Goal: Transaction & Acquisition: Download file/media

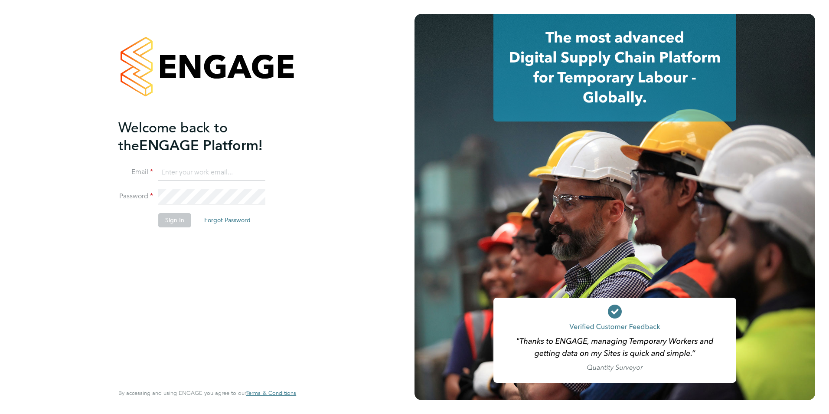
type input "[EMAIL_ADDRESS][DOMAIN_NAME]"
click at [169, 219] on button "Sign In" at bounding box center [174, 220] width 33 height 14
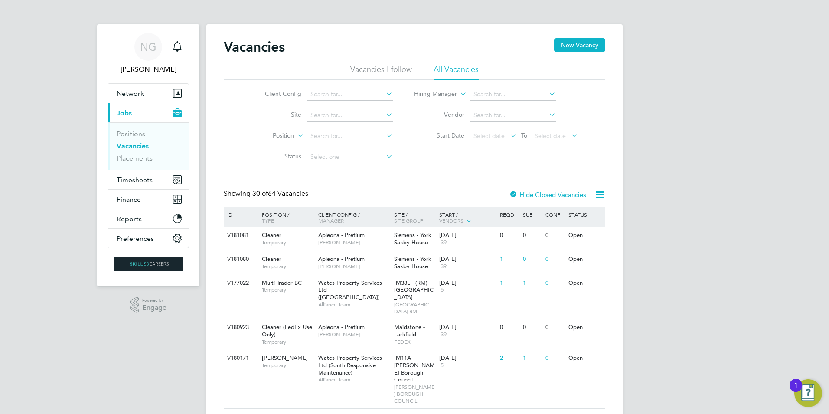
click at [468, 66] on li "All Vacancies" at bounding box center [456, 72] width 45 height 16
click at [135, 181] on span "Timesheets" at bounding box center [135, 180] width 36 height 8
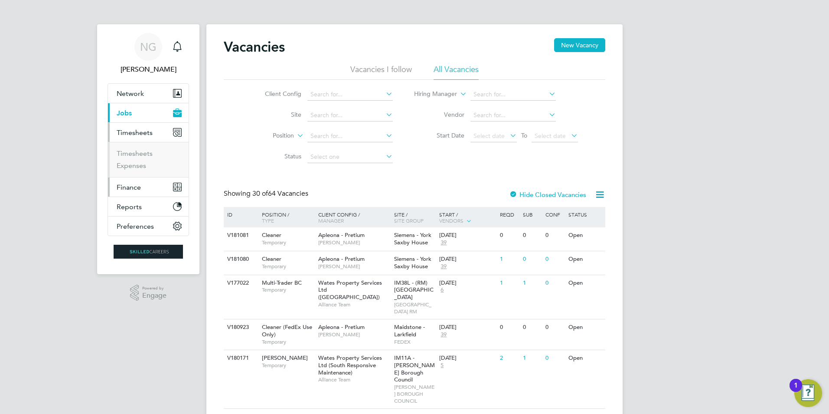
click at [128, 184] on span "Finance" at bounding box center [129, 187] width 24 height 8
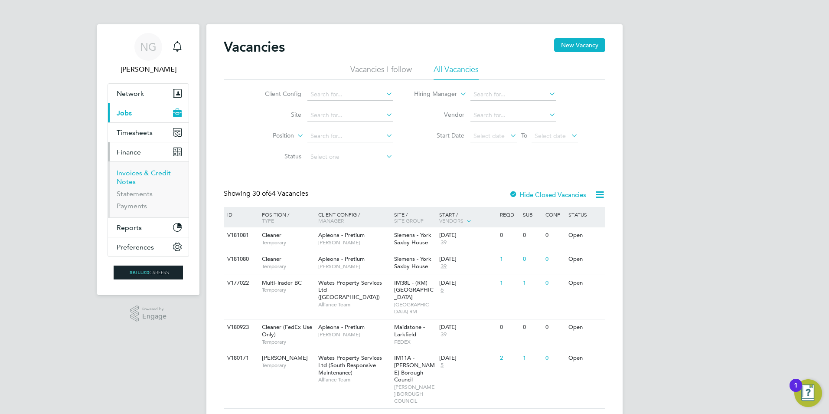
click at [132, 171] on link "Invoices & Credit Notes" at bounding box center [144, 177] width 54 height 17
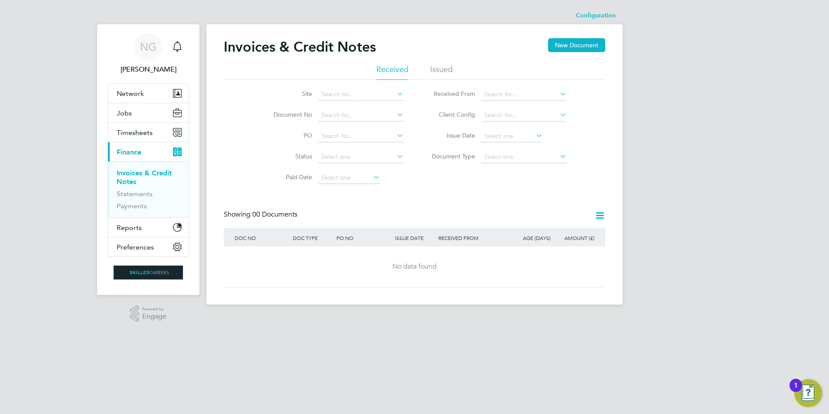
click at [450, 69] on li "Issued" at bounding box center [441, 72] width 23 height 16
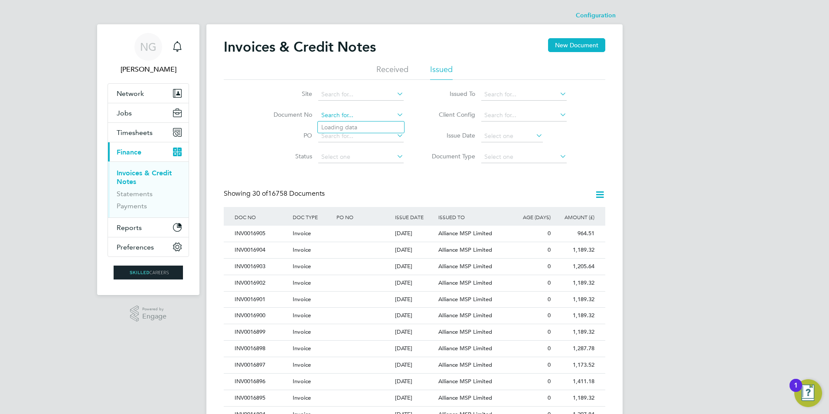
click at [334, 112] on input at bounding box center [360, 115] width 85 height 12
paste input "INV0016624"
type input "INV0016624"
click at [341, 129] on b "INV0016624" at bounding box center [338, 127] width 35 height 7
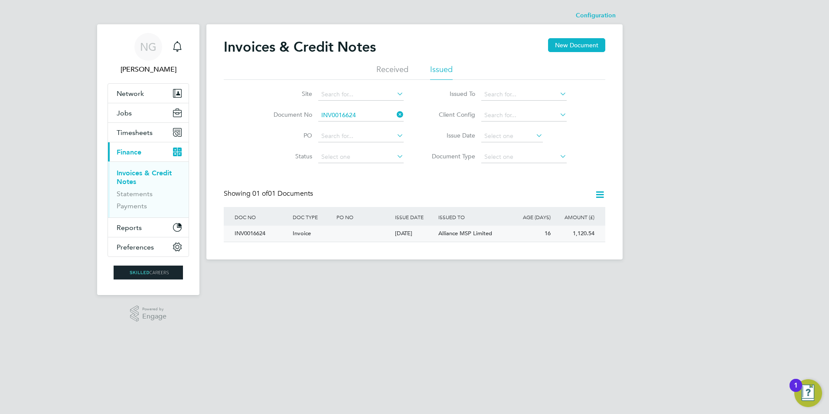
click at [245, 233] on div "INV0016624" at bounding box center [261, 234] width 58 height 16
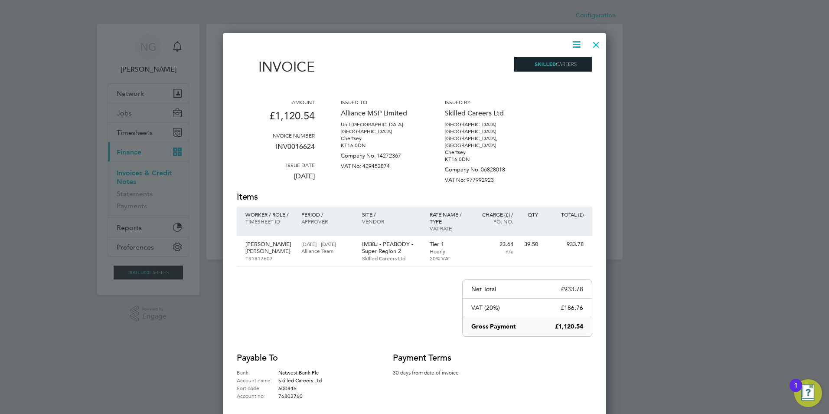
click at [577, 45] on icon at bounding box center [576, 44] width 11 height 11
click at [569, 64] on li "Download Invoice" at bounding box center [550, 65] width 60 height 12
drag, startPoint x: 597, startPoint y: 43, endPoint x: 597, endPoint y: 51, distance: 8.3
click at [597, 43] on div at bounding box center [597, 43] width 16 height 16
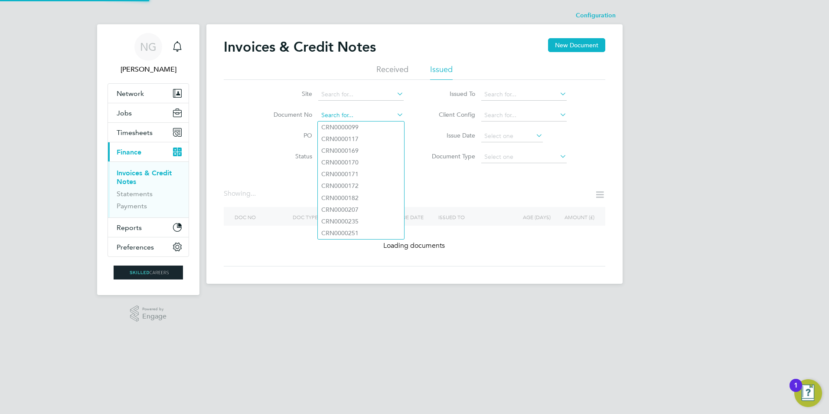
click at [363, 116] on input at bounding box center [360, 115] width 85 height 12
paste input "INV0016625"
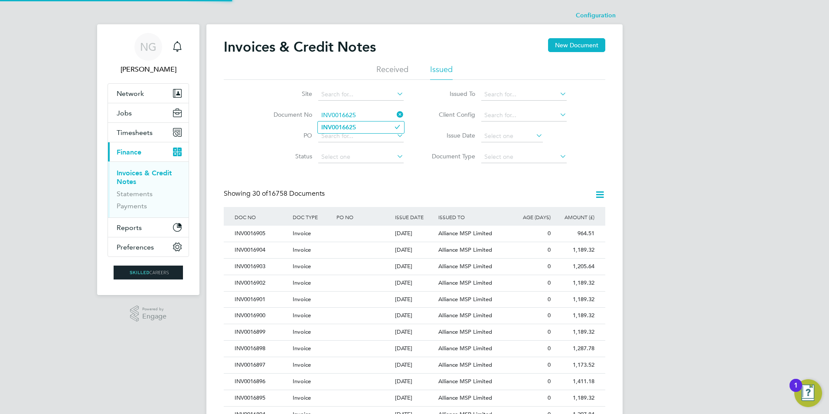
type input "INV0016625"
click at [361, 125] on li "INV0016625" at bounding box center [361, 127] width 86 height 12
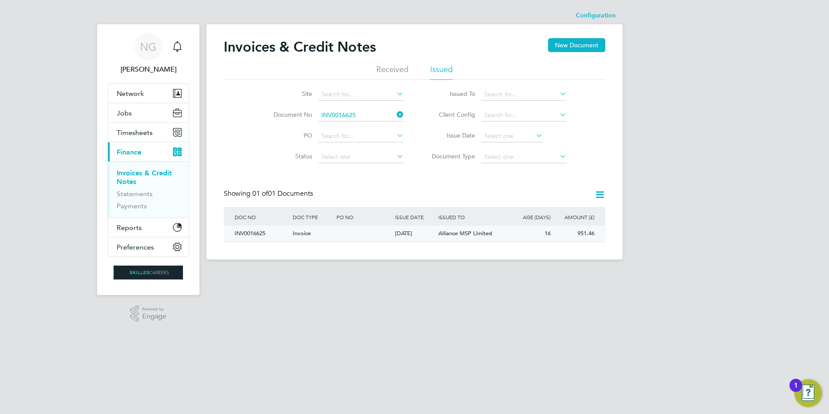
click at [246, 230] on div "INV0016625" at bounding box center [261, 234] width 58 height 16
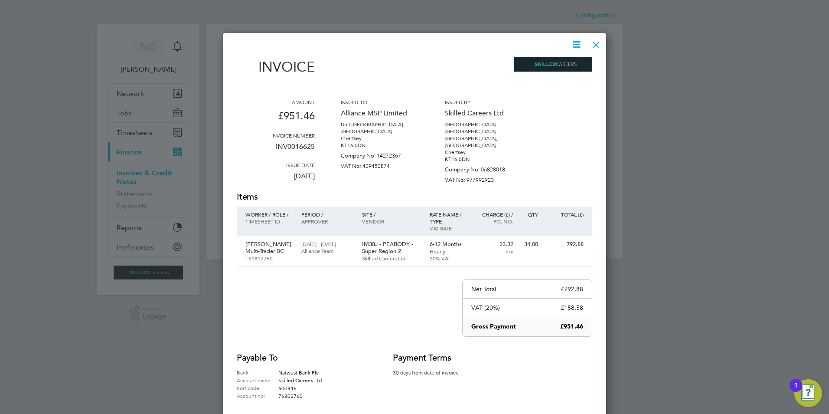
click at [581, 39] on icon at bounding box center [576, 44] width 11 height 11
click at [566, 64] on li "Download Invoice" at bounding box center [550, 65] width 60 height 12
drag, startPoint x: 598, startPoint y: 38, endPoint x: 597, endPoint y: 45, distance: 7.0
click at [598, 38] on div at bounding box center [597, 43] width 16 height 16
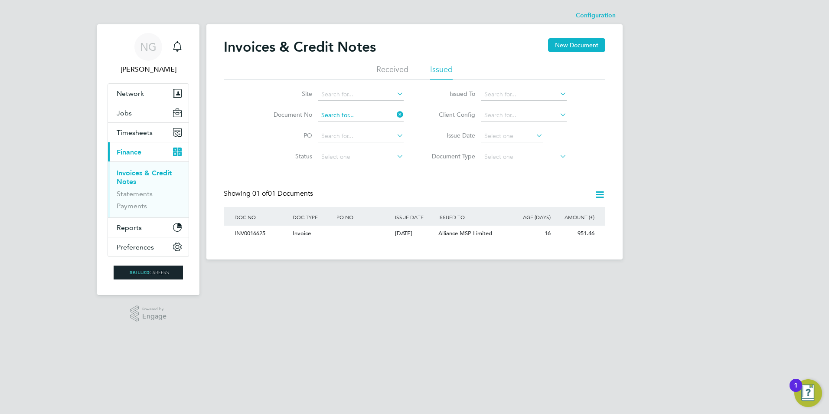
click at [373, 118] on input at bounding box center [360, 115] width 85 height 12
paste input "INV0016626"
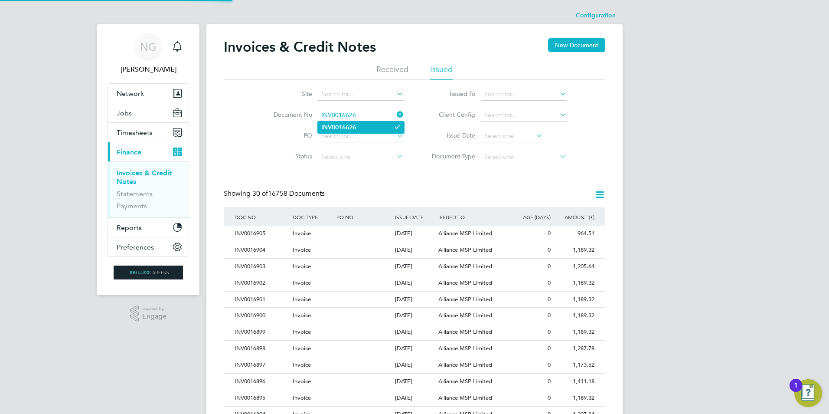
type input "INV0016626"
click at [367, 126] on li "INV0016626" at bounding box center [361, 127] width 86 height 12
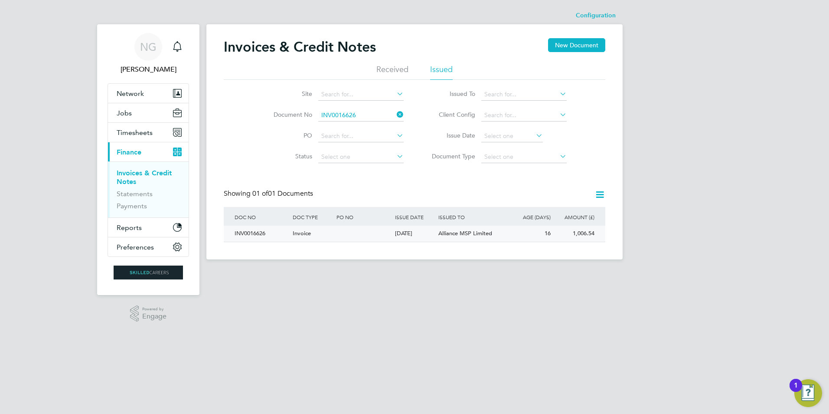
drag, startPoint x: 249, startPoint y: 234, endPoint x: 254, endPoint y: 235, distance: 4.8
click at [249, 234] on div "INV0016626" at bounding box center [261, 234] width 58 height 16
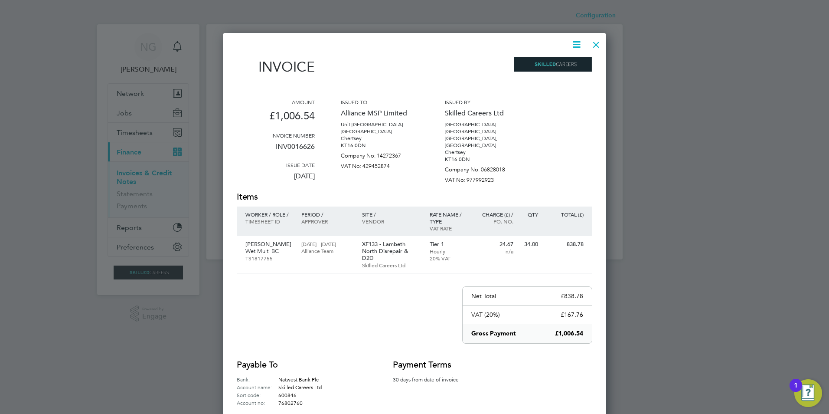
click at [578, 45] on icon at bounding box center [576, 44] width 11 height 11
click at [568, 63] on li "Download Invoice" at bounding box center [550, 65] width 60 height 12
drag, startPoint x: 593, startPoint y: 43, endPoint x: 579, endPoint y: 58, distance: 20.9
click at [593, 43] on div at bounding box center [597, 43] width 16 height 16
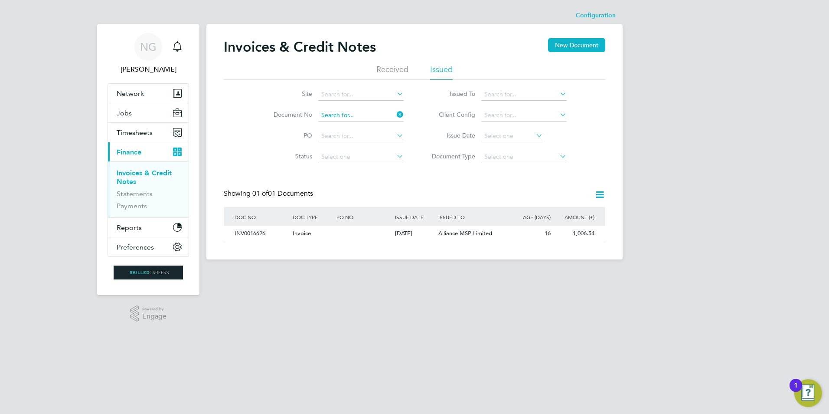
click at [362, 112] on input at bounding box center [360, 115] width 85 height 12
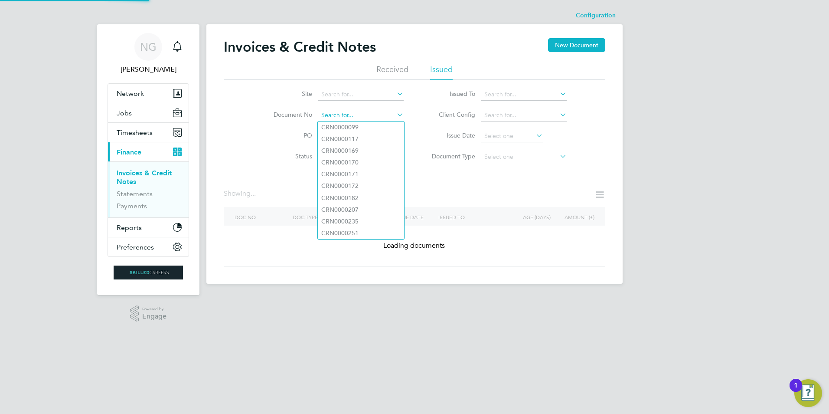
paste input "INV0016627"
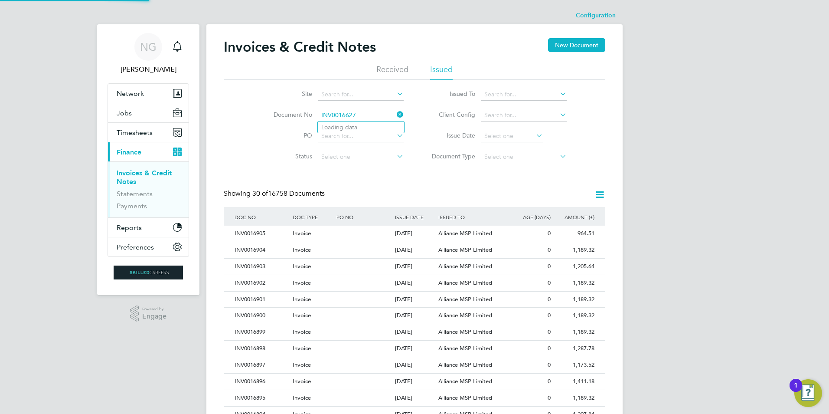
type input "INV0016627"
click at [357, 125] on li "INV0016627" at bounding box center [361, 127] width 86 height 12
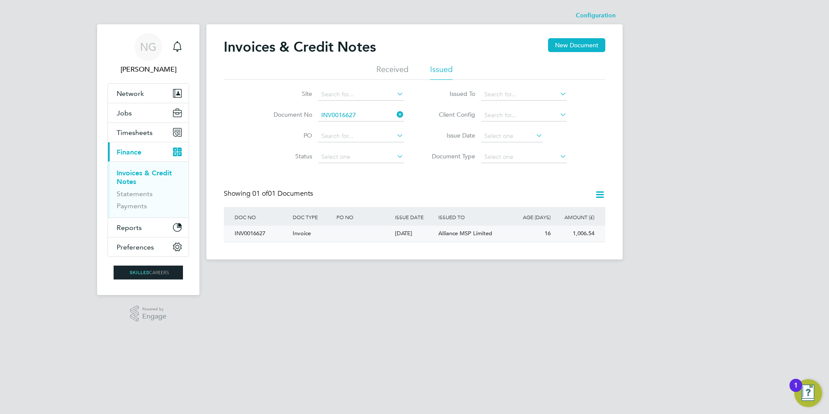
click at [253, 229] on div "INV0016627" at bounding box center [261, 234] width 58 height 16
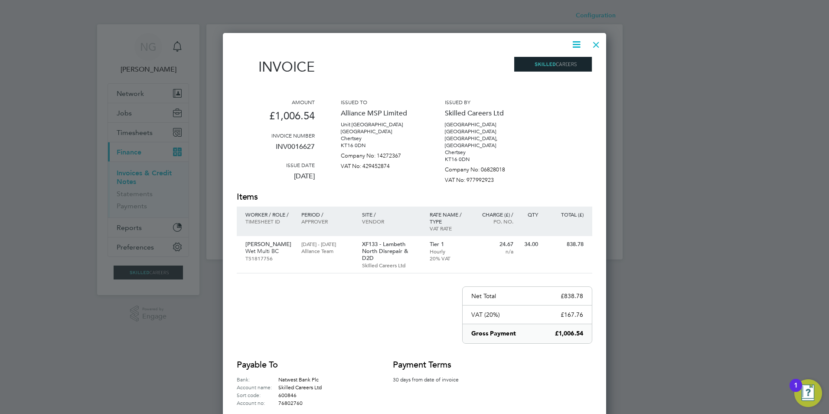
click at [574, 45] on icon at bounding box center [576, 44] width 11 height 11
click at [567, 69] on li "Download Invoice" at bounding box center [550, 65] width 60 height 12
click at [598, 44] on div at bounding box center [597, 43] width 16 height 16
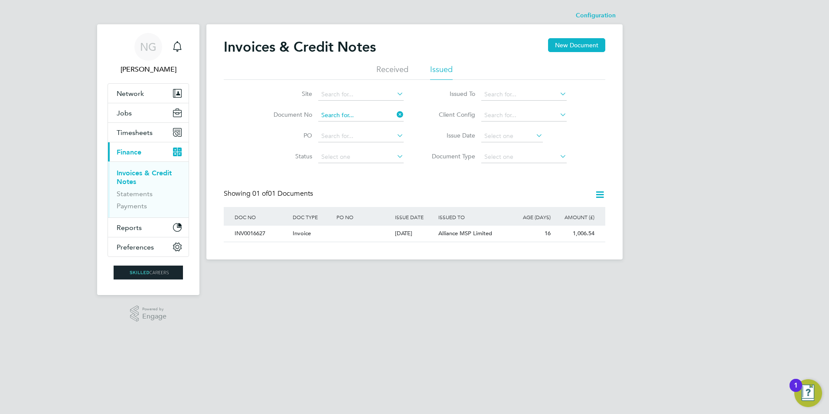
click at [355, 113] on input at bounding box center [360, 115] width 85 height 12
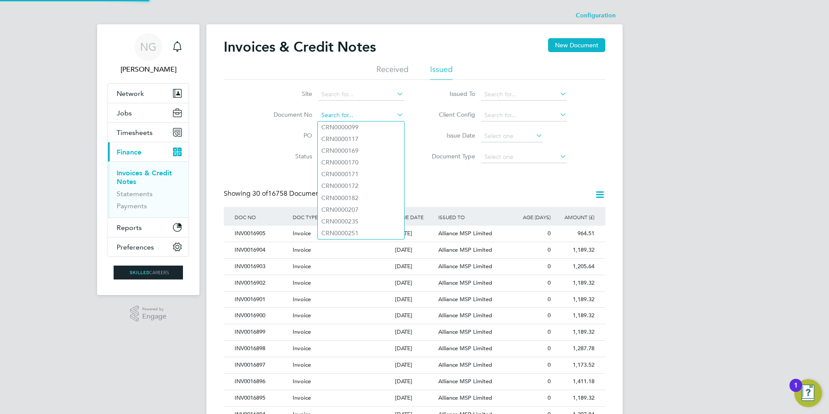
paste input "INV0016628"
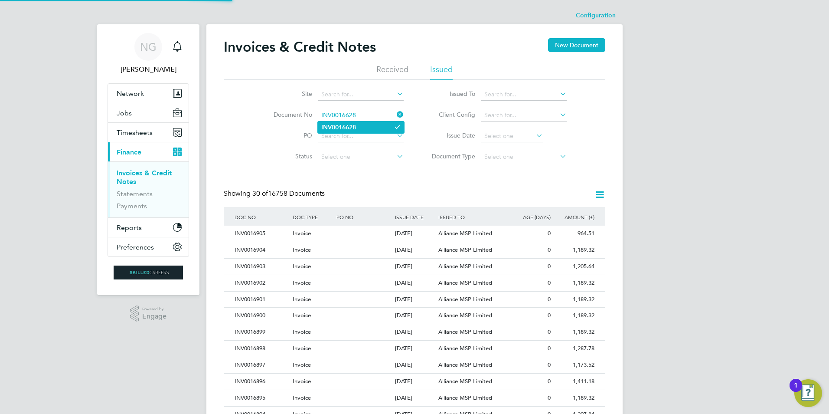
type input "INV0016628"
click at [354, 126] on b "INV0016628" at bounding box center [338, 127] width 35 height 7
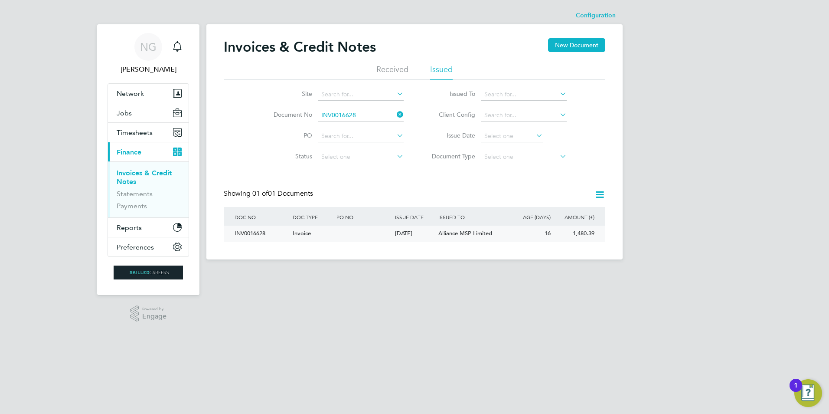
drag, startPoint x: 254, startPoint y: 236, endPoint x: 262, endPoint y: 232, distance: 8.9
click at [254, 236] on div "INV0016628" at bounding box center [261, 234] width 58 height 16
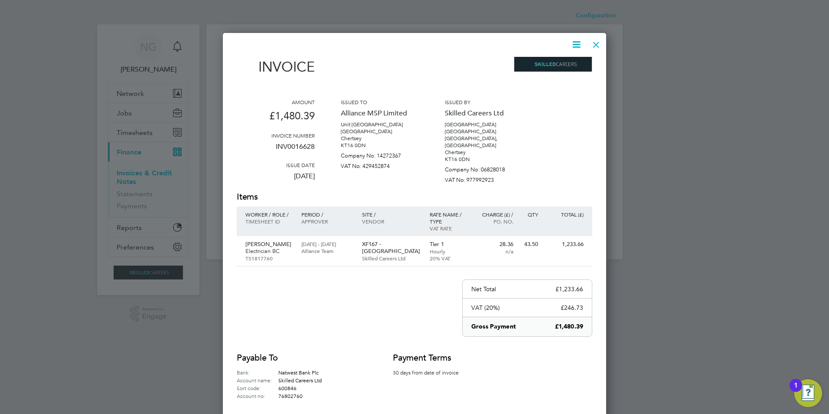
click at [576, 47] on icon at bounding box center [576, 44] width 11 height 11
click at [550, 65] on li "Download Invoice" at bounding box center [550, 65] width 60 height 12
drag, startPoint x: 595, startPoint y: 46, endPoint x: 533, endPoint y: 80, distance: 69.9
click at [595, 46] on div at bounding box center [597, 43] width 16 height 16
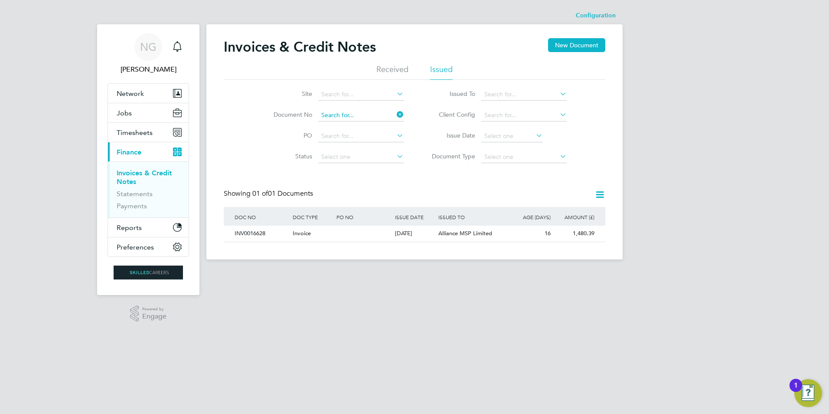
click at [361, 113] on input at bounding box center [360, 115] width 85 height 12
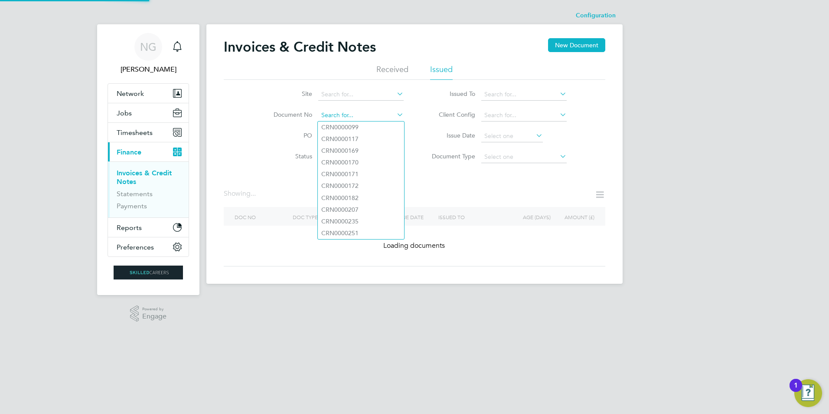
paste input "INV0016629"
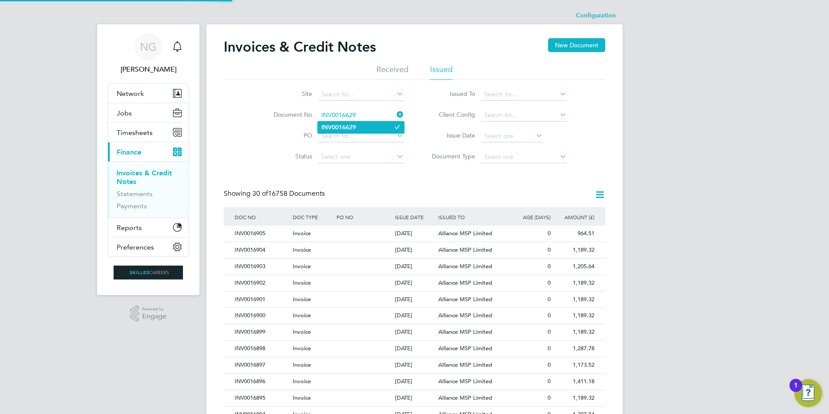
type input "INV0016629"
click at [363, 128] on li "INV0016629" at bounding box center [361, 127] width 86 height 12
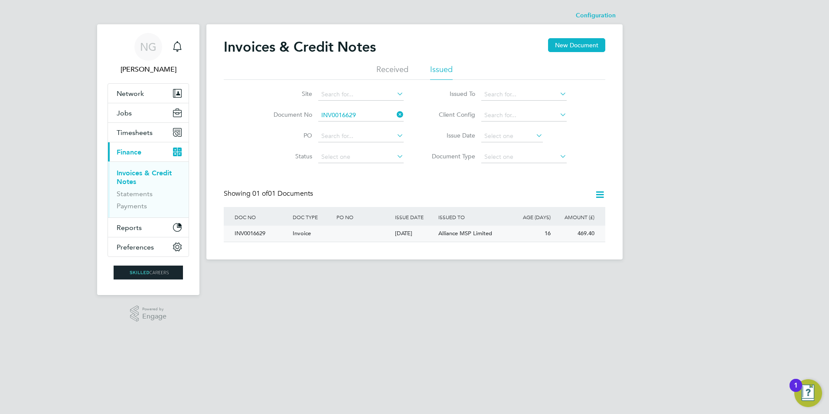
click at [245, 231] on div "INV0016629" at bounding box center [261, 234] width 58 height 16
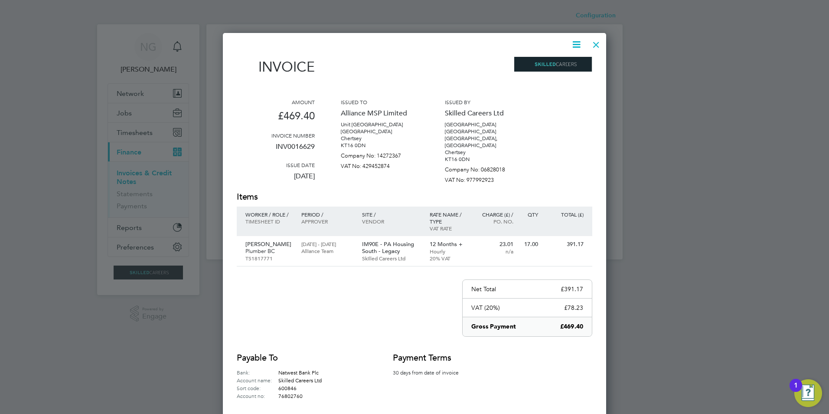
drag, startPoint x: 574, startPoint y: 46, endPoint x: 574, endPoint y: 51, distance: 5.2
click at [574, 46] on icon at bounding box center [576, 44] width 11 height 11
click at [569, 61] on li "Download Invoice" at bounding box center [550, 65] width 60 height 12
click at [594, 43] on div at bounding box center [597, 43] width 16 height 16
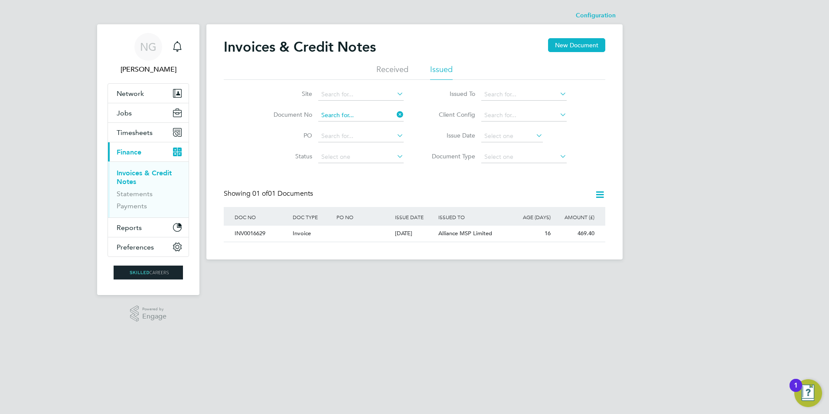
click at [379, 115] on input at bounding box center [360, 115] width 85 height 12
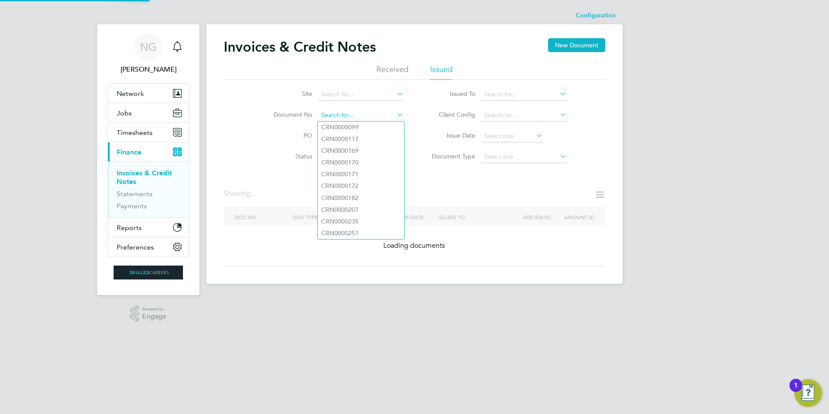
paste input "INV0016630"
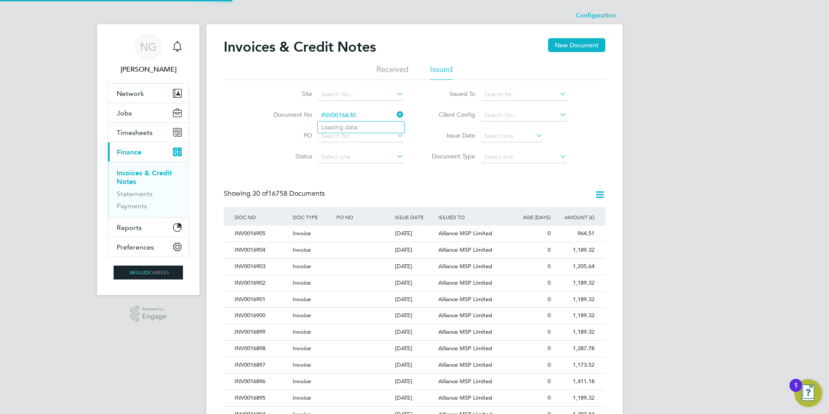
type input "INV0016630"
click at [366, 127] on li "Loading data" at bounding box center [361, 126] width 86 height 11
click at [334, 112] on input at bounding box center [360, 115] width 85 height 12
paste input "INV0016630"
type input "INV0016630"
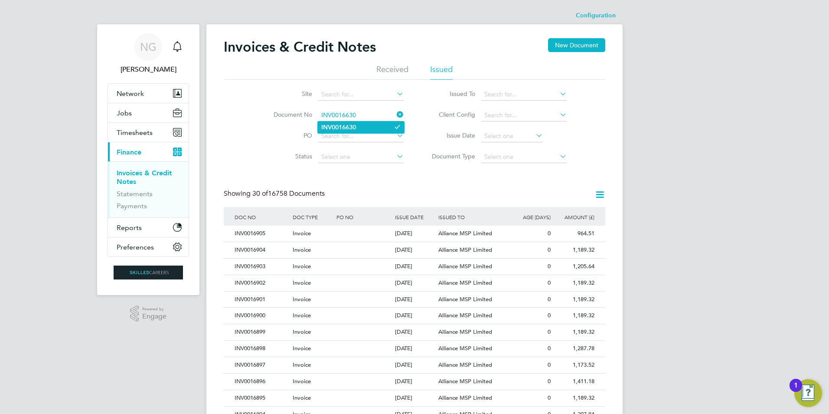
click at [344, 127] on b "INV0016630" at bounding box center [338, 127] width 35 height 7
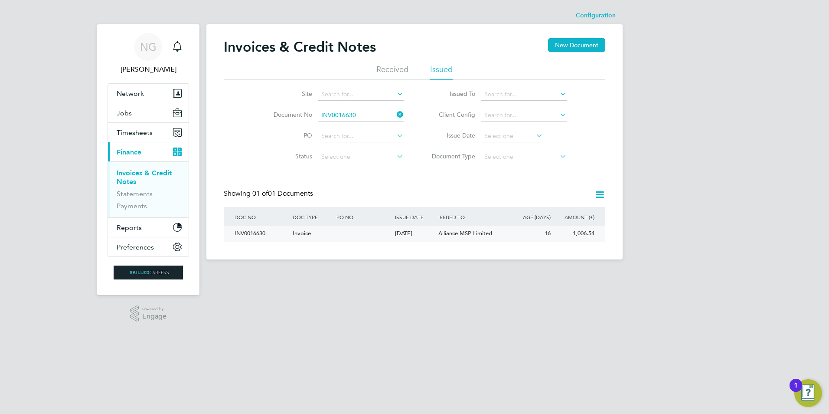
drag, startPoint x: 259, startPoint y: 236, endPoint x: 275, endPoint y: 227, distance: 18.8
click at [259, 236] on div "INV0016630" at bounding box center [261, 234] width 58 height 16
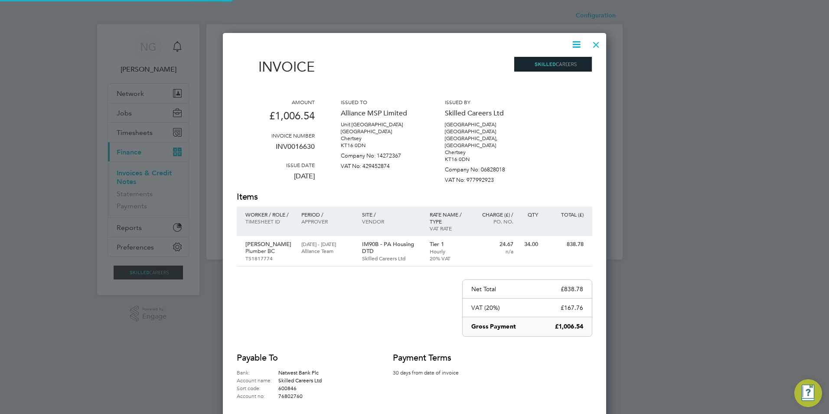
scroll to position [420, 384]
click at [574, 45] on icon at bounding box center [576, 44] width 11 height 11
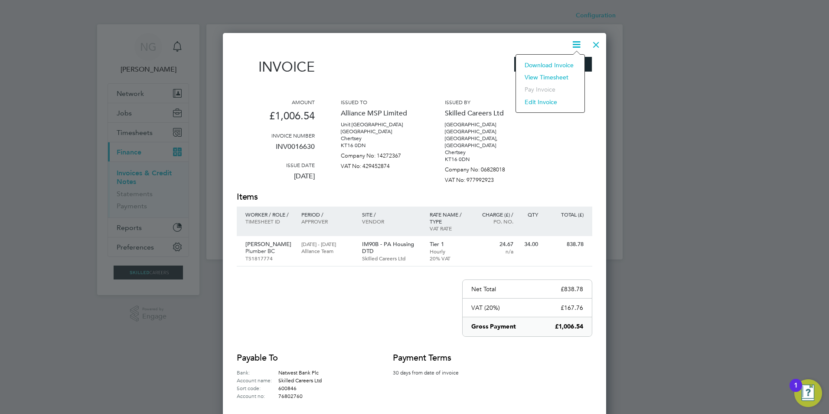
click at [563, 64] on li "Download Invoice" at bounding box center [550, 65] width 60 height 12
drag, startPoint x: 595, startPoint y: 45, endPoint x: 432, endPoint y: 158, distance: 199.2
click at [595, 45] on div at bounding box center [597, 43] width 16 height 16
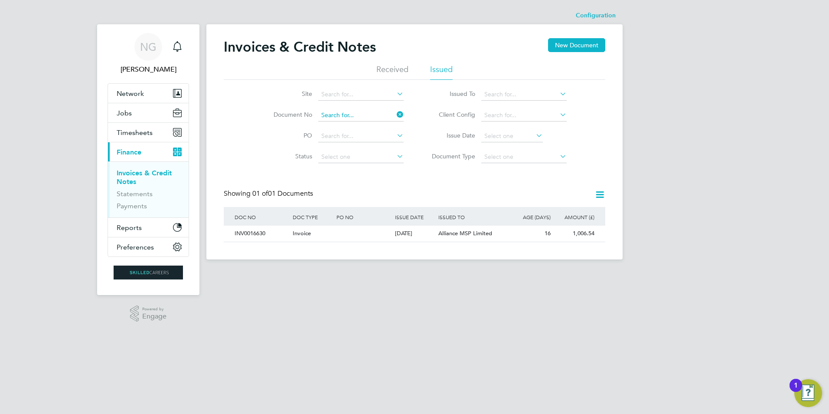
click at [365, 119] on input at bounding box center [360, 115] width 85 height 12
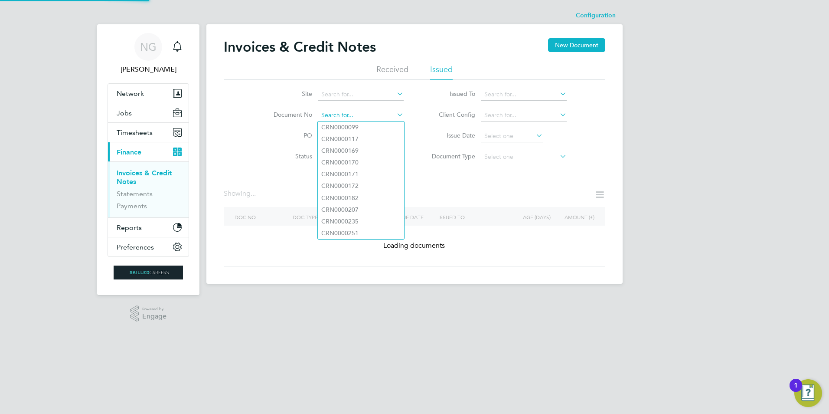
paste input "INV0016631"
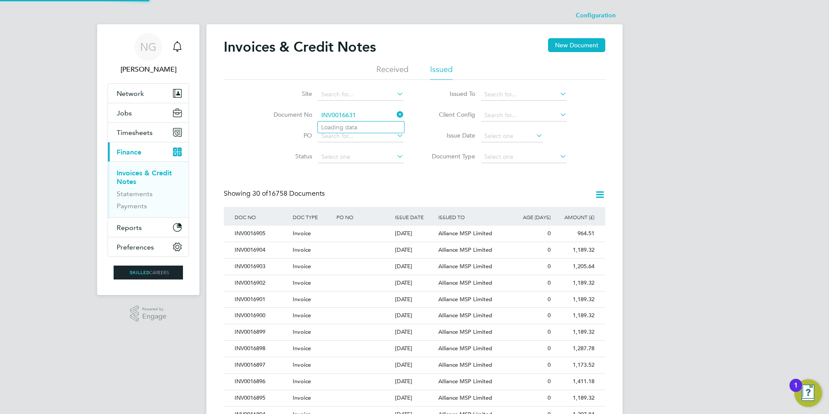
scroll to position [16, 59]
type input "INV0016631"
click at [363, 128] on li "INV0016631" at bounding box center [361, 127] width 86 height 12
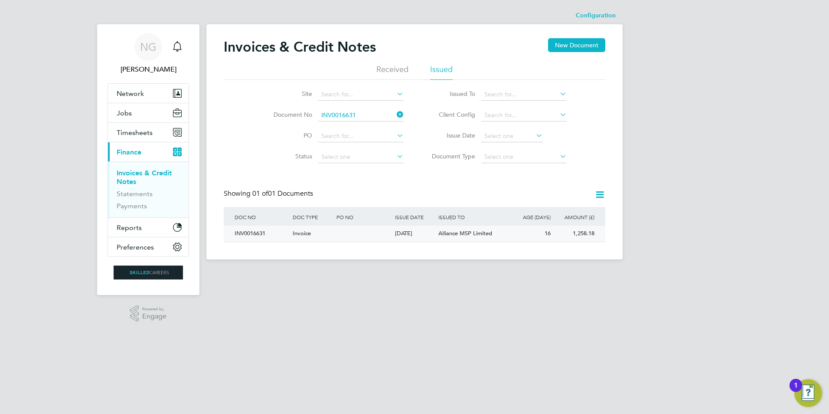
click at [243, 231] on div "INV0016631" at bounding box center [261, 234] width 58 height 16
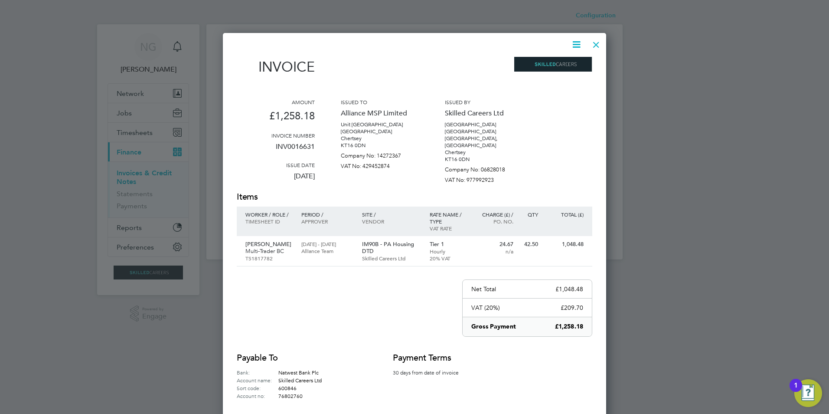
click at [577, 44] on icon at bounding box center [576, 44] width 11 height 11
click at [567, 62] on li "Download Invoice" at bounding box center [550, 65] width 60 height 12
drag, startPoint x: 595, startPoint y: 43, endPoint x: 451, endPoint y: 114, distance: 161.2
click at [595, 43] on div at bounding box center [597, 43] width 16 height 16
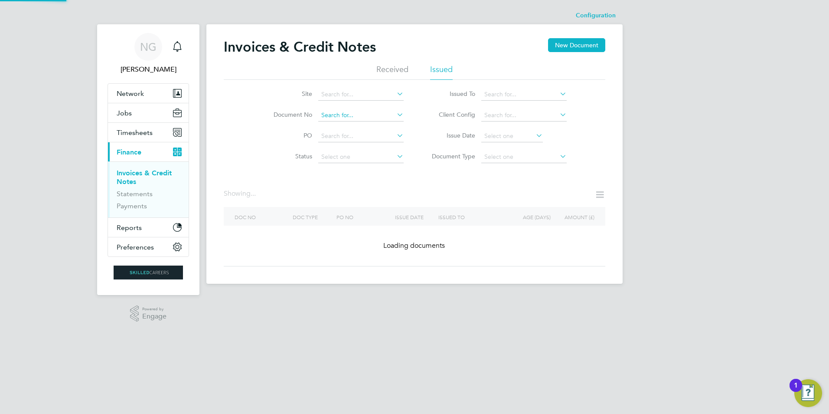
click at [374, 112] on input at bounding box center [360, 115] width 85 height 12
paste input "INV0016632"
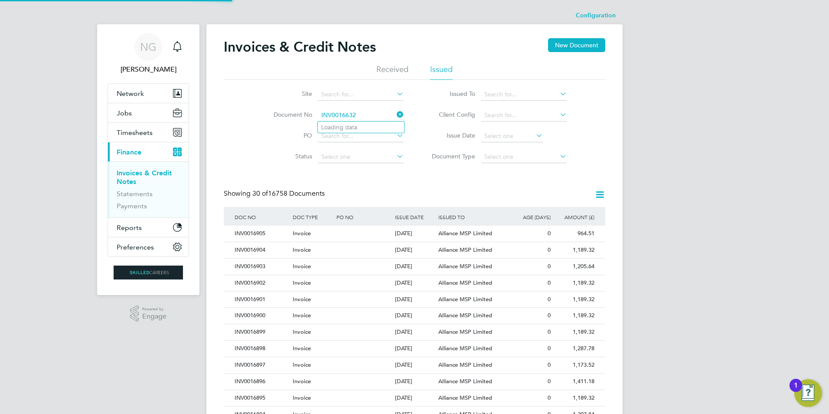
type input "INV0016632"
click at [363, 126] on li "INV0016632" at bounding box center [361, 127] width 86 height 12
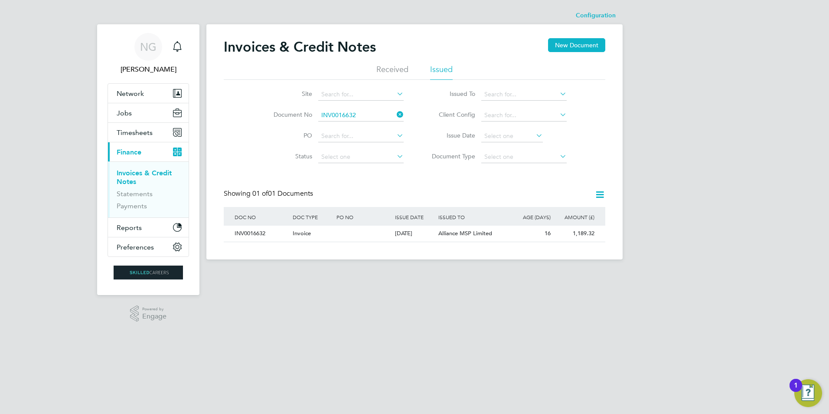
drag, startPoint x: 252, startPoint y: 231, endPoint x: 331, endPoint y: 283, distance: 94.5
click at [252, 231] on div "INV0016632" at bounding box center [261, 234] width 58 height 16
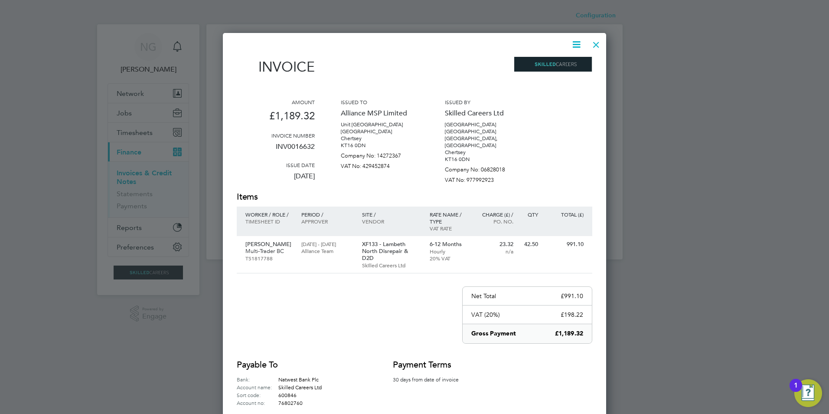
click at [574, 42] on icon at bounding box center [576, 44] width 11 height 11
click at [555, 66] on li "Download Invoice" at bounding box center [550, 65] width 60 height 12
drag, startPoint x: 592, startPoint y: 43, endPoint x: 582, endPoint y: 61, distance: 21.4
click at [592, 44] on div at bounding box center [597, 43] width 16 height 16
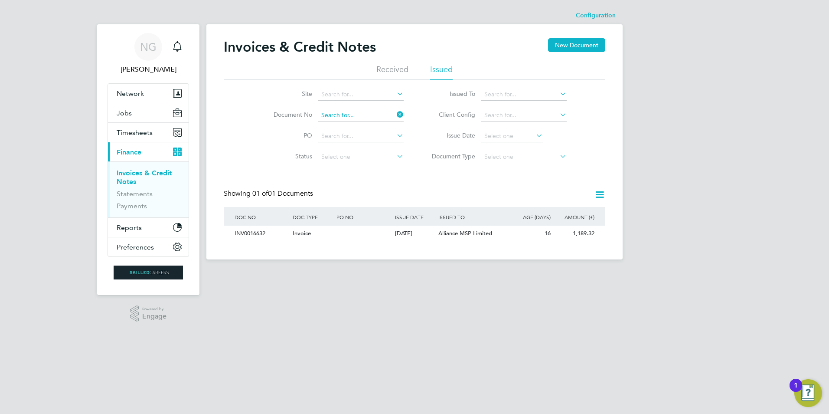
click at [373, 115] on input at bounding box center [360, 115] width 85 height 12
paste input "INV0016633"
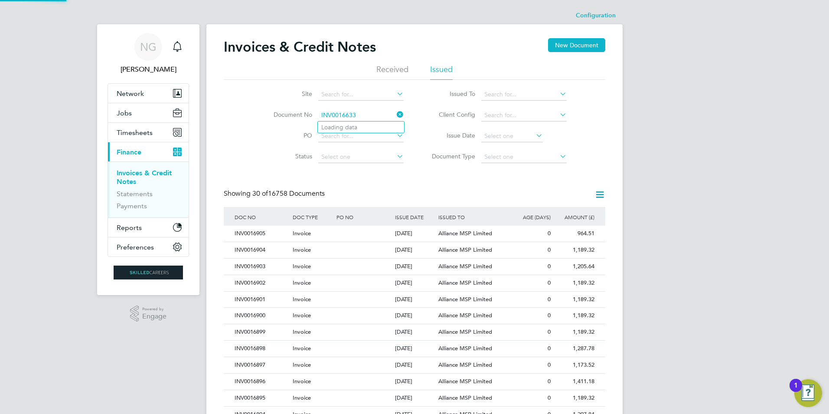
type input "INV0016633"
click at [353, 125] on b "INV0016633" at bounding box center [338, 127] width 35 height 7
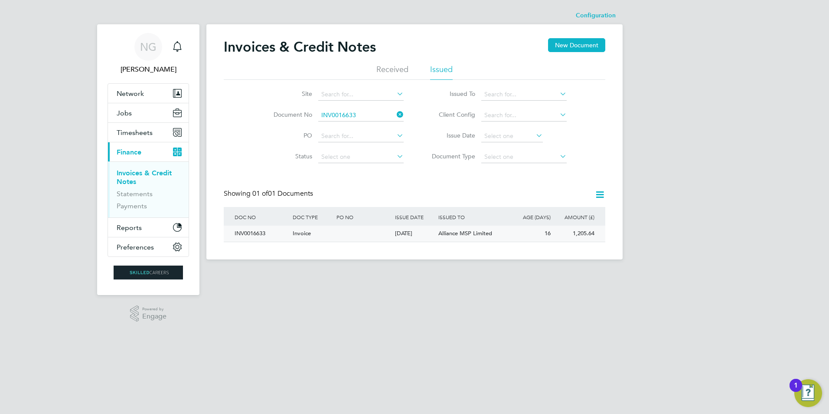
drag, startPoint x: 260, startPoint y: 227, endPoint x: 268, endPoint y: 229, distance: 8.4
click at [260, 227] on div "INV0016633" at bounding box center [261, 234] width 58 height 16
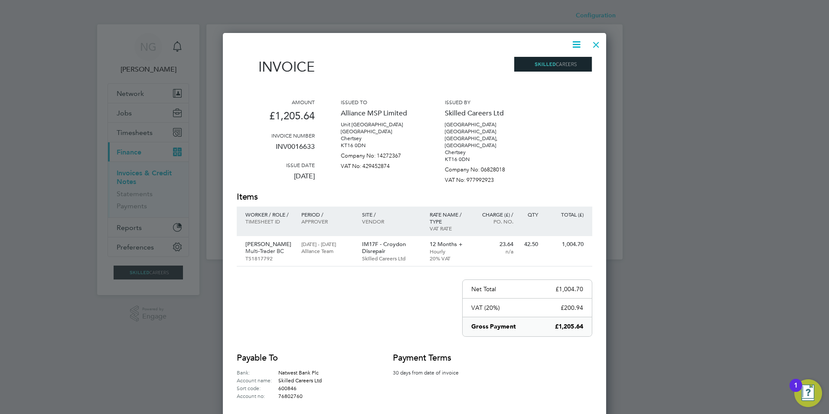
drag, startPoint x: 579, startPoint y: 46, endPoint x: 572, endPoint y: 56, distance: 12.9
click at [578, 46] on icon at bounding box center [576, 44] width 11 height 11
click at [565, 63] on li "Download Invoice" at bounding box center [550, 65] width 60 height 12
drag, startPoint x: 594, startPoint y: 46, endPoint x: 287, endPoint y: 191, distance: 339.9
click at [594, 46] on div at bounding box center [597, 43] width 16 height 16
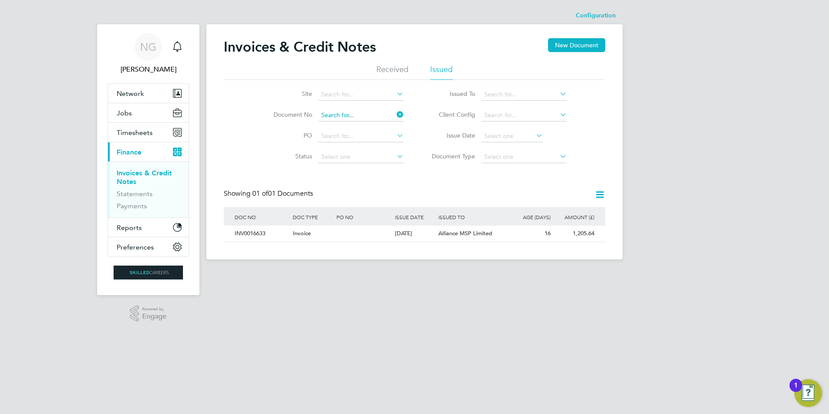
click at [373, 112] on input at bounding box center [360, 115] width 85 height 12
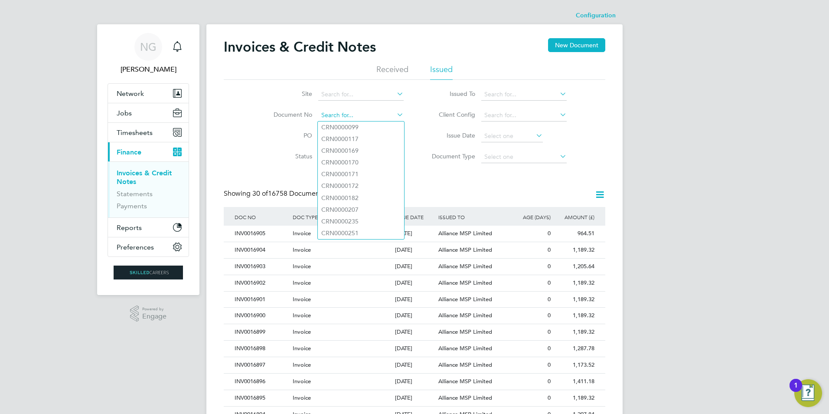
paste input "INV0016651"
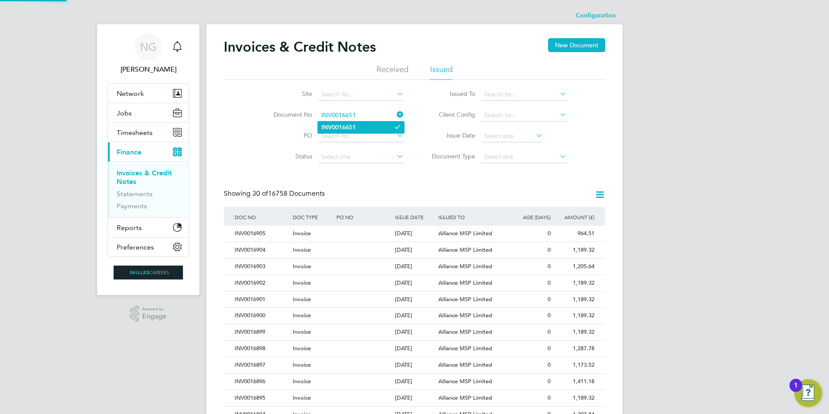
type input "INV0016651"
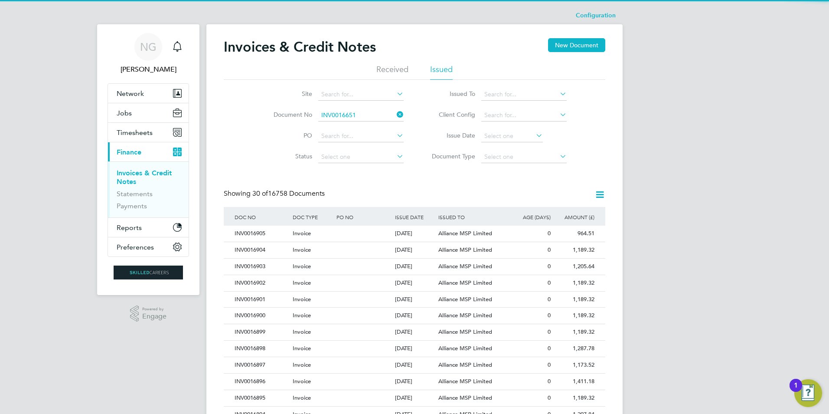
click at [365, 128] on li "INV0016651" at bounding box center [361, 127] width 86 height 12
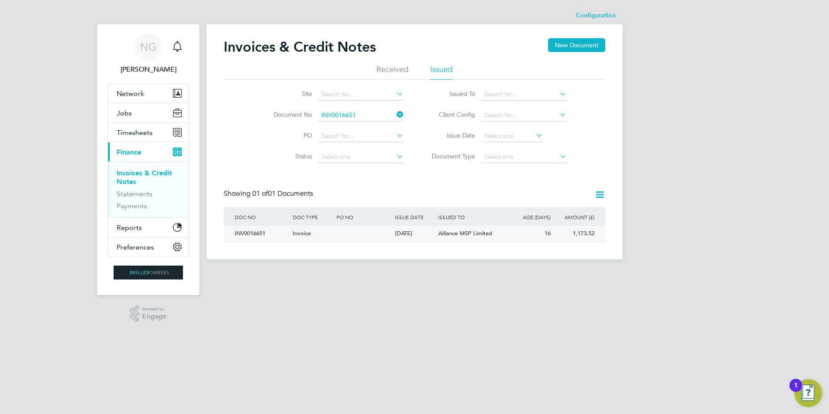
click at [249, 232] on div "INV0016651" at bounding box center [261, 234] width 58 height 16
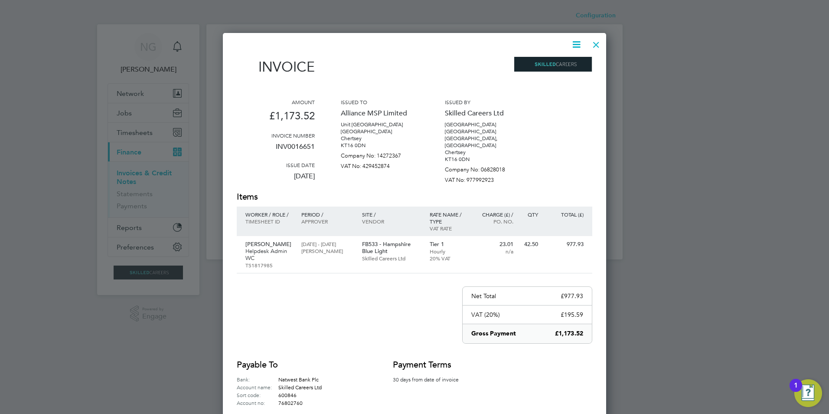
click at [575, 43] on icon at bounding box center [576, 44] width 11 height 11
click at [555, 63] on li "Download Invoice" at bounding box center [550, 65] width 60 height 12
click at [594, 44] on div at bounding box center [597, 43] width 16 height 16
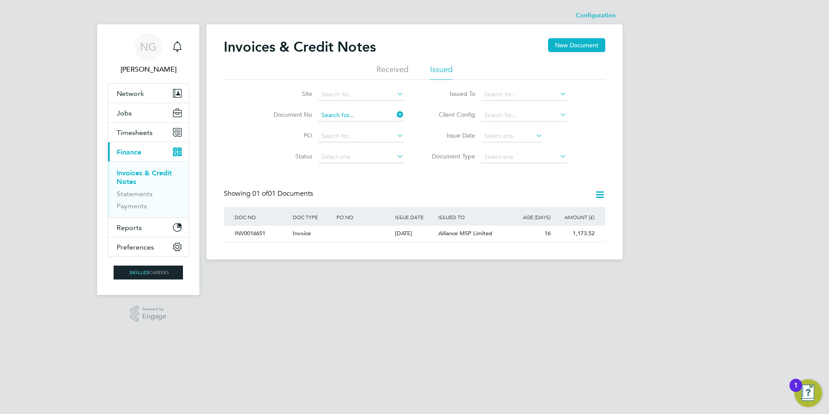
click at [368, 112] on input at bounding box center [360, 115] width 85 height 12
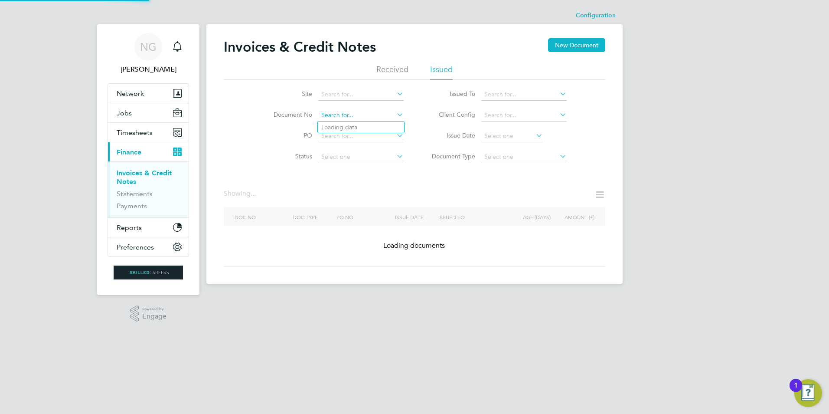
paste input "INV0016652"
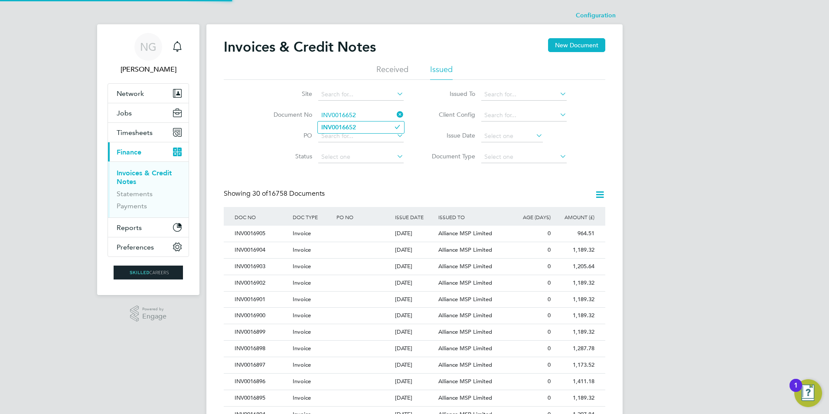
type input "INV0016652"
click at [364, 124] on li "INV0016652" at bounding box center [361, 127] width 86 height 12
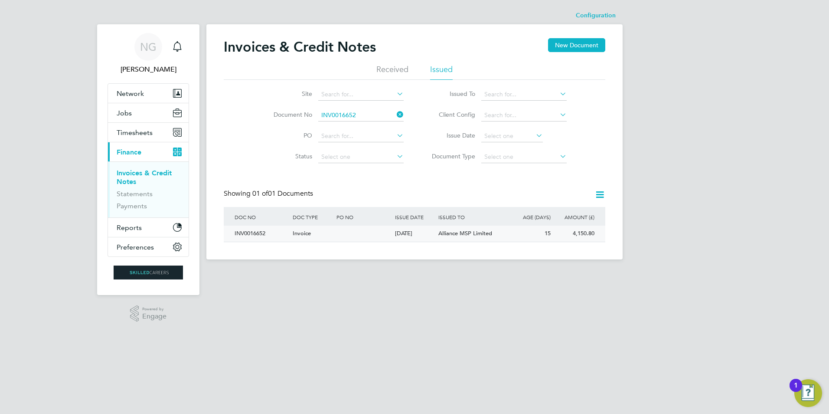
click at [261, 233] on div "INV0016652" at bounding box center [261, 234] width 58 height 16
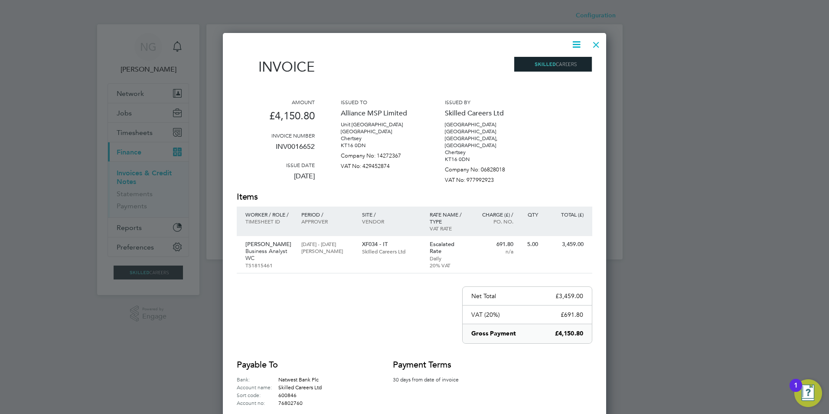
click at [575, 46] on icon at bounding box center [576, 44] width 11 height 11
click at [566, 64] on li "Download Invoice" at bounding box center [550, 65] width 60 height 12
click at [592, 47] on div at bounding box center [597, 43] width 16 height 16
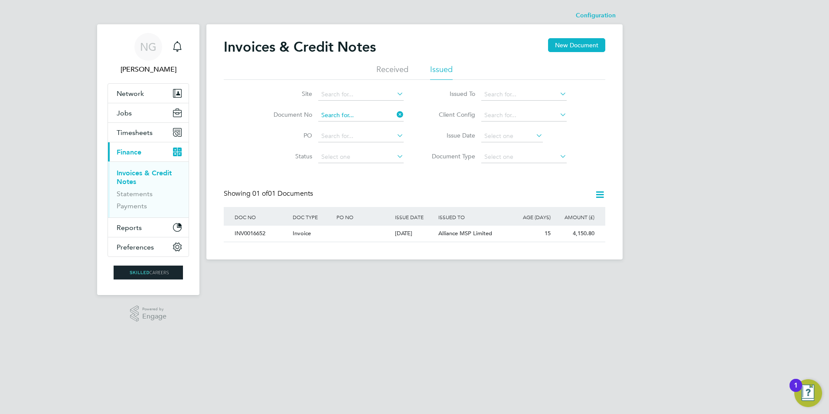
click at [370, 121] on div "Configuration Configuration Invoices & Credit Notes New Document Received Issue…" at bounding box center [414, 133] width 416 height 252
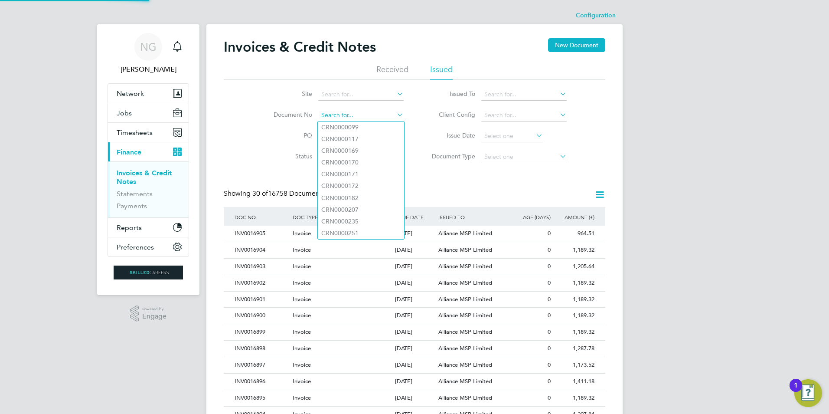
paste input "INV0016653"
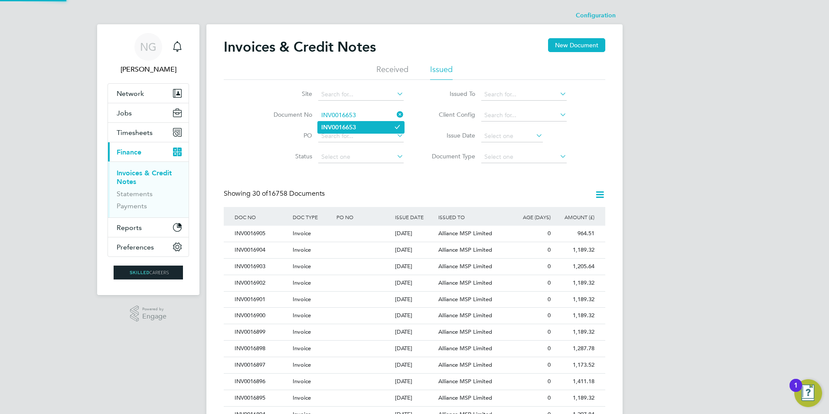
type input "INV0016653"
drag, startPoint x: 354, startPoint y: 127, endPoint x: 377, endPoint y: 111, distance: 27.8
click at [354, 127] on b "INV0016653" at bounding box center [338, 127] width 35 height 7
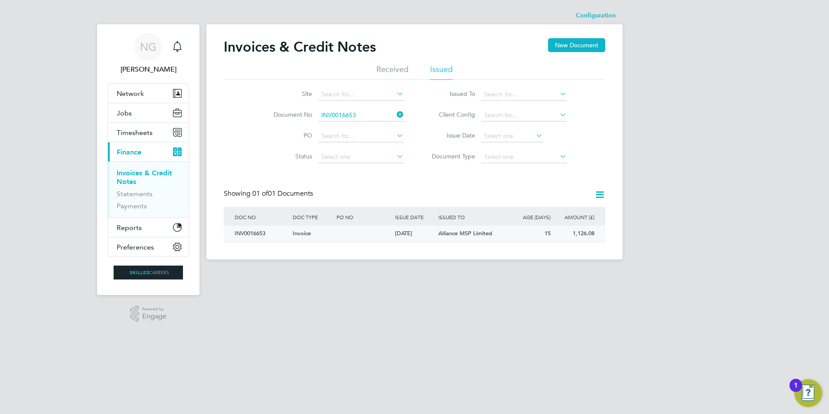
click at [247, 236] on div "INV0016653" at bounding box center [261, 234] width 58 height 16
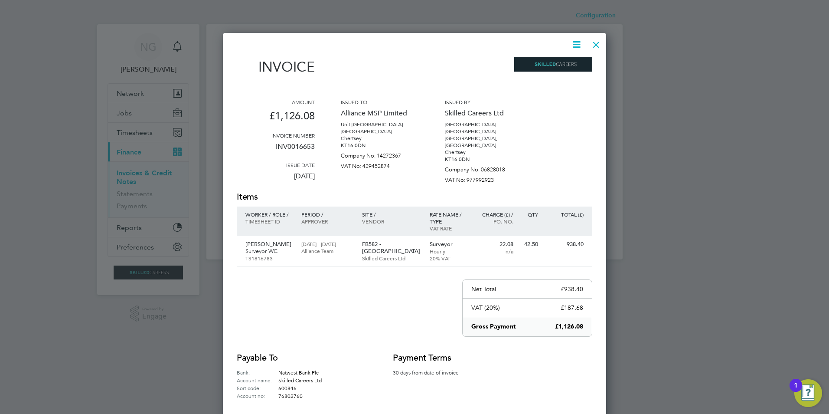
drag, startPoint x: 576, startPoint y: 43, endPoint x: 575, endPoint y: 55, distance: 12.2
click at [576, 43] on icon at bounding box center [576, 44] width 11 height 11
click at [564, 65] on li "Download Invoice" at bounding box center [550, 65] width 60 height 12
drag, startPoint x: 595, startPoint y: 43, endPoint x: 575, endPoint y: 60, distance: 25.9
click at [595, 43] on div at bounding box center [597, 43] width 16 height 16
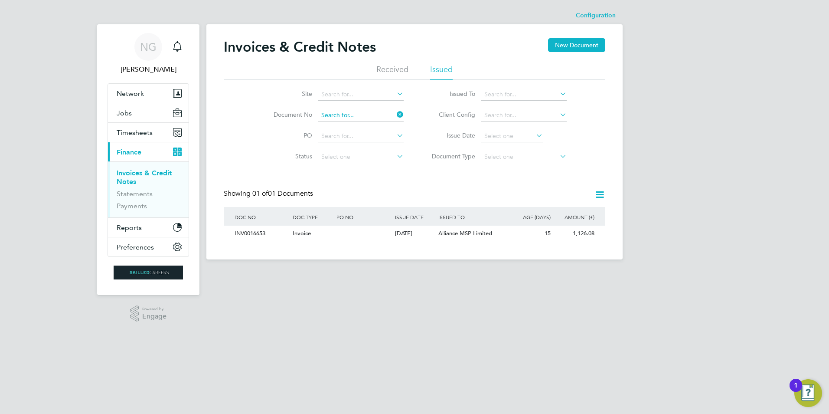
click at [369, 115] on input at bounding box center [360, 115] width 85 height 12
paste input "INV0016654"
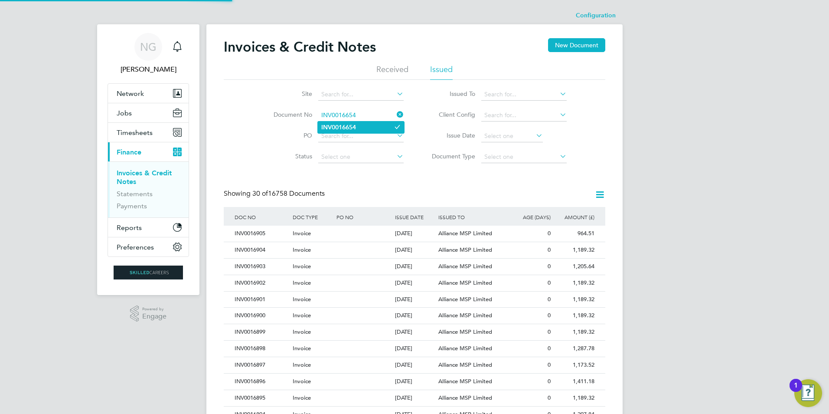
type input "INV0016654"
click at [357, 127] on li "INV0016654" at bounding box center [361, 127] width 86 height 12
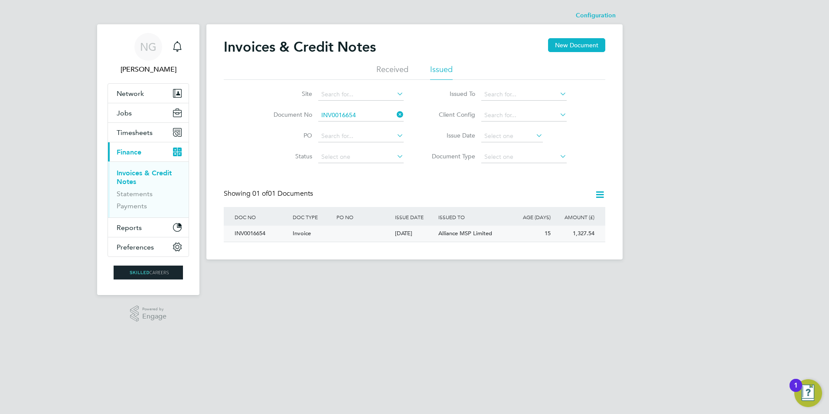
drag, startPoint x: 255, startPoint y: 234, endPoint x: 402, endPoint y: 215, distance: 147.8
click at [256, 234] on div "INV0016654" at bounding box center [261, 234] width 58 height 16
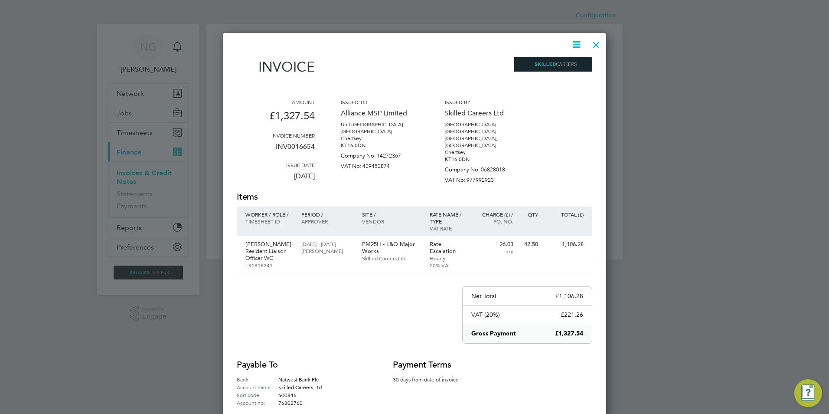
click at [575, 44] on icon at bounding box center [576, 44] width 11 height 11
click at [558, 62] on li "Download Invoice" at bounding box center [550, 65] width 60 height 12
click at [595, 45] on div at bounding box center [597, 43] width 16 height 16
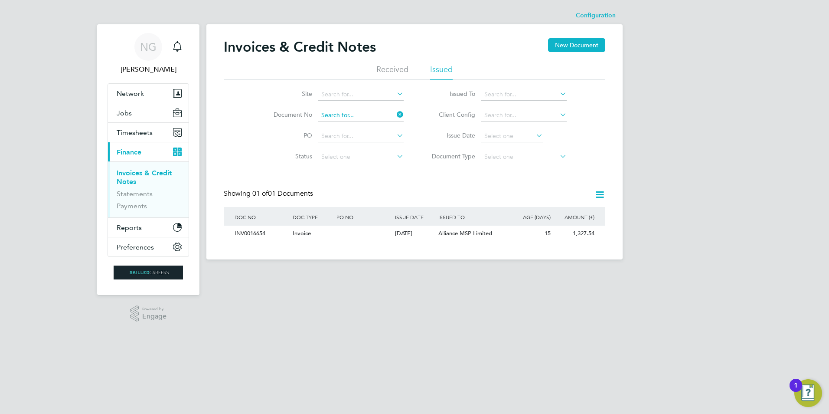
click at [363, 115] on input at bounding box center [360, 115] width 85 height 12
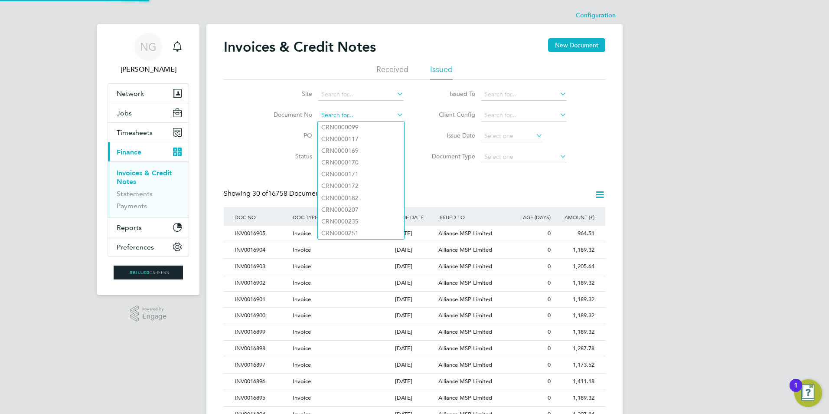
paste input "INV0016656"
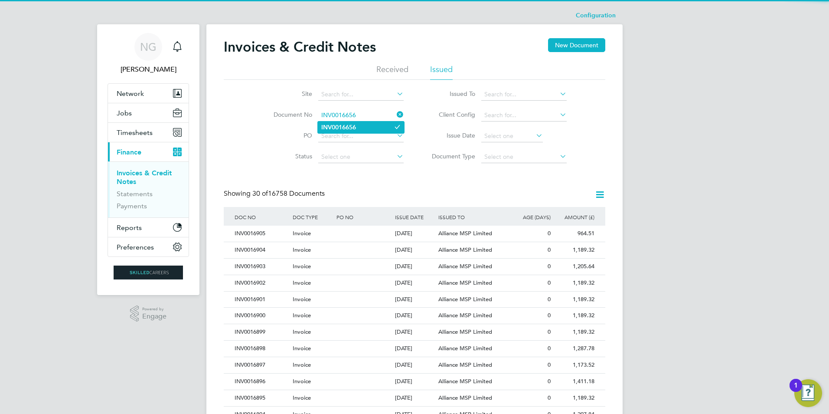
type input "INV0016656"
click at [361, 126] on li "INV0016656" at bounding box center [361, 127] width 86 height 12
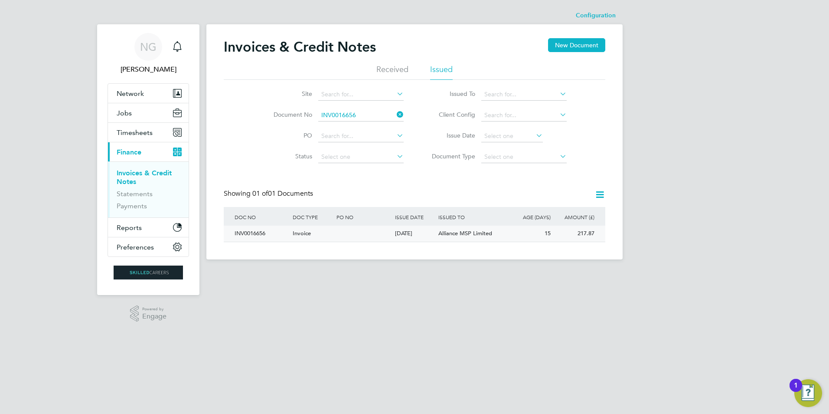
drag, startPoint x: 247, startPoint y: 232, endPoint x: 276, endPoint y: 235, distance: 29.2
click at [247, 232] on div "INV0016656" at bounding box center [261, 234] width 58 height 16
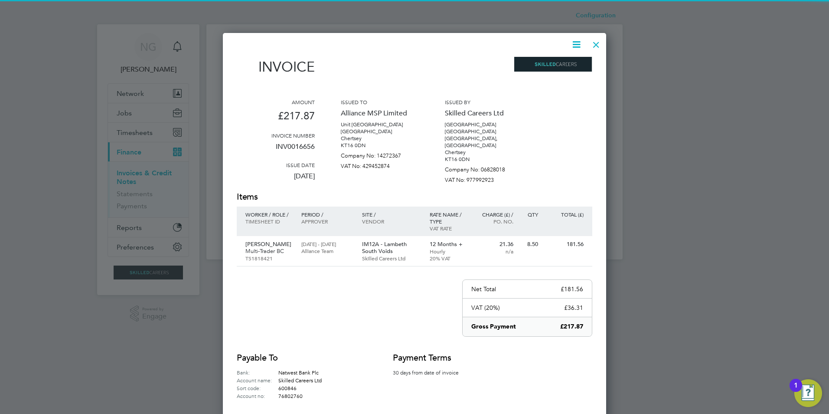
click at [576, 45] on icon at bounding box center [576, 44] width 11 height 11
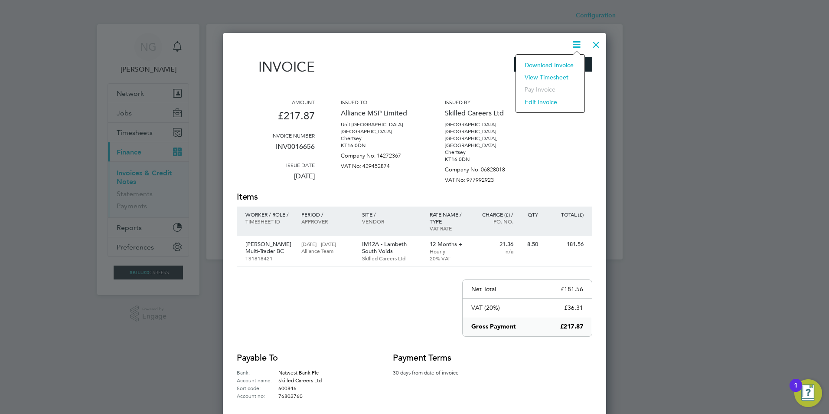
click at [559, 66] on li "Download Invoice" at bounding box center [550, 65] width 60 height 12
click at [594, 46] on div at bounding box center [597, 43] width 16 height 16
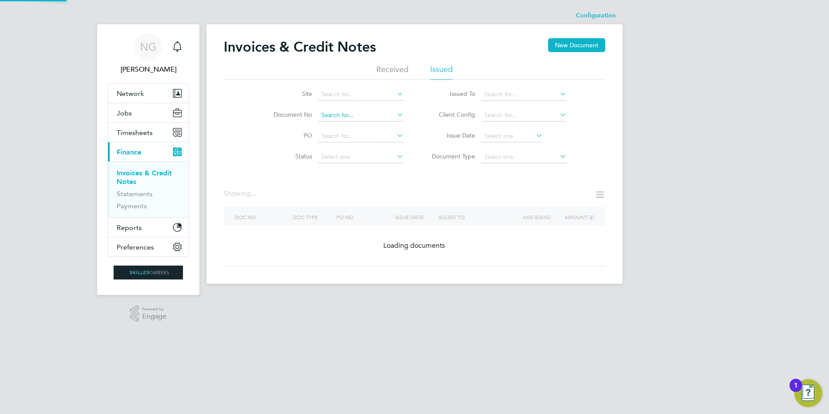
click at [370, 115] on input at bounding box center [360, 115] width 85 height 12
paste input "INV0016657"
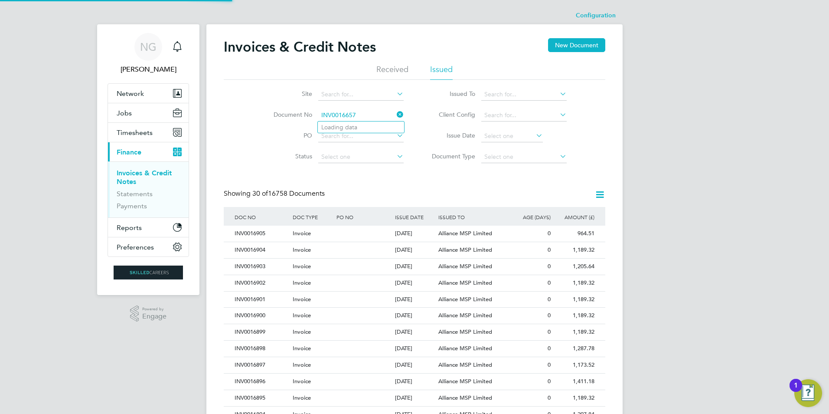
type input "INV0016657"
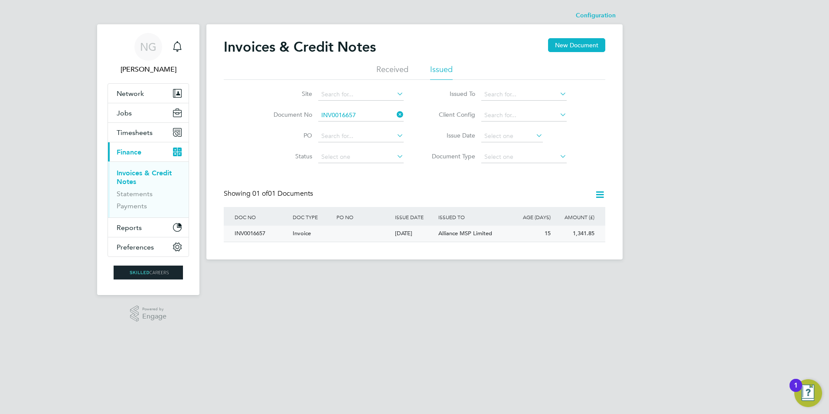
click at [254, 230] on div "INV0016657" at bounding box center [261, 234] width 58 height 16
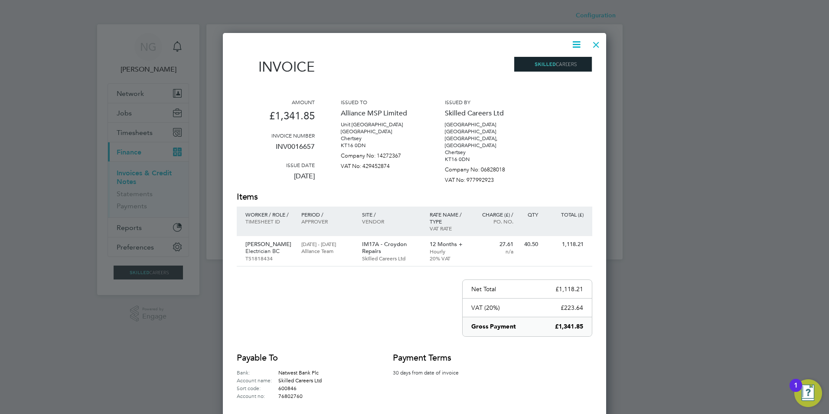
click at [576, 43] on icon at bounding box center [576, 44] width 11 height 11
click at [566, 64] on li "Download Invoice" at bounding box center [550, 65] width 60 height 12
click at [596, 44] on div at bounding box center [597, 43] width 16 height 16
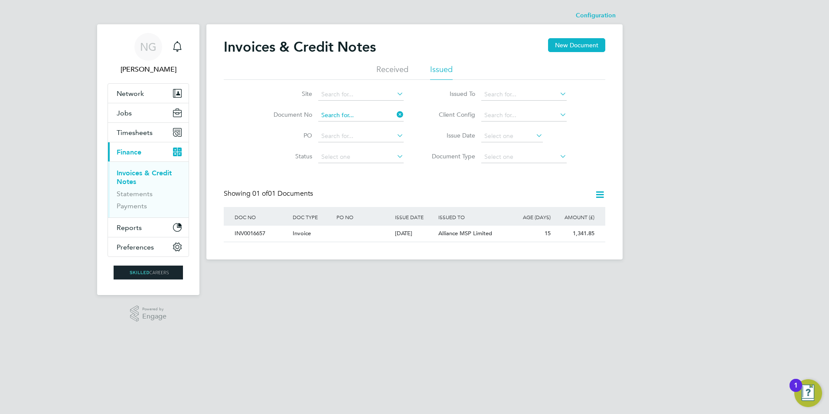
click at [360, 111] on input at bounding box center [360, 115] width 85 height 12
paste input "INV0016658"
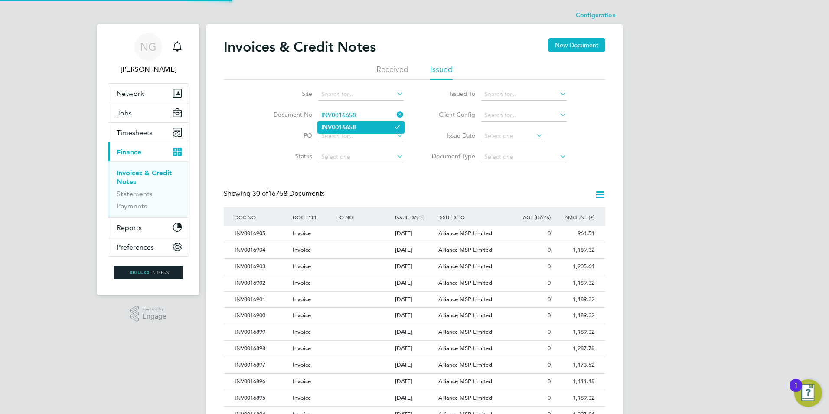
type input "INV0016658"
click at [360, 124] on li "INV0016658" at bounding box center [361, 127] width 86 height 12
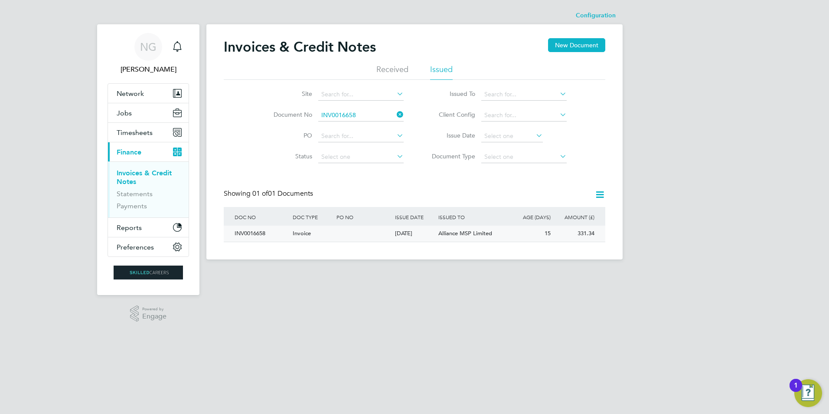
click at [259, 227] on div "INV0016658" at bounding box center [261, 234] width 58 height 16
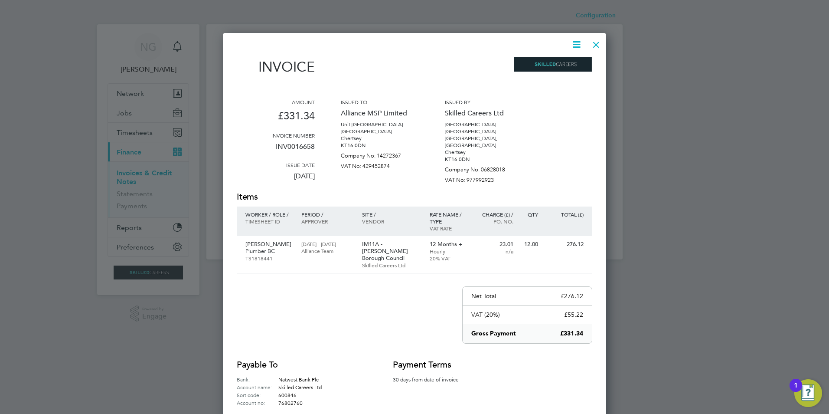
click at [584, 40] on div "Invoice Amount £331.34 Invoice number INV0016658 Issue date 09 Sep 2025 Issued …" at bounding box center [415, 239] width 356 height 400
click at [577, 45] on icon at bounding box center [576, 44] width 11 height 11
click at [560, 62] on li "Download Invoice" at bounding box center [550, 65] width 60 height 12
click at [592, 45] on div at bounding box center [597, 43] width 16 height 16
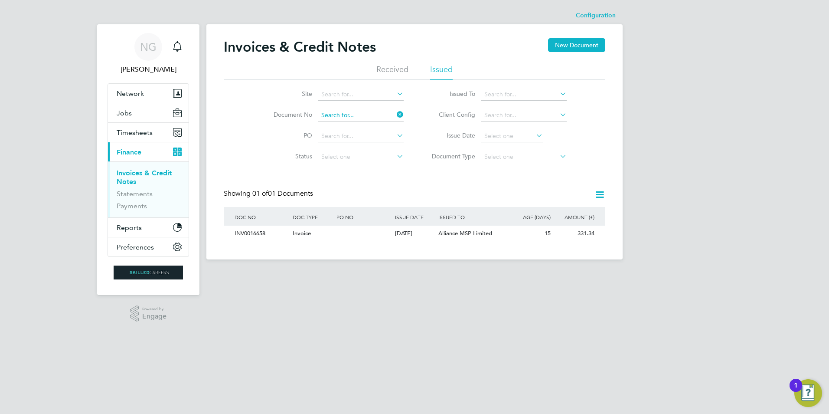
click at [366, 118] on input at bounding box center [360, 115] width 85 height 12
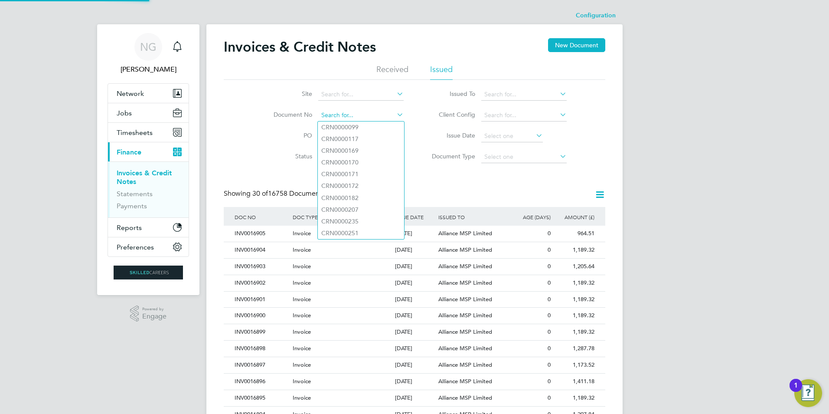
paste input "INV0016659"
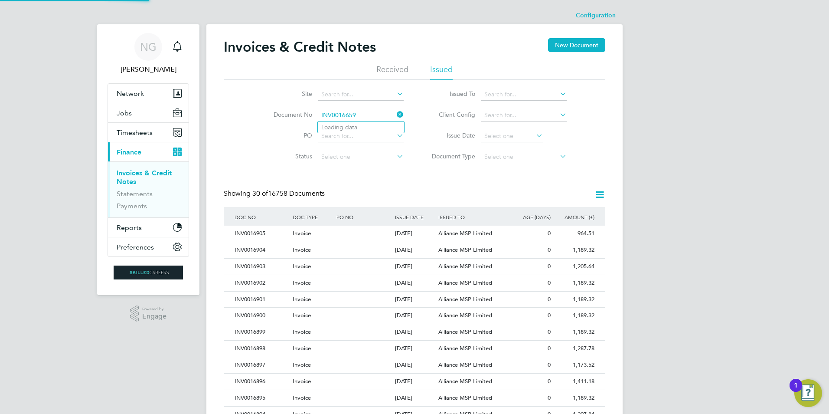
type input "INV0016659"
click at [354, 125] on b "INV0016659" at bounding box center [338, 127] width 35 height 7
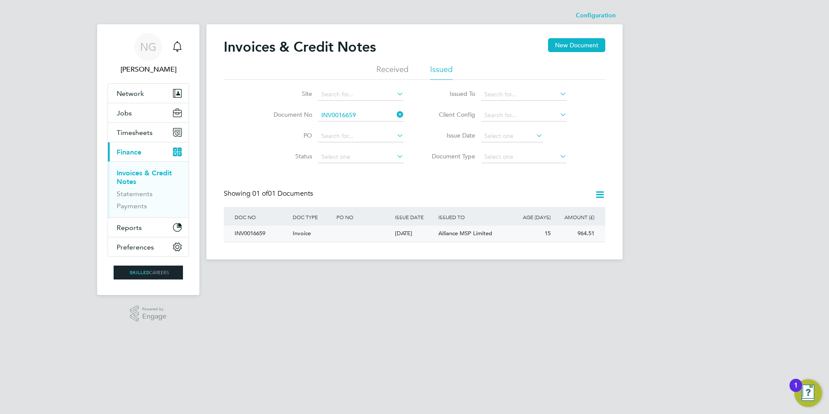
drag, startPoint x: 239, startPoint y: 231, endPoint x: 292, endPoint y: 234, distance: 53.0
click at [242, 233] on div "INV0016659" at bounding box center [261, 234] width 58 height 16
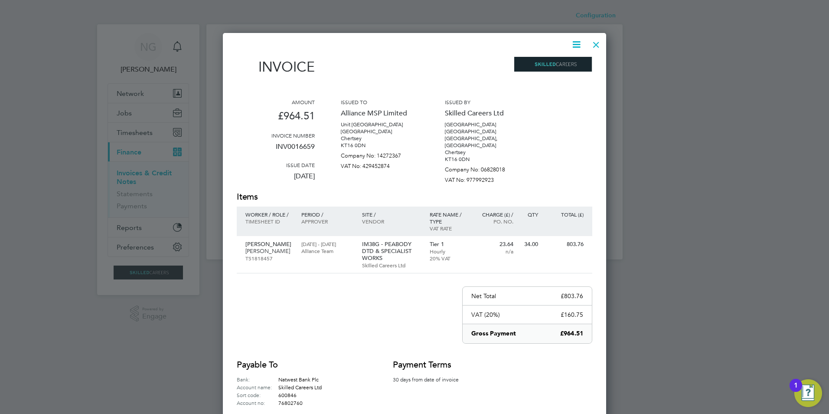
click at [578, 40] on icon at bounding box center [576, 44] width 11 height 11
click at [557, 65] on li "Download Invoice" at bounding box center [550, 65] width 60 height 12
drag, startPoint x: 594, startPoint y: 45, endPoint x: 562, endPoint y: 74, distance: 43.3
click at [594, 45] on div at bounding box center [597, 43] width 16 height 16
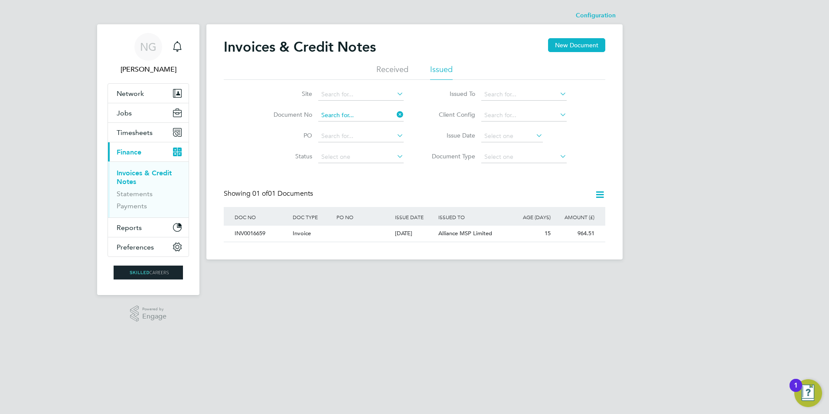
click at [384, 109] on input at bounding box center [360, 115] width 85 height 12
paste input "INV0016660"
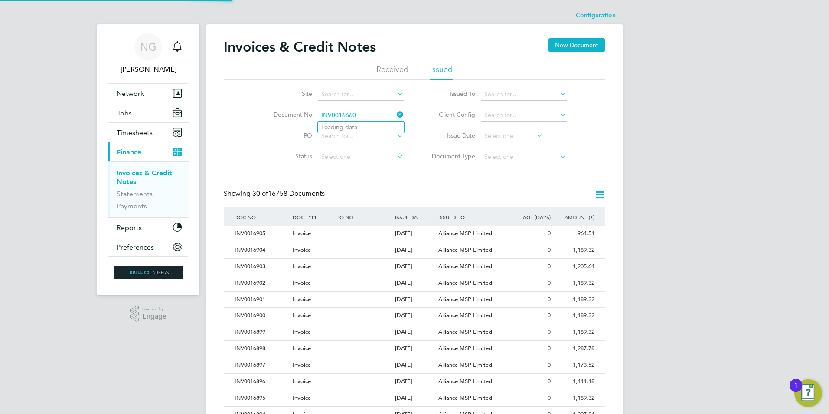
type input "INV0016660"
click at [356, 129] on b "INV0016660" at bounding box center [338, 127] width 35 height 7
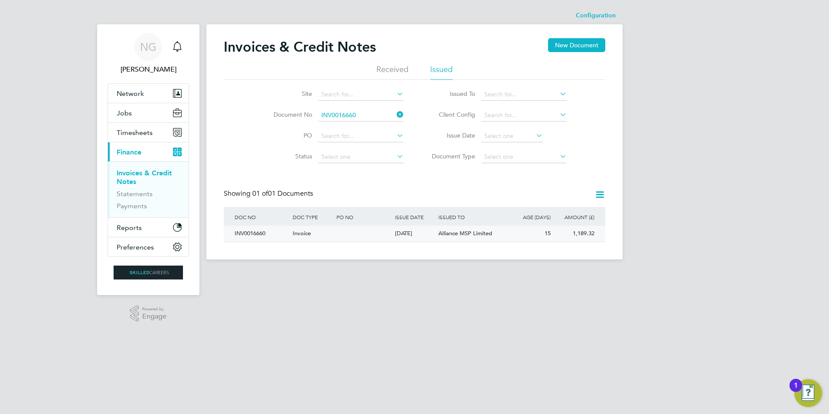
click at [259, 232] on div "INV0016660" at bounding box center [261, 234] width 58 height 16
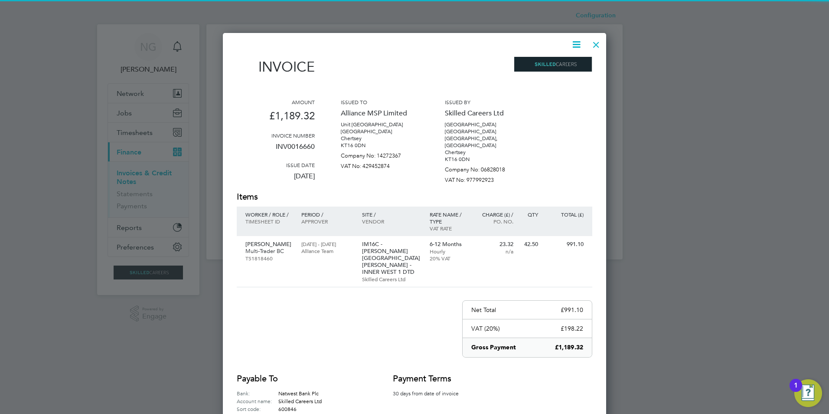
click at [578, 41] on icon at bounding box center [576, 44] width 11 height 11
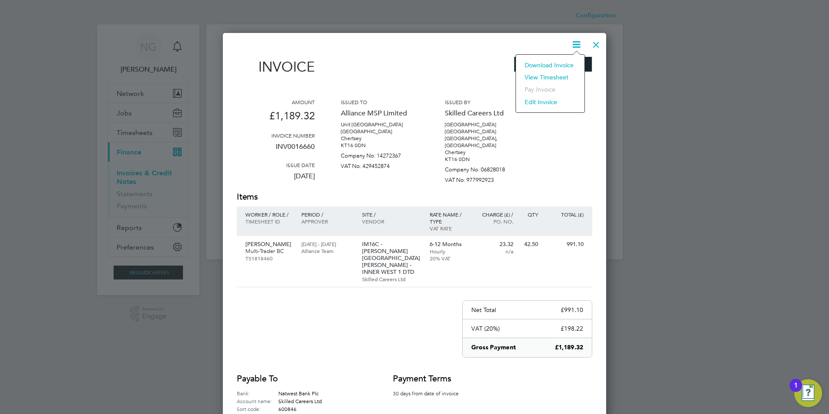
click at [551, 66] on li "Download Invoice" at bounding box center [550, 65] width 60 height 12
drag, startPoint x: 593, startPoint y: 44, endPoint x: 579, endPoint y: 62, distance: 23.2
click at [593, 44] on div at bounding box center [597, 43] width 16 height 16
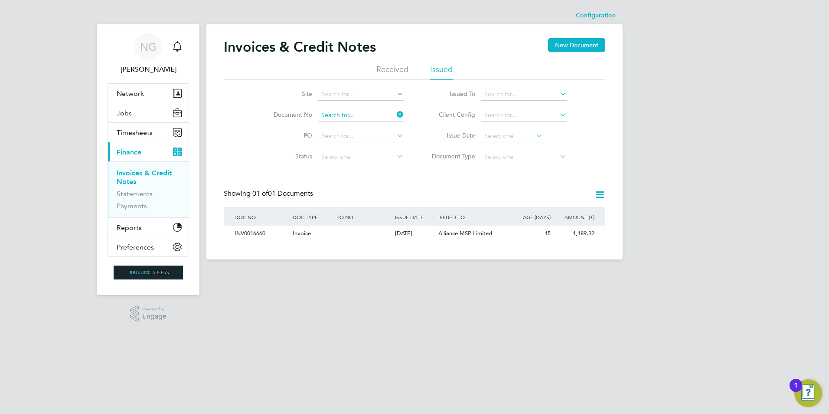
click at [367, 112] on input at bounding box center [360, 115] width 85 height 12
paste input "INV0016661"
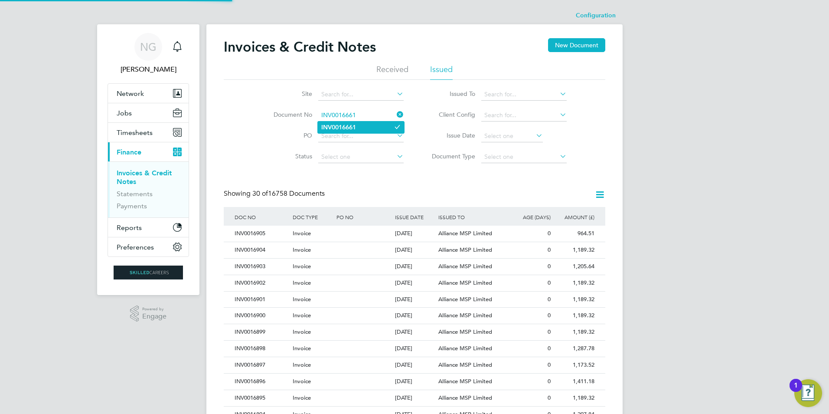
type input "INV0016661"
click at [358, 127] on li "INV0016661" at bounding box center [361, 127] width 86 height 12
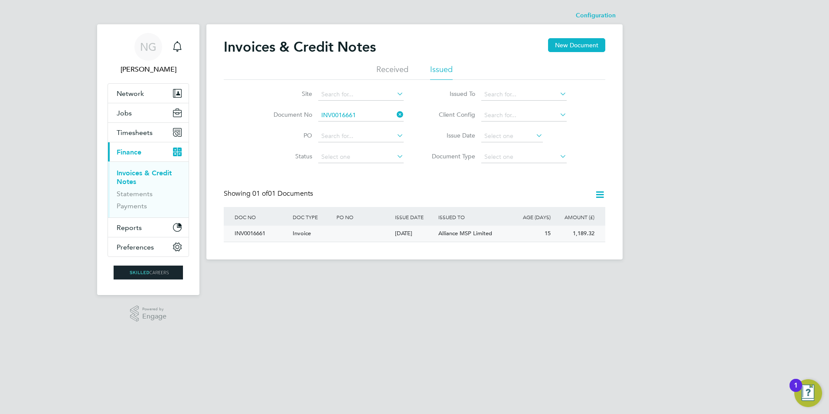
drag, startPoint x: 254, startPoint y: 236, endPoint x: 291, endPoint y: 240, distance: 37.0
click at [254, 236] on div "INV0016661" at bounding box center [261, 234] width 58 height 16
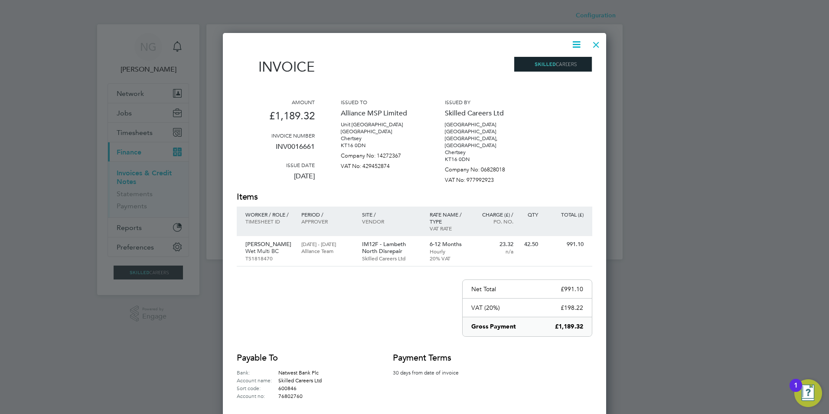
click at [576, 41] on icon at bounding box center [576, 44] width 11 height 11
click at [570, 64] on li "Download Invoice" at bounding box center [550, 65] width 60 height 12
click at [595, 43] on div at bounding box center [597, 43] width 16 height 16
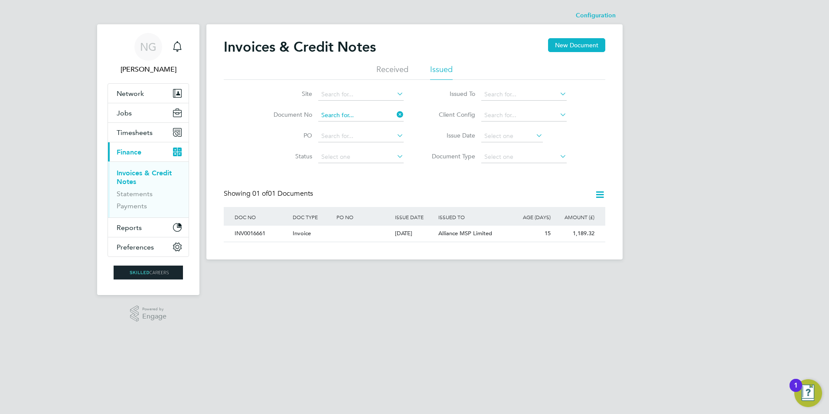
click at [360, 114] on input at bounding box center [360, 115] width 85 height 12
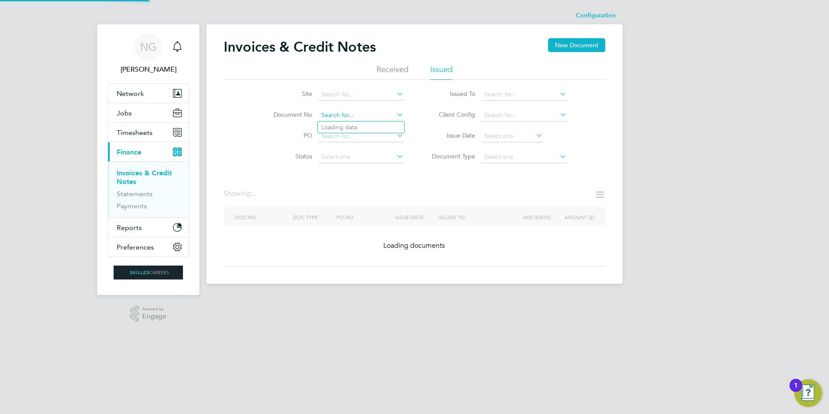
paste input "INV0016662"
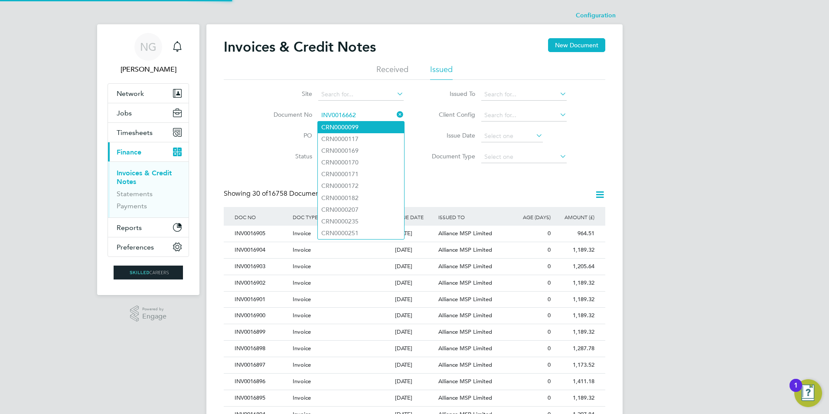
type input "INV0016662"
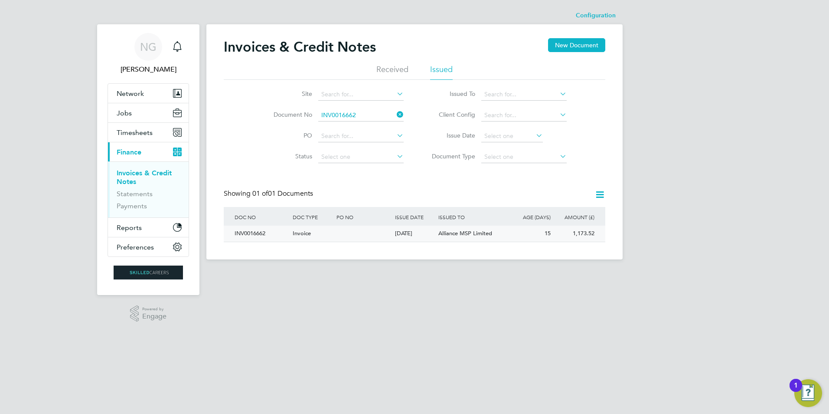
click at [252, 236] on div "INV0016662" at bounding box center [261, 234] width 58 height 16
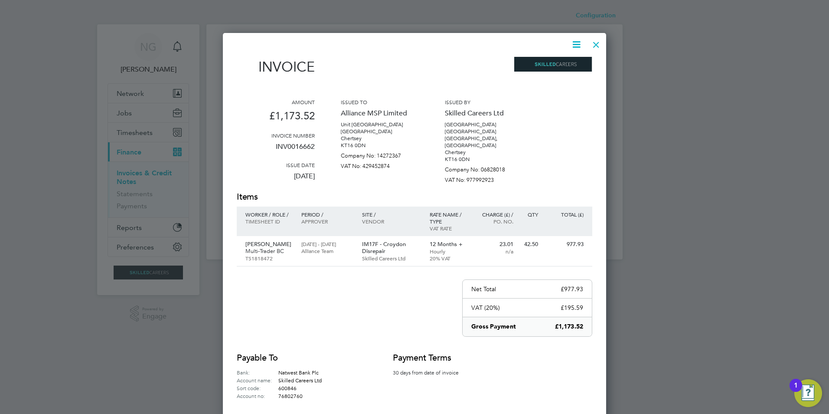
click at [574, 46] on icon at bounding box center [576, 44] width 11 height 11
click at [546, 62] on li "Download Invoice" at bounding box center [550, 65] width 60 height 12
click at [597, 40] on div at bounding box center [597, 43] width 16 height 16
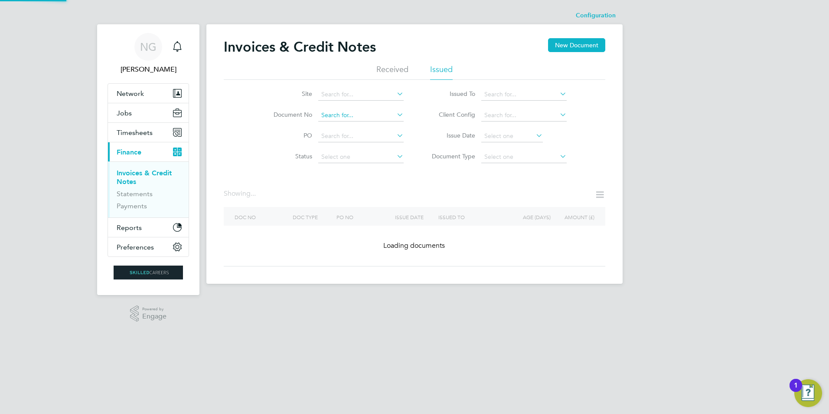
click at [369, 116] on input at bounding box center [360, 115] width 85 height 12
paste input "INV0016663"
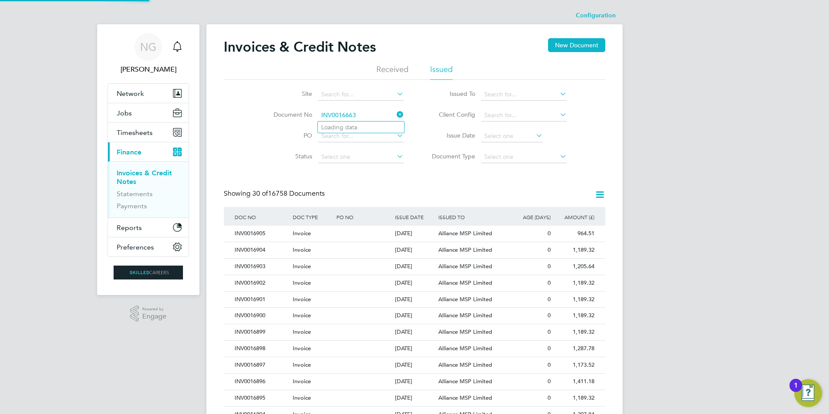
type input "INV0016663"
click at [362, 126] on li "INV0016663" at bounding box center [361, 127] width 86 height 12
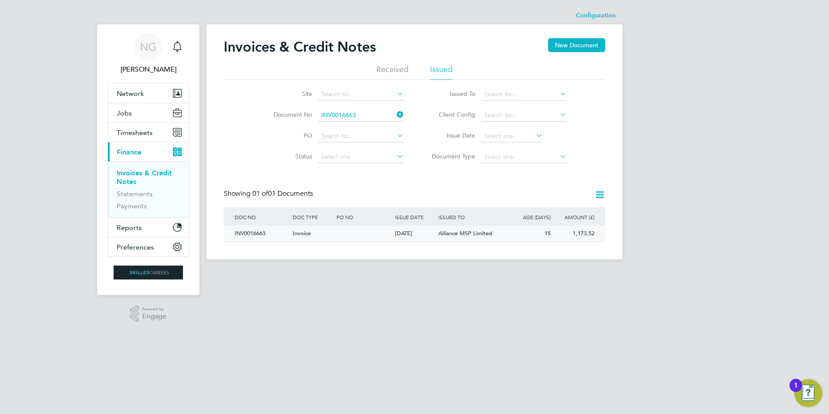
click at [246, 238] on div "INV0016663" at bounding box center [261, 234] width 58 height 16
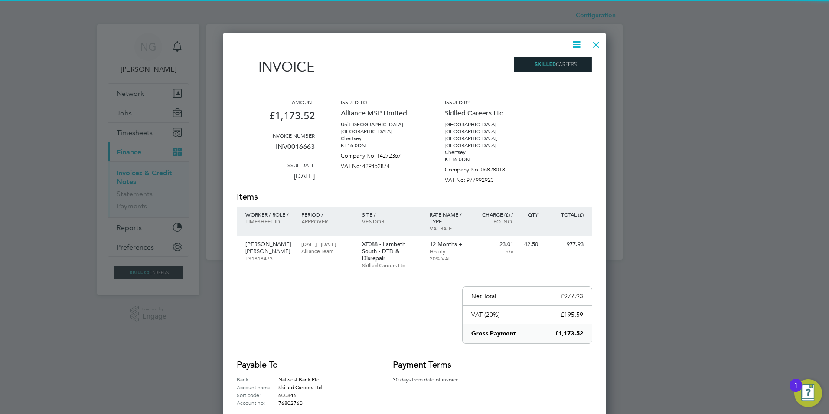
click at [576, 45] on icon at bounding box center [576, 44] width 11 height 11
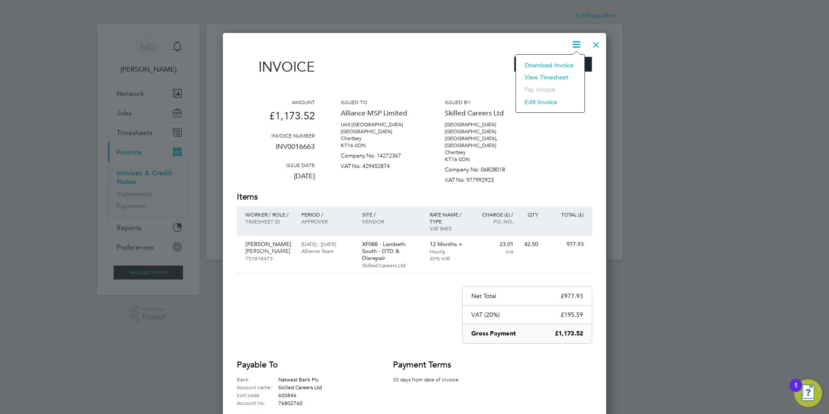
click at [564, 62] on li "Download Invoice" at bounding box center [550, 65] width 60 height 12
click at [594, 45] on div at bounding box center [597, 43] width 16 height 16
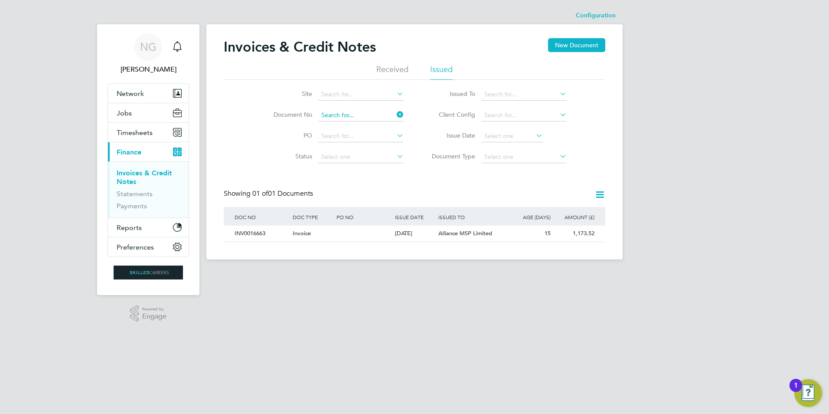
click at [364, 111] on input at bounding box center [360, 115] width 85 height 12
paste input "INV0016664"
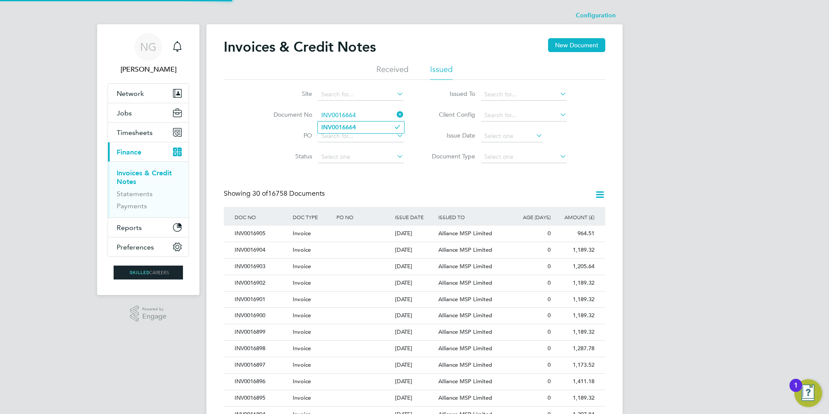
type input "INV0016664"
click at [353, 128] on b "INV0016664" at bounding box center [338, 127] width 35 height 7
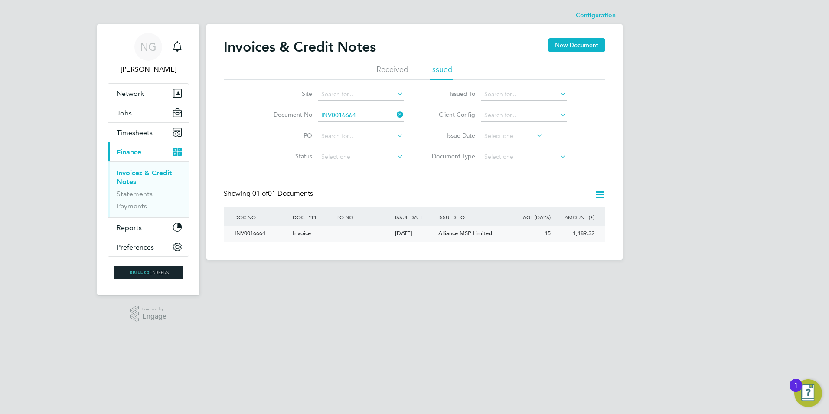
click at [256, 233] on div "INV0016664" at bounding box center [261, 234] width 58 height 16
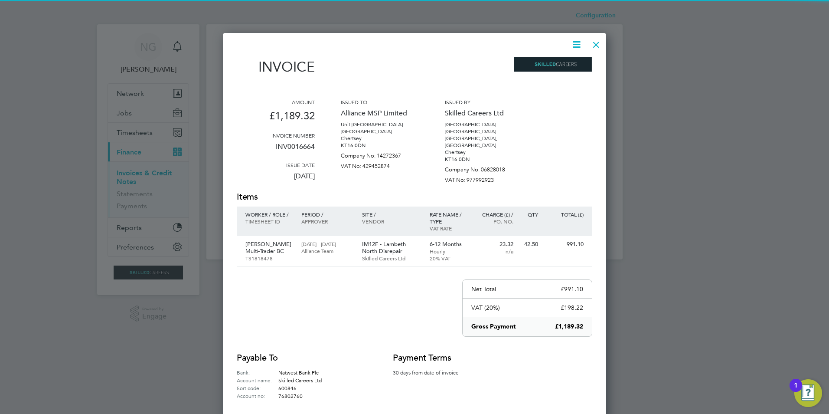
click at [580, 43] on icon at bounding box center [576, 44] width 11 height 11
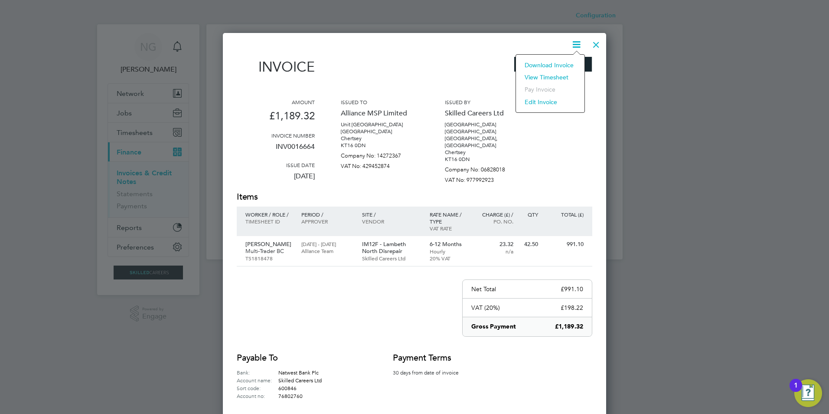
click at [568, 62] on li "Download Invoice" at bounding box center [550, 65] width 60 height 12
click at [599, 47] on div at bounding box center [597, 43] width 16 height 16
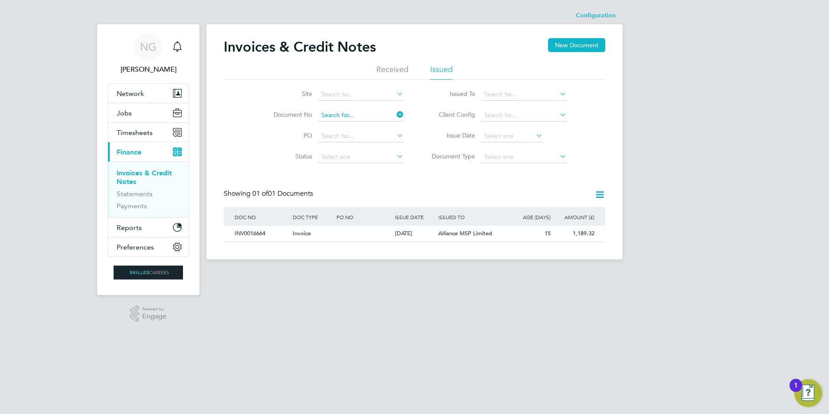
click at [369, 114] on input at bounding box center [360, 115] width 85 height 12
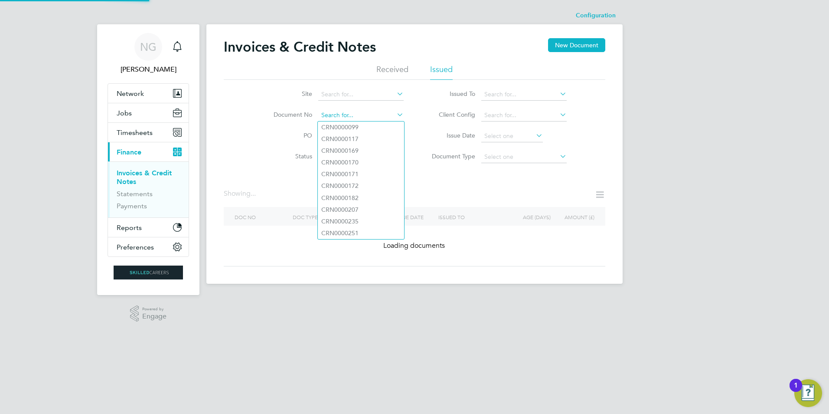
paste input "INV0016665"
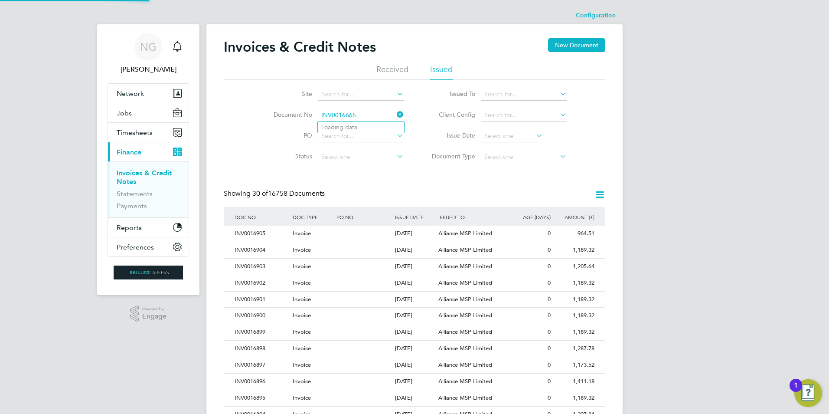
type input "INV0016665"
click at [354, 128] on b "INV0016665" at bounding box center [338, 127] width 35 height 7
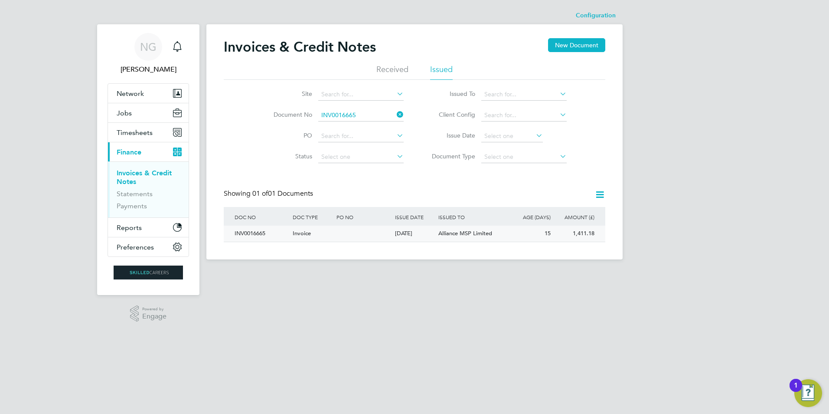
click at [245, 231] on div "INV0016665" at bounding box center [261, 234] width 58 height 16
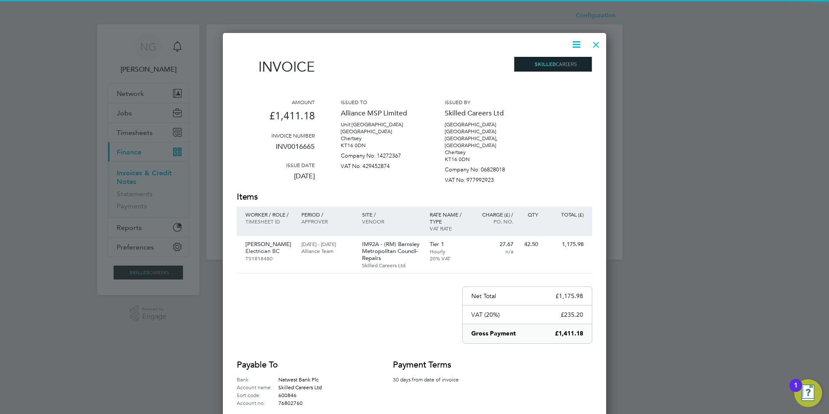
drag, startPoint x: 582, startPoint y: 38, endPoint x: 579, endPoint y: 44, distance: 6.6
click at [581, 39] on icon at bounding box center [576, 44] width 11 height 11
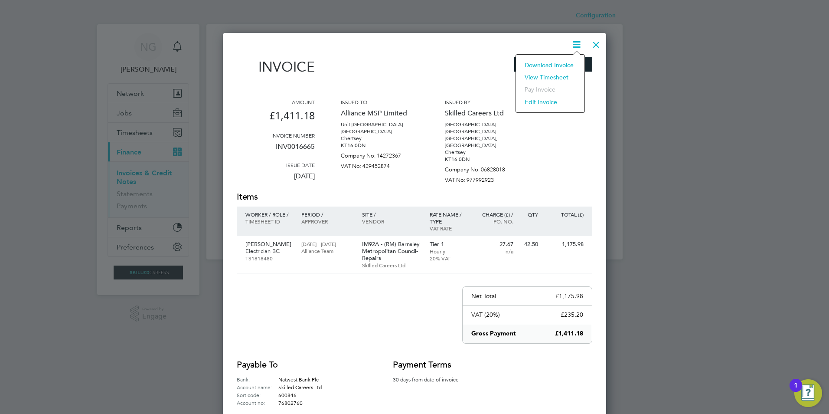
click at [566, 60] on li "Download Invoice" at bounding box center [550, 65] width 60 height 12
click at [589, 47] on div at bounding box center [597, 43] width 16 height 16
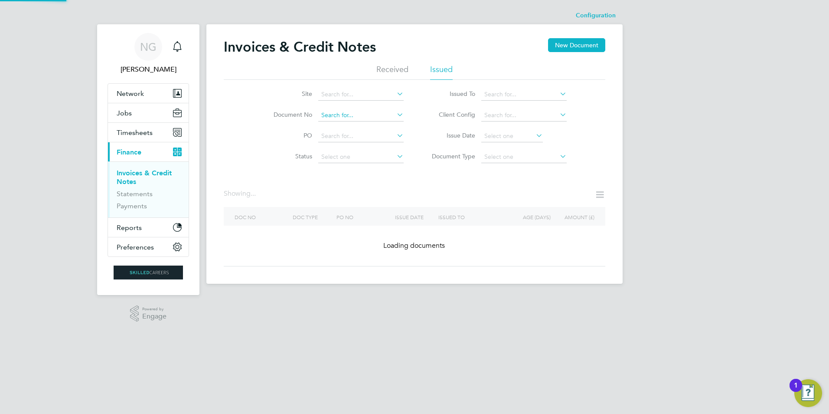
click at [379, 116] on input at bounding box center [360, 115] width 85 height 12
paste input "INV0016666"
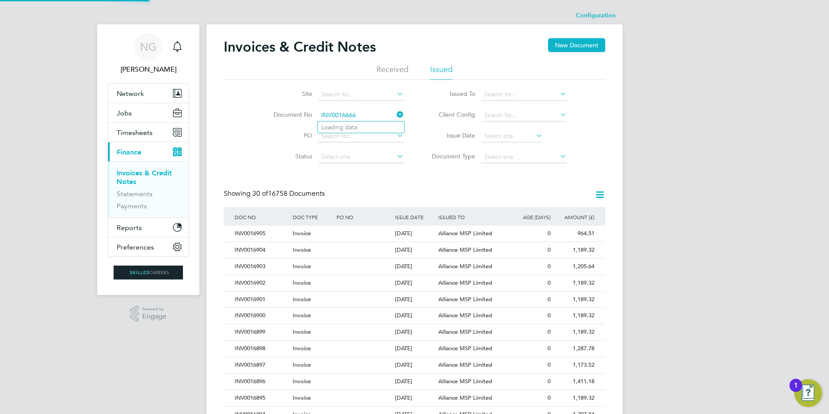
type input "INV0016666"
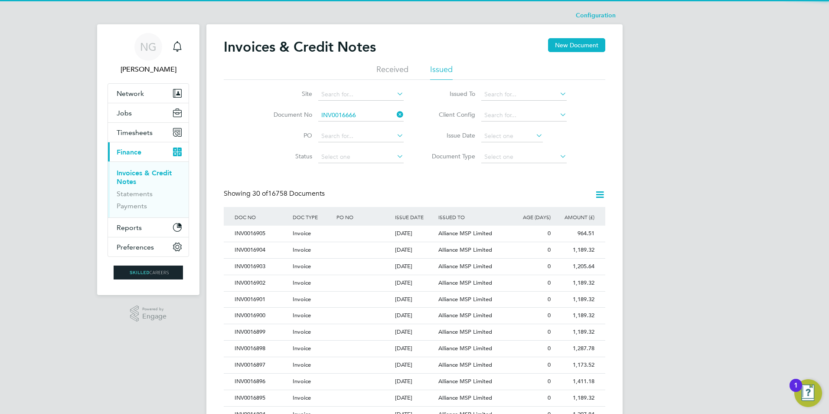
click at [344, 129] on b "INV0016666" at bounding box center [338, 127] width 35 height 7
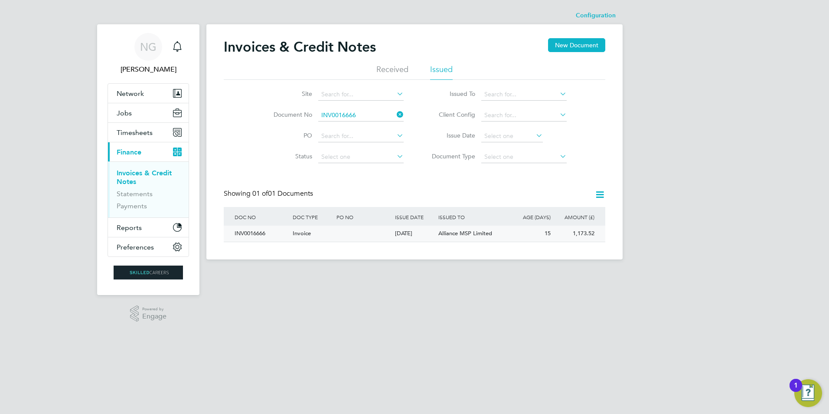
click at [237, 232] on div "INV0016666" at bounding box center [261, 234] width 58 height 16
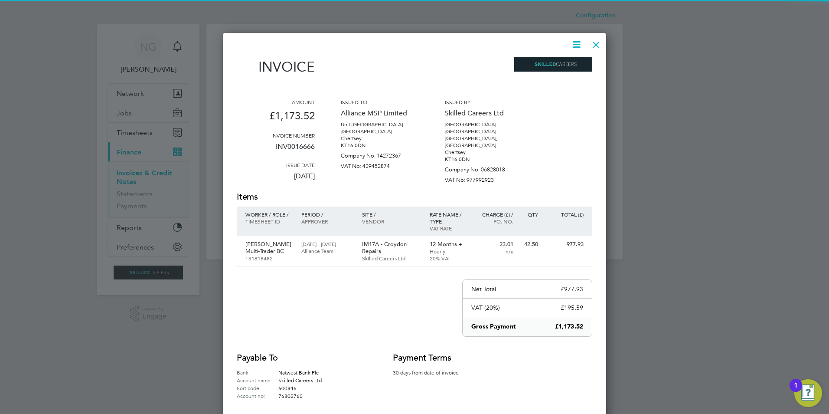
drag, startPoint x: 573, startPoint y: 43, endPoint x: 579, endPoint y: 54, distance: 12.3
click at [573, 44] on icon at bounding box center [576, 44] width 11 height 11
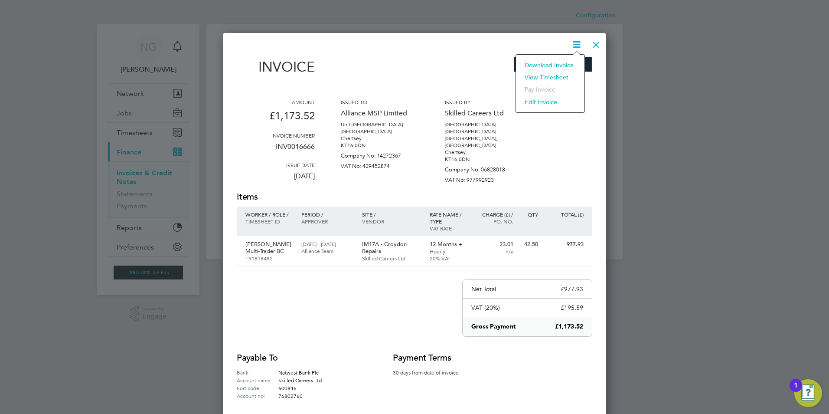
click at [559, 64] on li "Download Invoice" at bounding box center [550, 65] width 60 height 12
drag, startPoint x: 596, startPoint y: 43, endPoint x: 523, endPoint y: 91, distance: 86.9
click at [596, 43] on div at bounding box center [597, 43] width 16 height 16
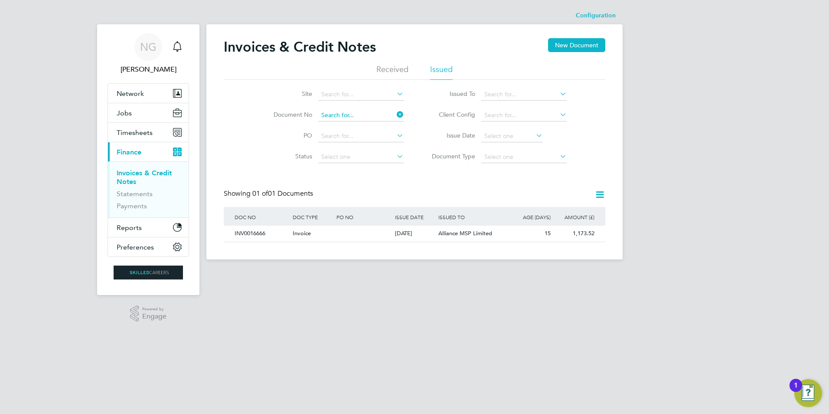
click at [373, 111] on input at bounding box center [360, 115] width 85 height 12
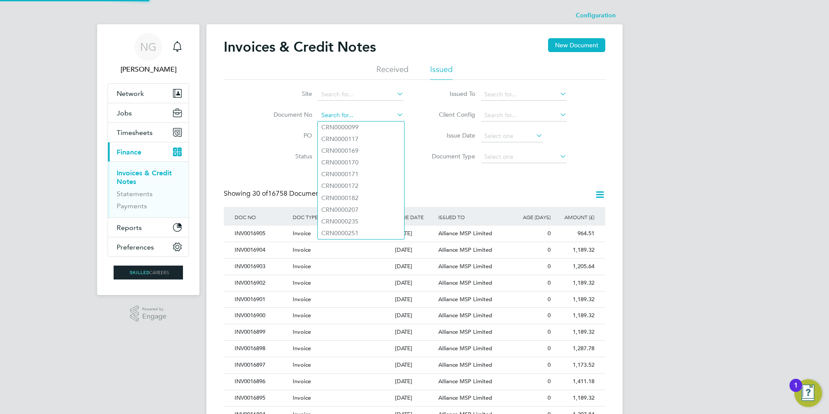
paste input "INV0016667"
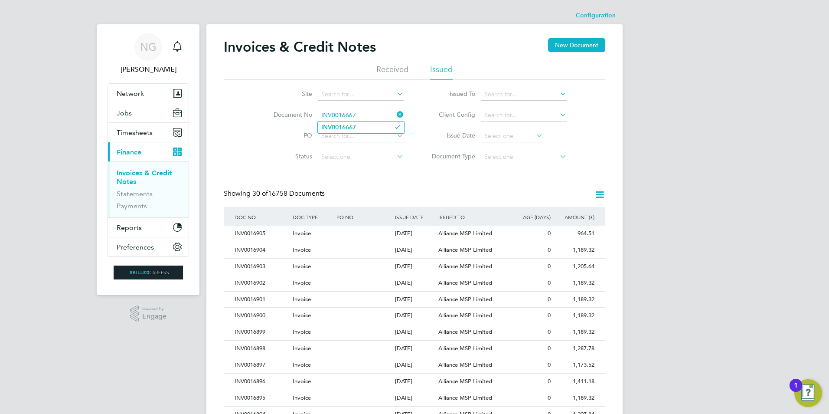
type input "INV0016667"
click at [366, 131] on li "INV0016667" at bounding box center [361, 127] width 86 height 12
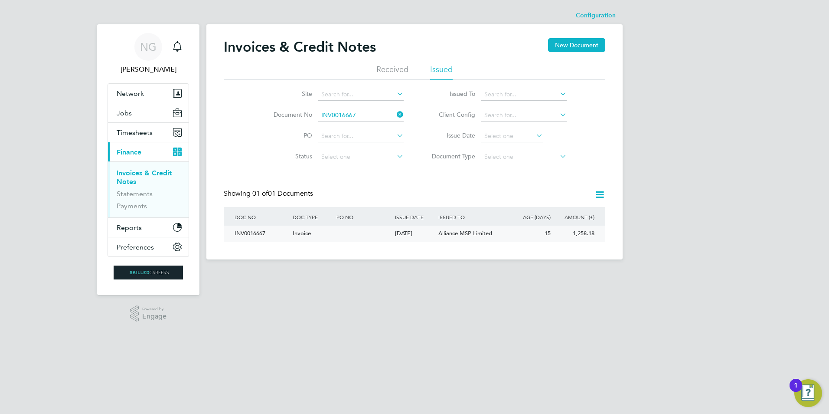
click at [248, 232] on div "INV0016667" at bounding box center [261, 234] width 58 height 16
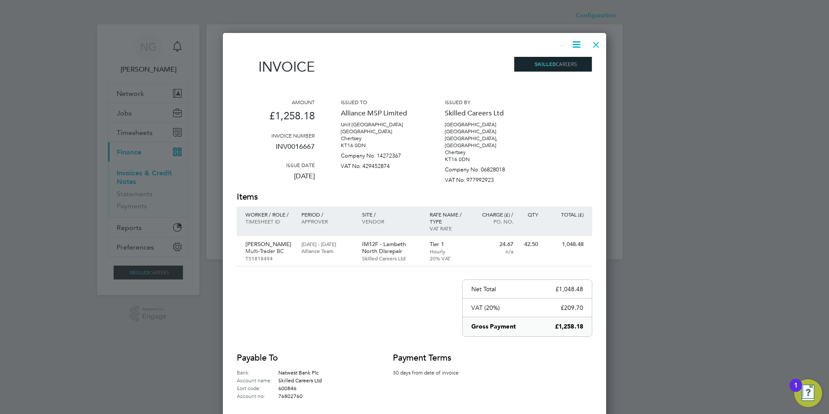
drag, startPoint x: 574, startPoint y: 40, endPoint x: 567, endPoint y: 68, distance: 28.6
click at [573, 40] on icon at bounding box center [576, 44] width 11 height 11
click at [554, 66] on li "Download Invoice" at bounding box center [550, 65] width 60 height 12
click at [594, 45] on div at bounding box center [597, 43] width 16 height 16
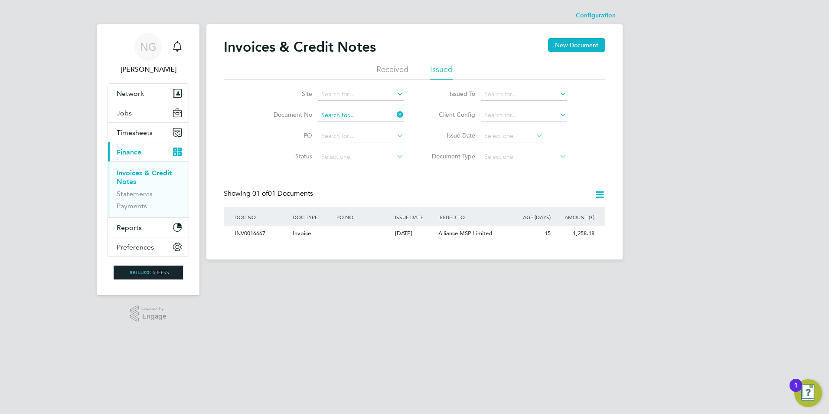
click at [358, 112] on input at bounding box center [360, 115] width 85 height 12
paste input "INV0016668"
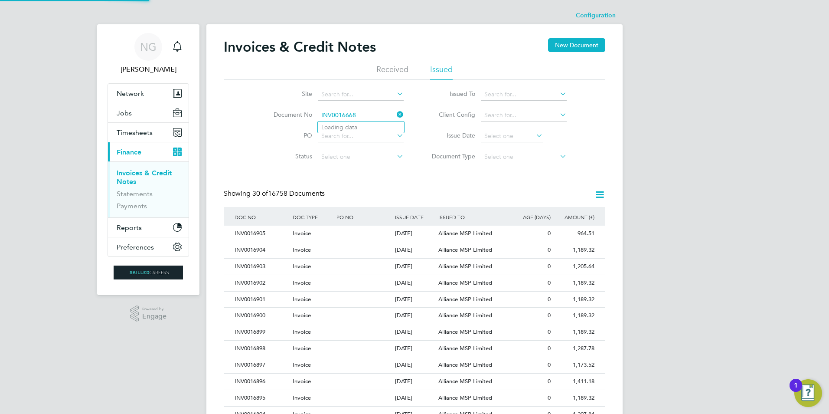
type input "INV0016668"
click at [352, 122] on li "INV0016668" at bounding box center [361, 127] width 86 height 12
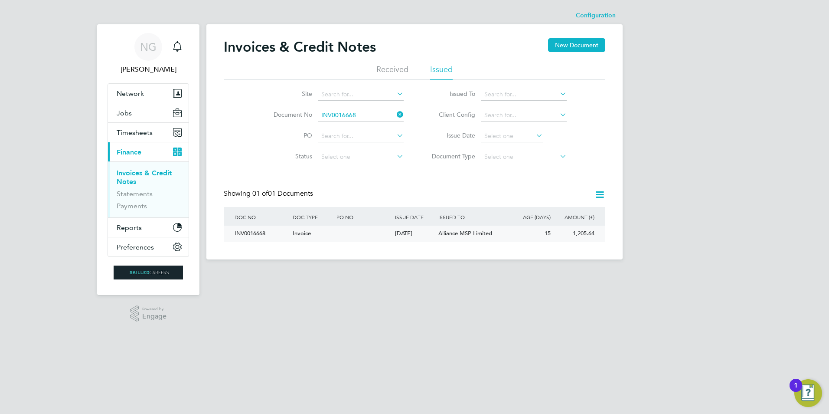
click at [243, 229] on div "INV0016668" at bounding box center [261, 234] width 58 height 16
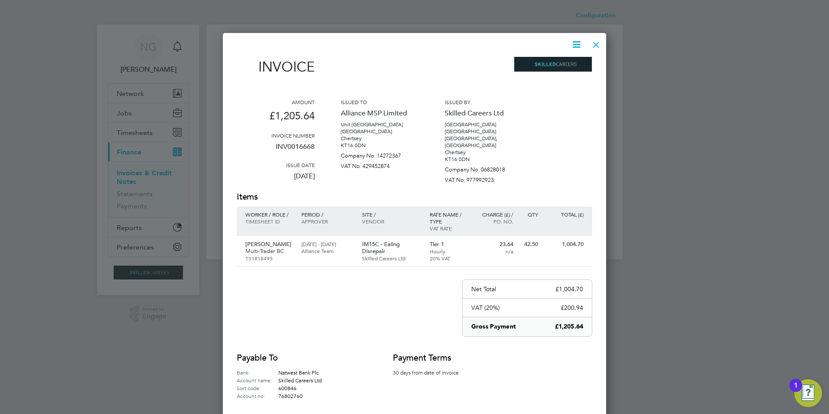
click at [575, 40] on icon at bounding box center [576, 44] width 11 height 11
click at [570, 59] on li "Download Invoice" at bounding box center [550, 65] width 60 height 12
drag, startPoint x: 592, startPoint y: 41, endPoint x: 562, endPoint y: 54, distance: 33.2
click at [592, 41] on div at bounding box center [597, 43] width 16 height 16
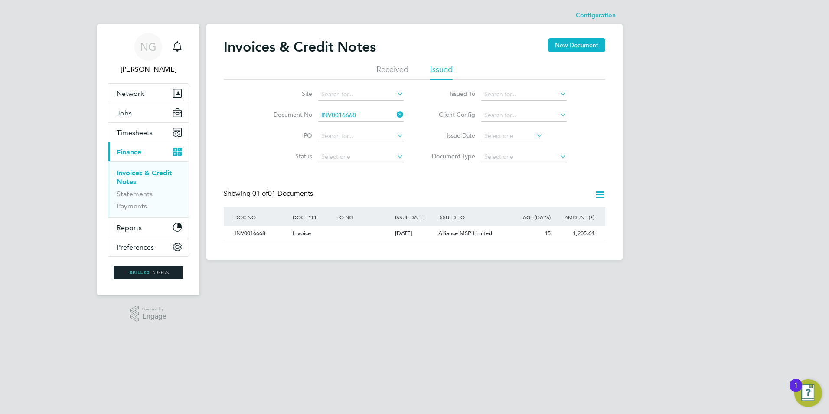
click at [362, 108] on li "Document No INV0016668" at bounding box center [333, 115] width 163 height 21
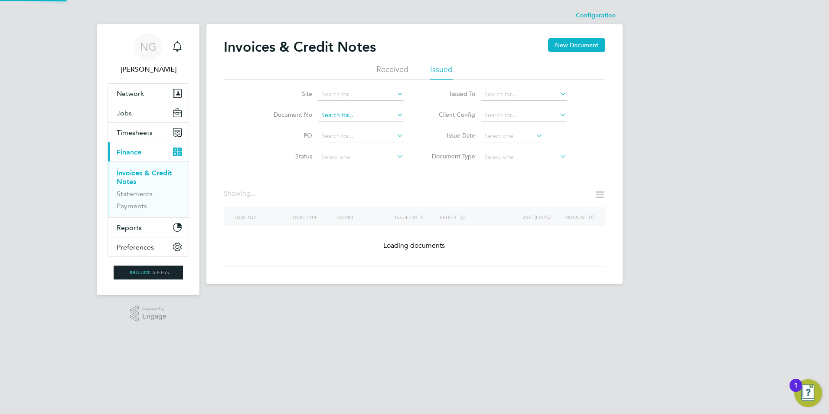
click at [362, 111] on input at bounding box center [360, 115] width 85 height 12
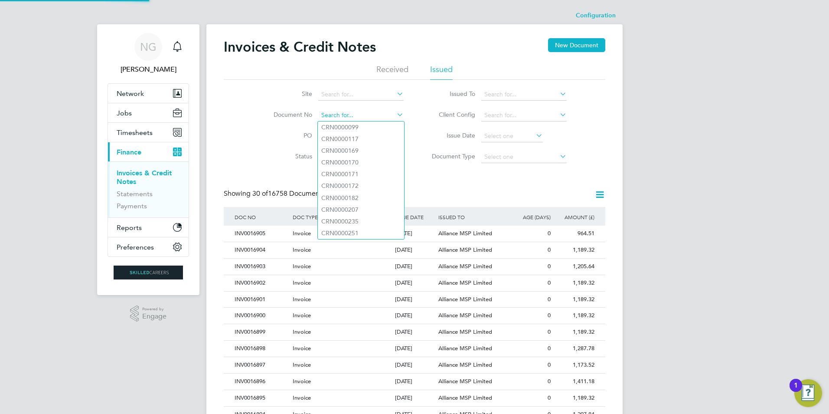
paste input "INV0016669"
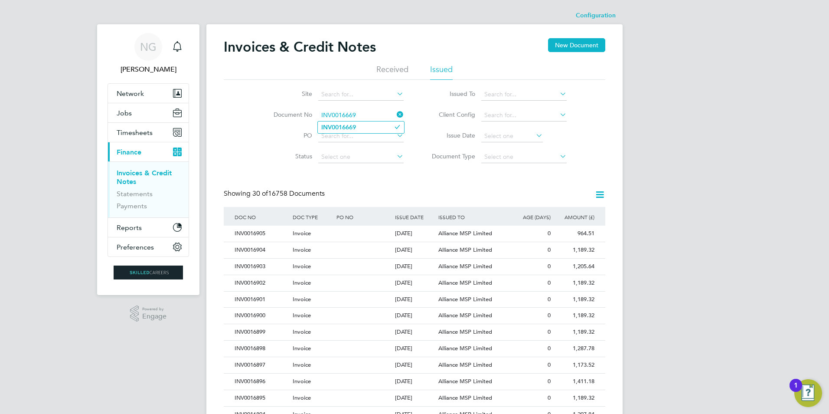
type input "INV0016669"
click at [356, 124] on b "INV0016669" at bounding box center [338, 127] width 35 height 7
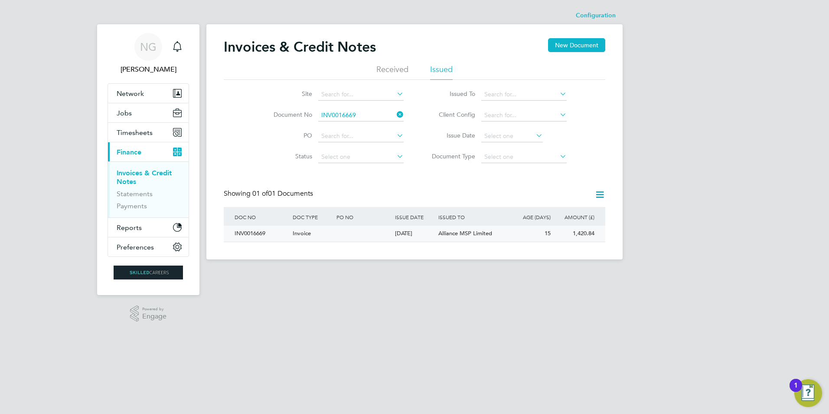
drag, startPoint x: 244, startPoint y: 232, endPoint x: 281, endPoint y: 239, distance: 37.9
click at [244, 232] on div "INV0016669" at bounding box center [261, 234] width 58 height 16
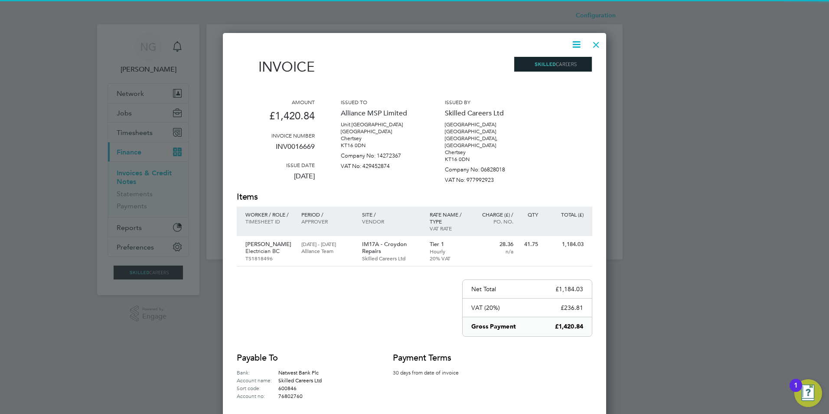
click at [573, 43] on icon at bounding box center [576, 44] width 11 height 11
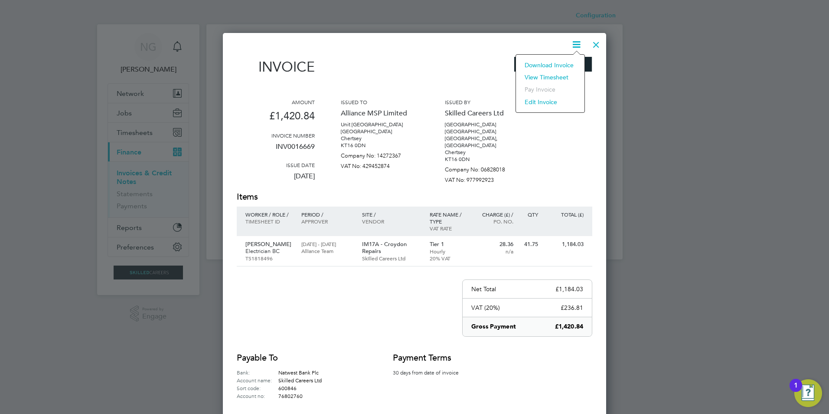
click at [555, 62] on li "Download Invoice" at bounding box center [550, 65] width 60 height 12
drag, startPoint x: 592, startPoint y: 43, endPoint x: 574, endPoint y: 65, distance: 28.7
click at [592, 43] on div at bounding box center [597, 43] width 16 height 16
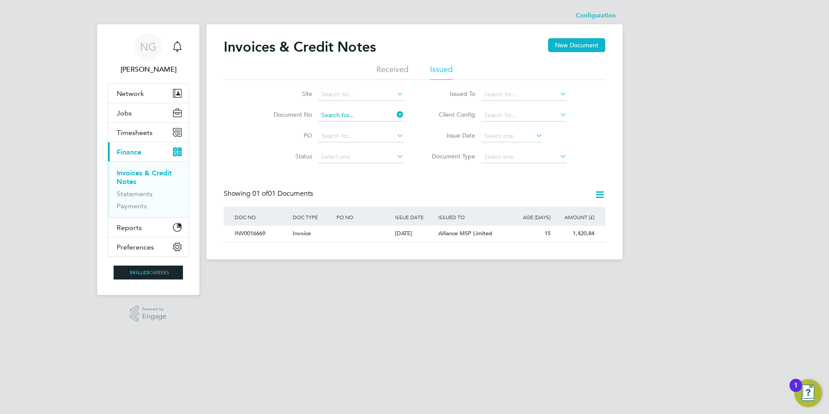
click at [366, 121] on div "Configuration Configuration Invoices & Credit Notes New Document Received Issue…" at bounding box center [414, 133] width 416 height 252
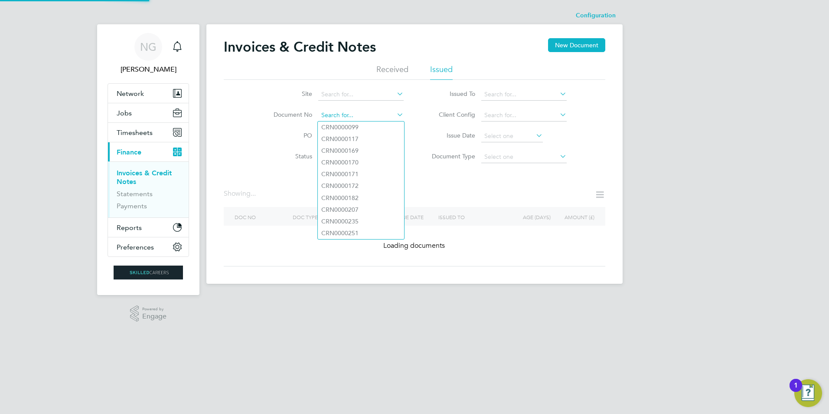
paste input "INV0016670"
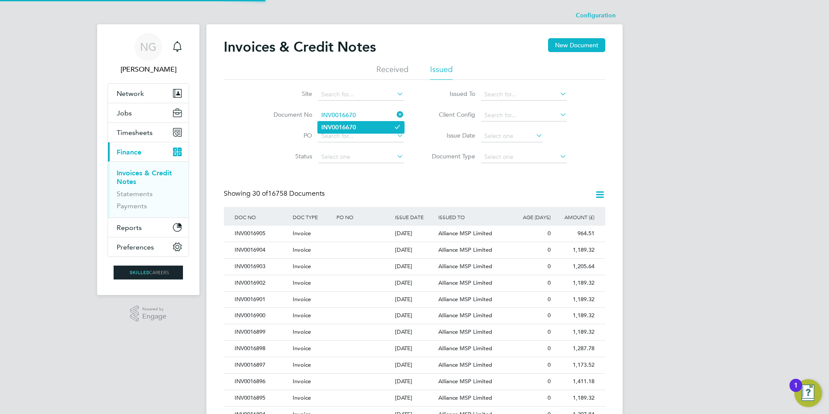
type input "INV0016670"
click at [363, 125] on li "INV0016670" at bounding box center [361, 127] width 86 height 12
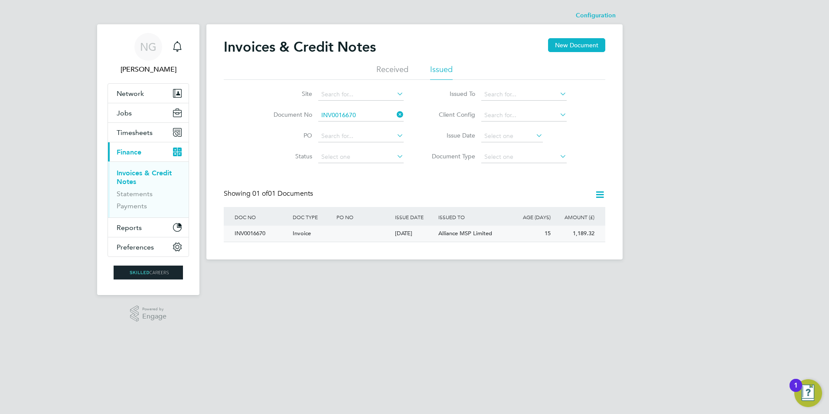
click at [256, 226] on div "INV0016670" at bounding box center [261, 234] width 58 height 16
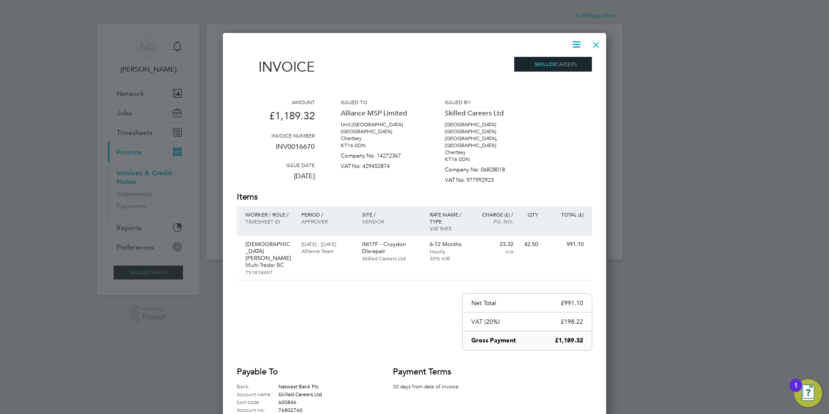
click at [575, 44] on icon at bounding box center [576, 44] width 11 height 11
click at [562, 66] on li "Download Invoice" at bounding box center [550, 65] width 60 height 12
click at [596, 43] on div at bounding box center [597, 43] width 16 height 16
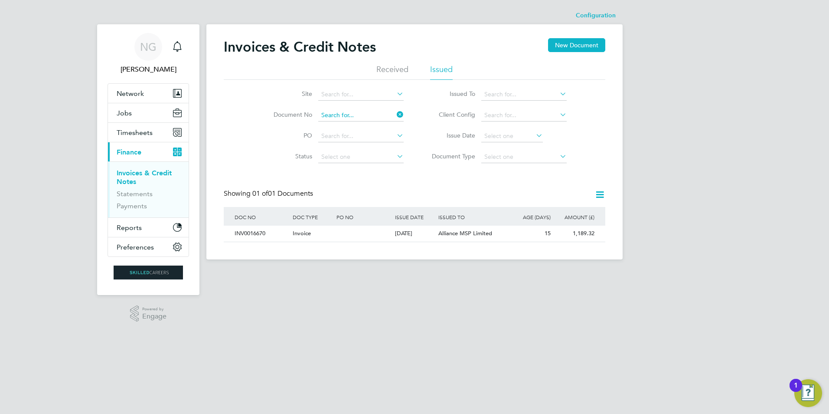
click at [362, 116] on input at bounding box center [360, 115] width 85 height 12
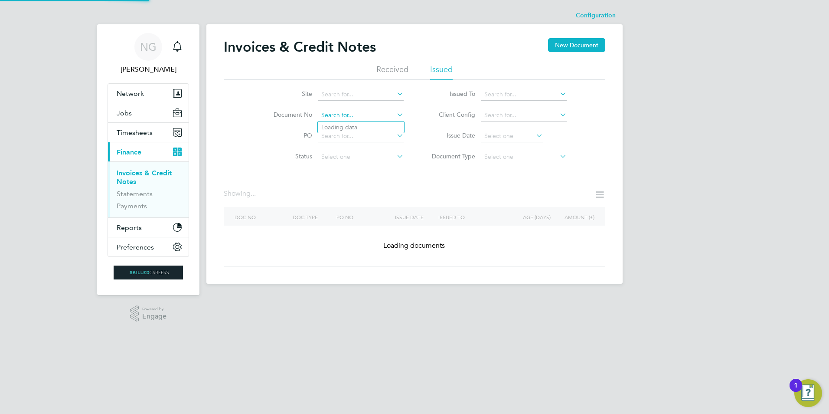
paste input "INV0016671"
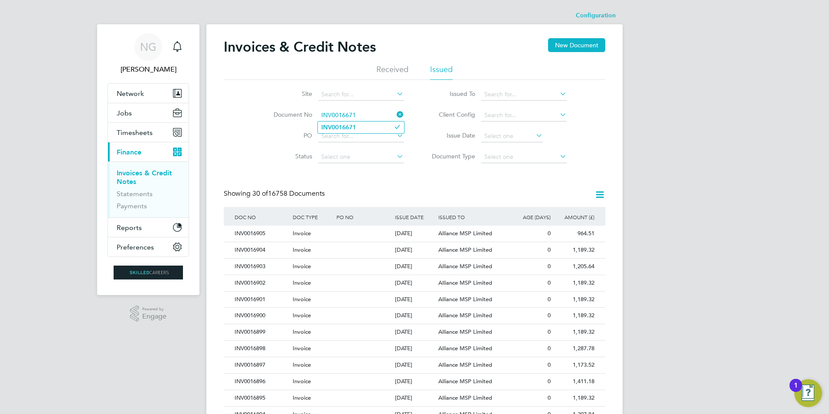
type input "INV0016671"
click at [353, 128] on b "INV0016671" at bounding box center [338, 127] width 35 height 7
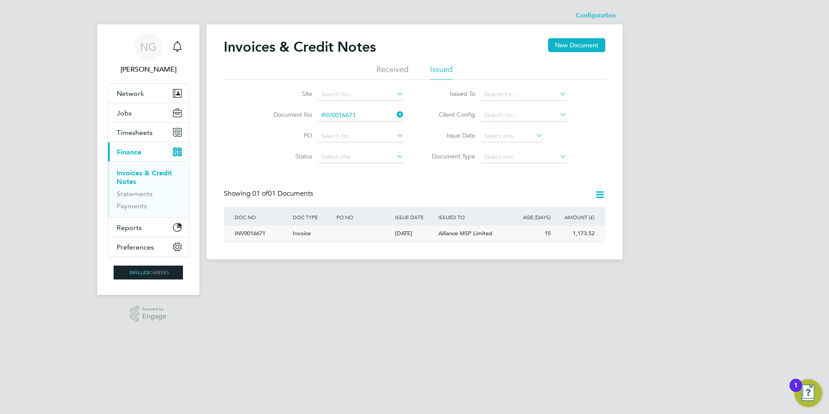
drag, startPoint x: 253, startPoint y: 236, endPoint x: 272, endPoint y: 237, distance: 19.1
click at [254, 236] on div "INV0016671" at bounding box center [261, 234] width 58 height 16
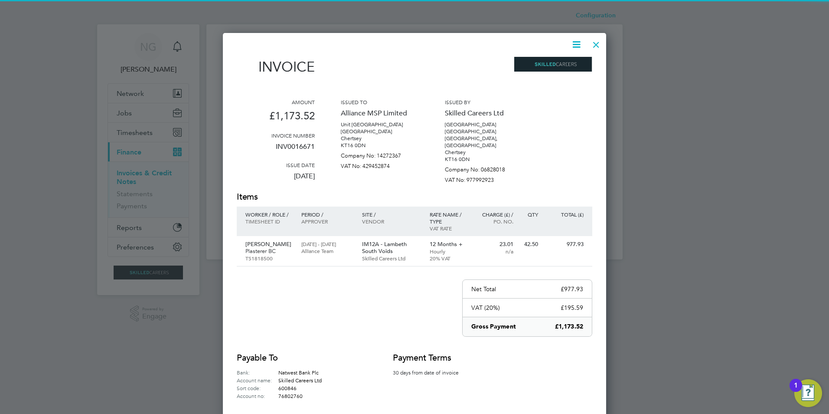
drag, startPoint x: 578, startPoint y: 41, endPoint x: 567, endPoint y: 66, distance: 27.6
click at [576, 41] on icon at bounding box center [576, 44] width 11 height 11
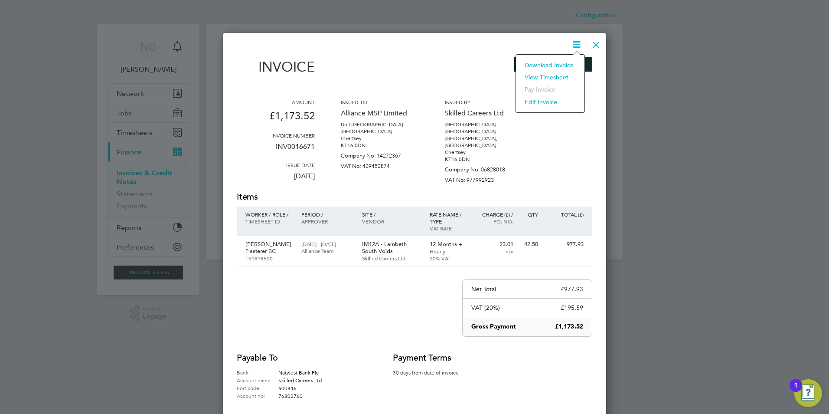
click at [556, 57] on div "Download Invoice View timesheet Pay invoice Edit invoice" at bounding box center [550, 83] width 69 height 59
drag, startPoint x: 573, startPoint y: 44, endPoint x: 568, endPoint y: 48, distance: 5.9
click at [572, 45] on icon at bounding box center [576, 44] width 11 height 11
click at [552, 64] on li "Download Invoice" at bounding box center [550, 65] width 60 height 12
drag, startPoint x: 592, startPoint y: 47, endPoint x: 531, endPoint y: 79, distance: 68.5
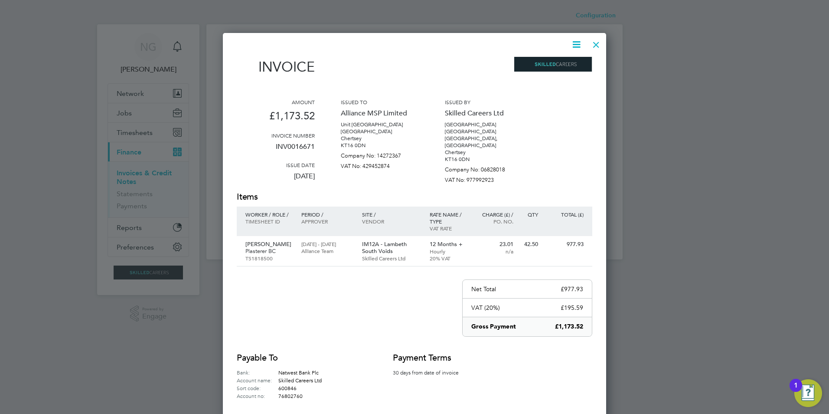
click at [592, 47] on div at bounding box center [597, 43] width 16 height 16
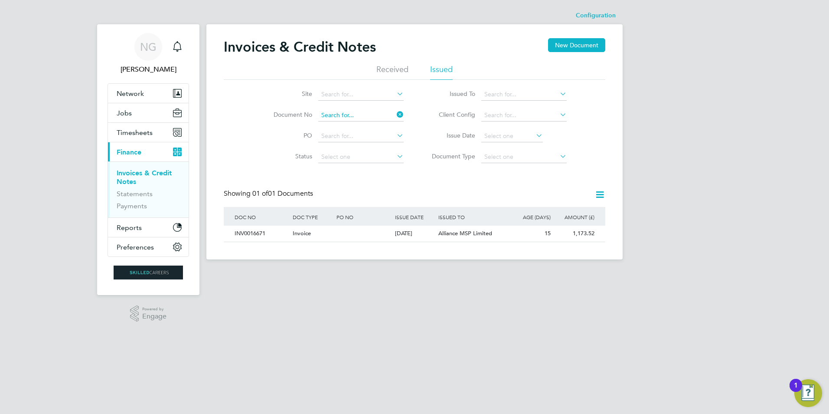
click at [359, 119] on input at bounding box center [360, 115] width 85 height 12
paste input "INV0016672"
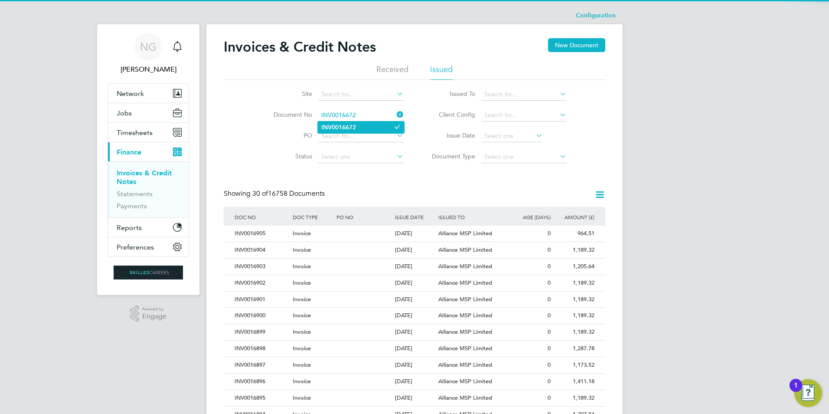
type input "INV0016672"
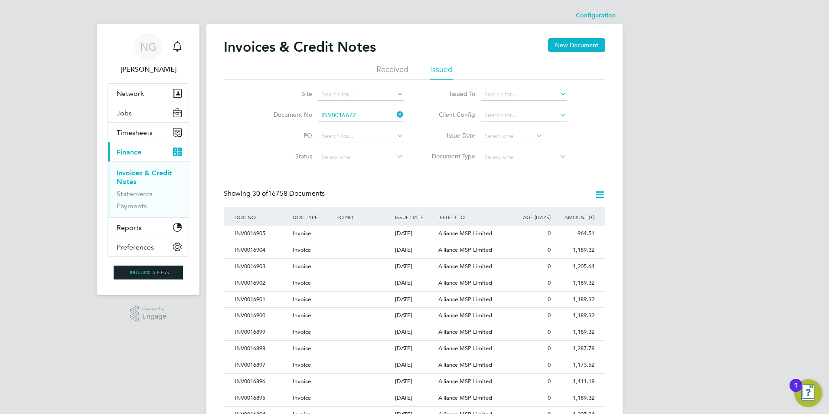
click at [357, 124] on li "INV0016672" at bounding box center [361, 127] width 86 height 12
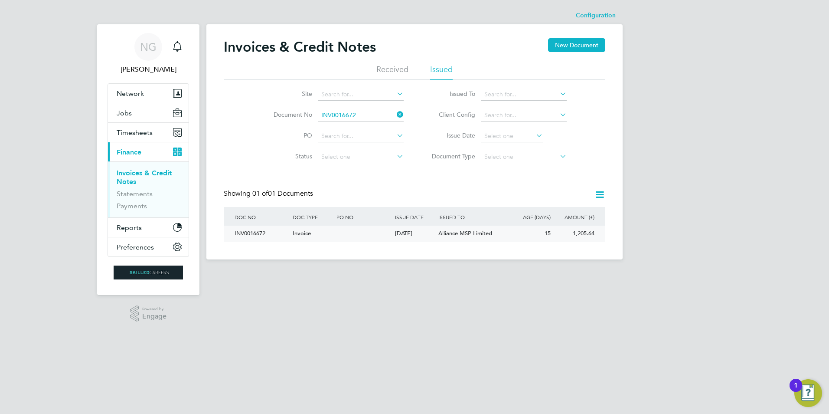
click at [262, 233] on div "INV0016672" at bounding box center [261, 234] width 58 height 16
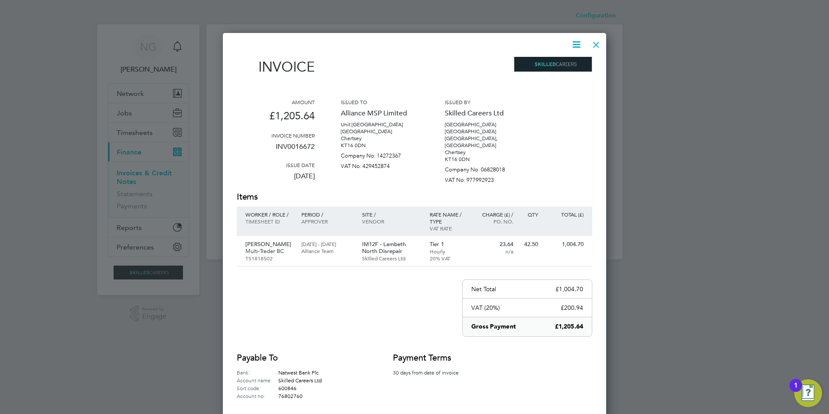
click at [582, 43] on icon at bounding box center [576, 44] width 11 height 11
click at [570, 63] on li "Download Invoice" at bounding box center [550, 65] width 60 height 12
drag, startPoint x: 596, startPoint y: 42, endPoint x: 579, endPoint y: 61, distance: 25.2
click at [596, 42] on div at bounding box center [597, 43] width 16 height 16
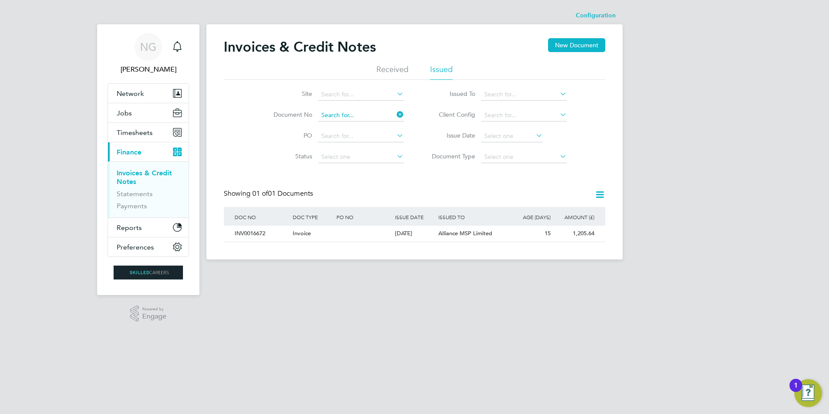
click at [385, 114] on input at bounding box center [360, 115] width 85 height 12
paste input "INV0016673"
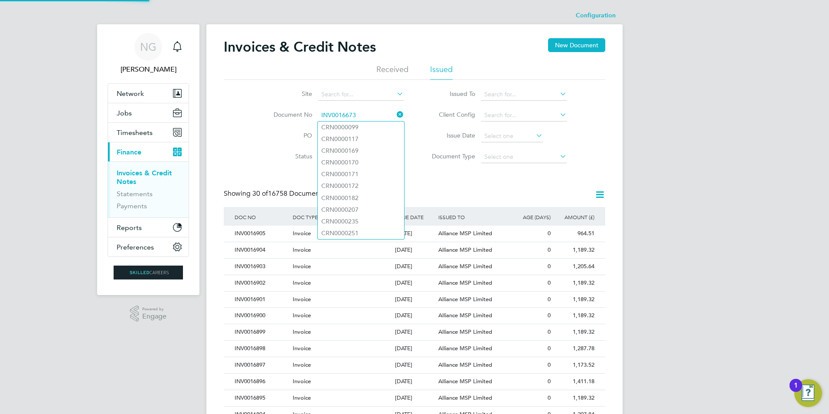
scroll to position [16, 59]
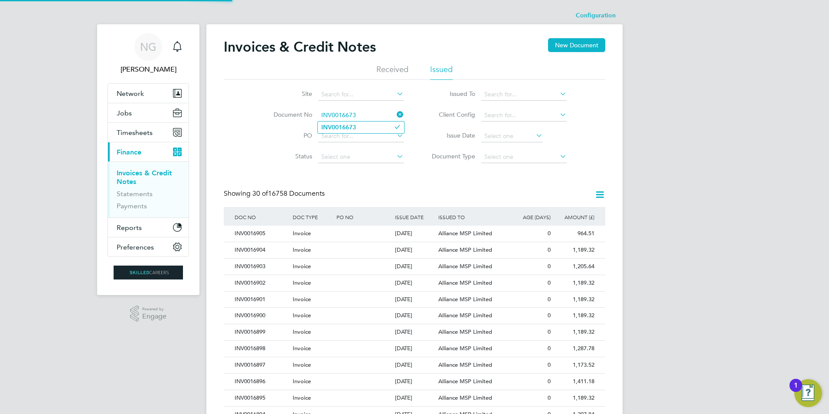
type input "INV0016673"
click at [363, 124] on li "INV0016673" at bounding box center [361, 127] width 86 height 12
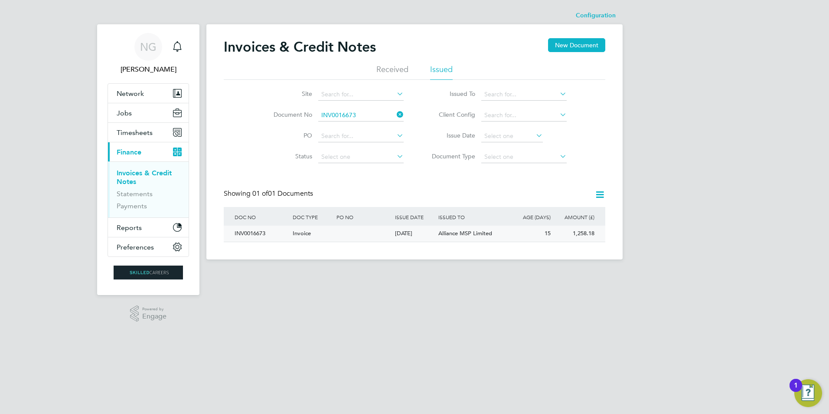
drag, startPoint x: 253, startPoint y: 227, endPoint x: 258, endPoint y: 231, distance: 5.9
click at [253, 227] on div "INV0016673" at bounding box center [261, 234] width 58 height 16
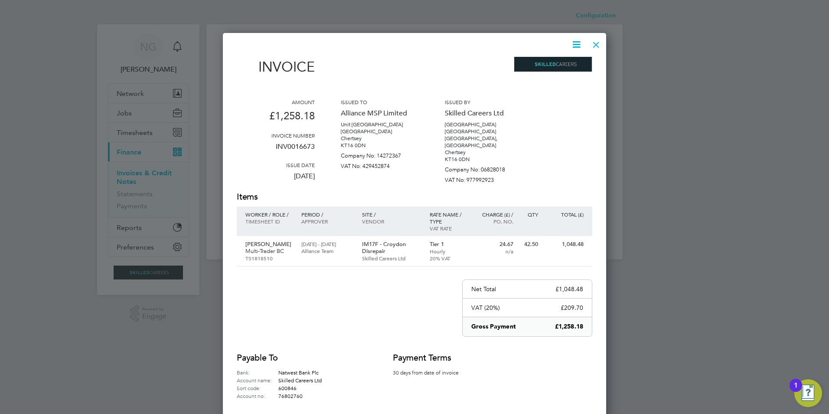
click at [579, 41] on icon at bounding box center [576, 44] width 11 height 11
click at [560, 69] on li "Download Invoice" at bounding box center [550, 65] width 60 height 12
drag, startPoint x: 595, startPoint y: 45, endPoint x: 452, endPoint y: 116, distance: 159.8
click at [595, 45] on div at bounding box center [597, 43] width 16 height 16
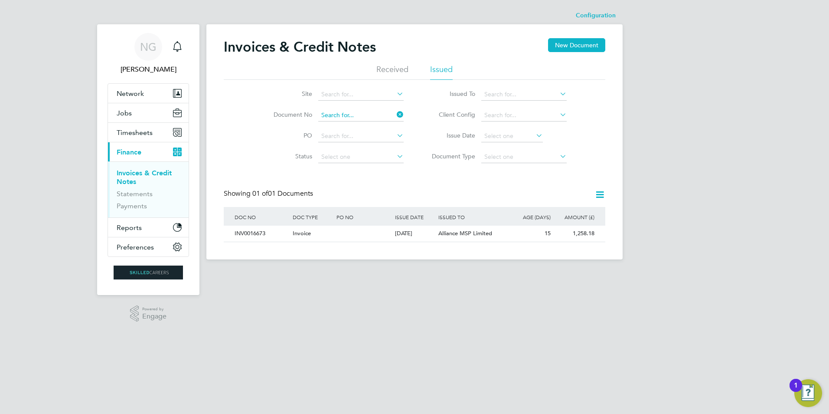
click at [366, 111] on input at bounding box center [360, 115] width 85 height 12
paste input "INV0016674"
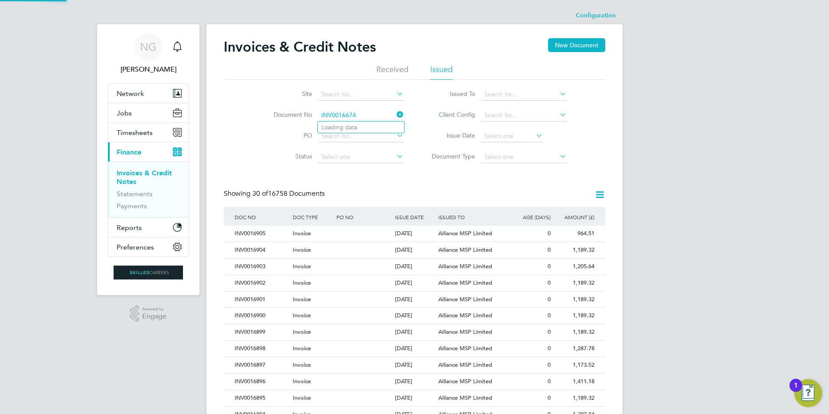
type input "INV0016674"
click at [363, 124] on li "INV0016674" at bounding box center [361, 127] width 86 height 12
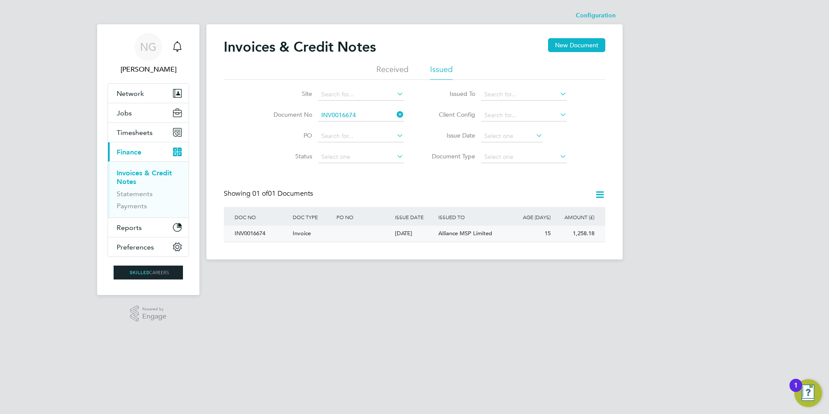
click at [252, 233] on div "INV0016674" at bounding box center [261, 234] width 58 height 16
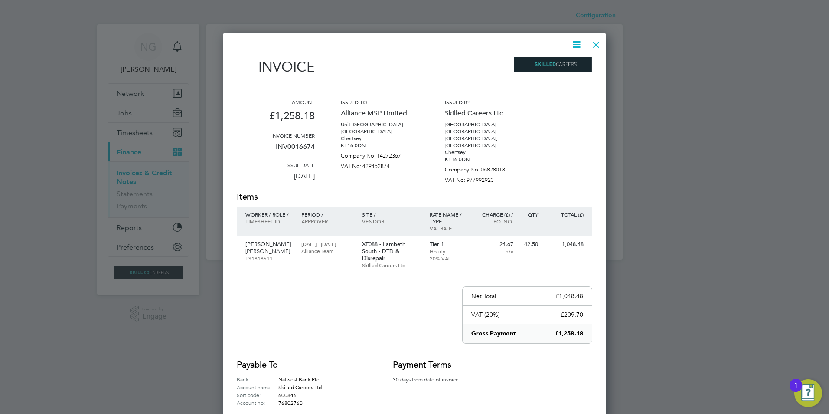
click at [574, 46] on icon at bounding box center [576, 44] width 11 height 11
click at [564, 63] on li "Download Invoice" at bounding box center [550, 65] width 60 height 12
click at [592, 43] on div at bounding box center [597, 43] width 16 height 16
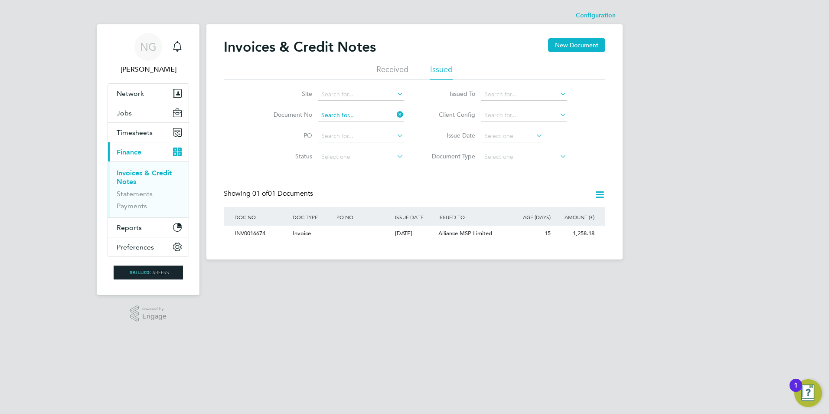
click at [369, 113] on input at bounding box center [360, 115] width 85 height 12
paste input "INV0016675"
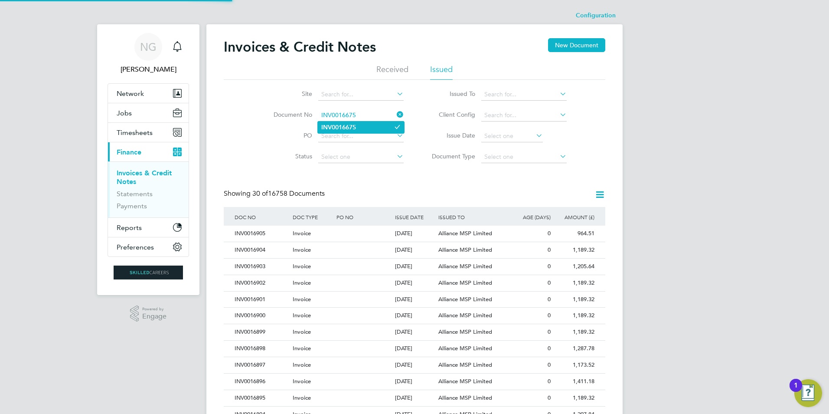
type input "INV0016675"
click at [358, 127] on li "INV0016675" at bounding box center [361, 127] width 86 height 12
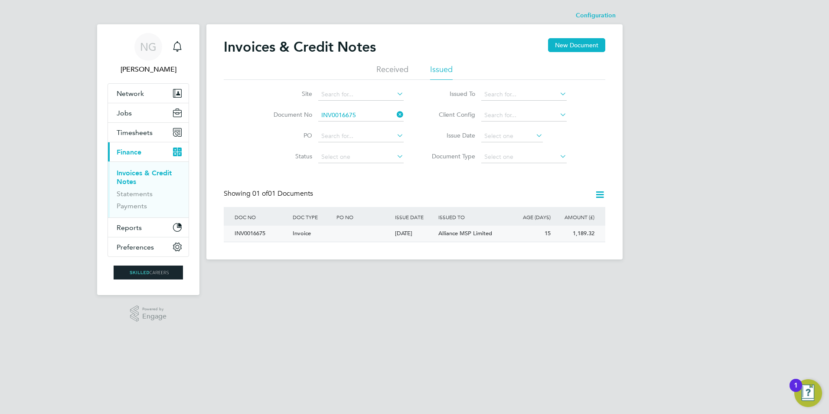
click at [247, 232] on div "INV0016675" at bounding box center [261, 234] width 58 height 16
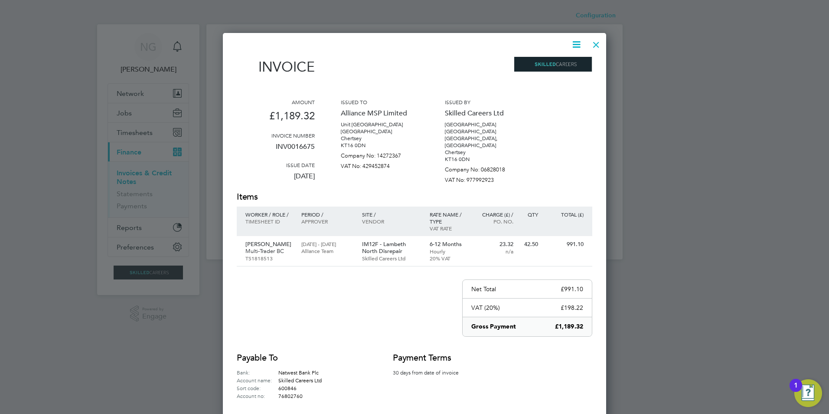
click at [582, 39] on icon at bounding box center [576, 44] width 11 height 11
click at [570, 62] on li "Download Invoice" at bounding box center [550, 65] width 60 height 12
drag, startPoint x: 593, startPoint y: 47, endPoint x: 553, endPoint y: 85, distance: 55.5
click at [593, 47] on div at bounding box center [597, 43] width 16 height 16
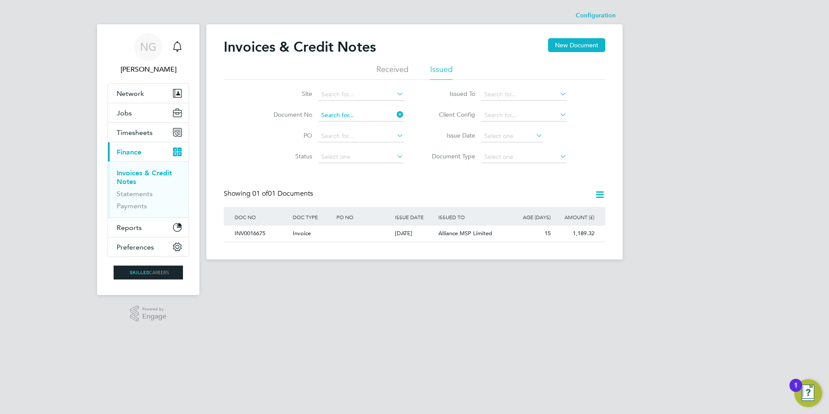
click at [357, 110] on input at bounding box center [360, 115] width 85 height 12
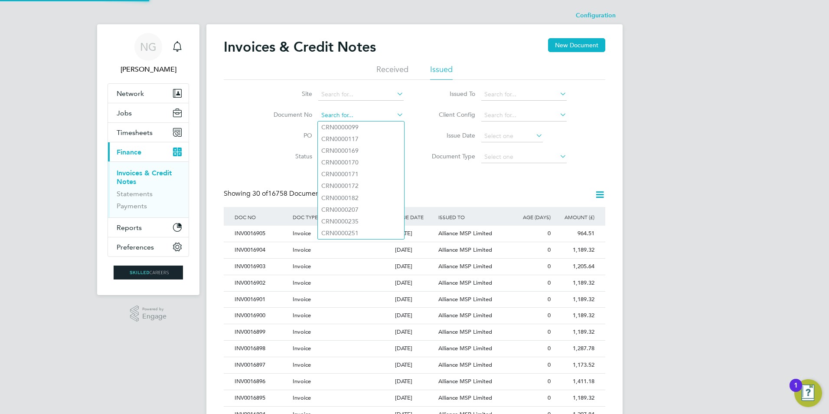
paste input "INV0016676"
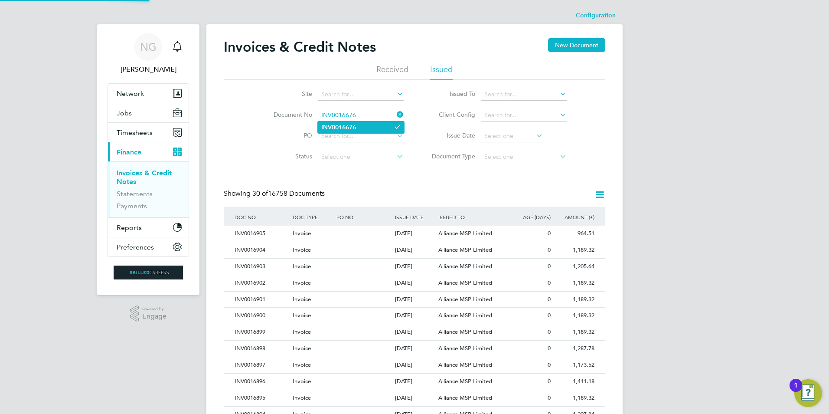
type input "INV0016676"
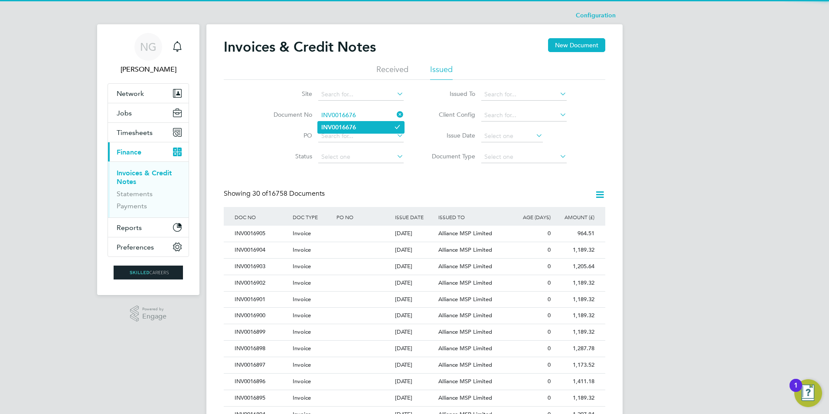
click at [363, 125] on li "INV0016676" at bounding box center [361, 127] width 86 height 12
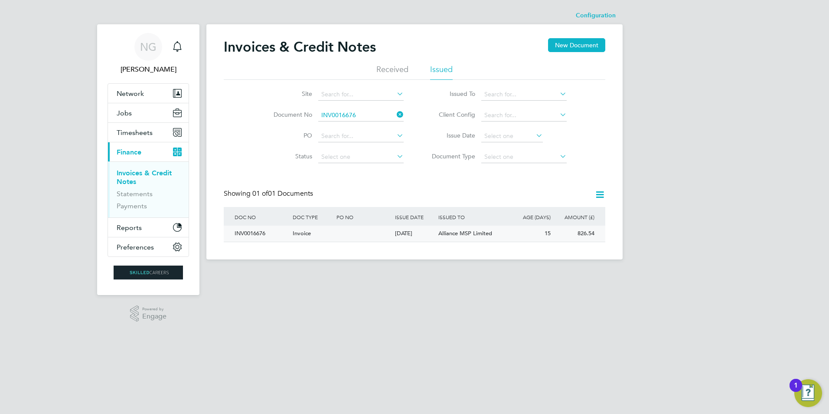
drag, startPoint x: 249, startPoint y: 232, endPoint x: 254, endPoint y: 233, distance: 4.9
click at [249, 232] on div "INV0016676" at bounding box center [261, 234] width 58 height 16
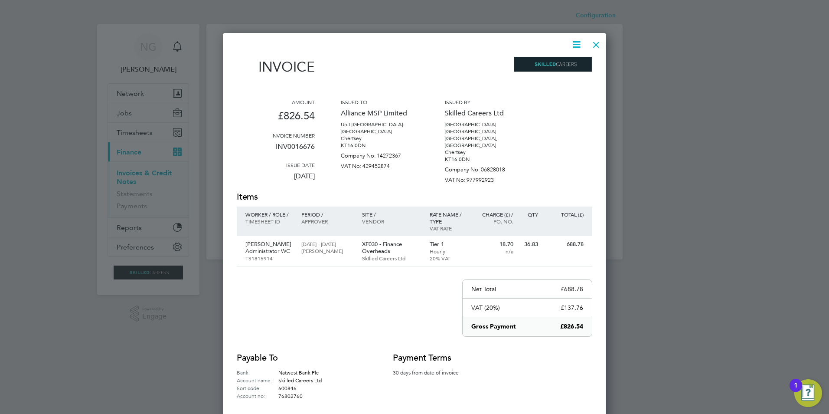
click at [575, 47] on icon at bounding box center [576, 44] width 11 height 11
click at [563, 62] on li "Download Invoice" at bounding box center [550, 65] width 60 height 12
drag, startPoint x: 596, startPoint y: 43, endPoint x: 492, endPoint y: 107, distance: 121.5
click at [596, 43] on div at bounding box center [597, 43] width 16 height 16
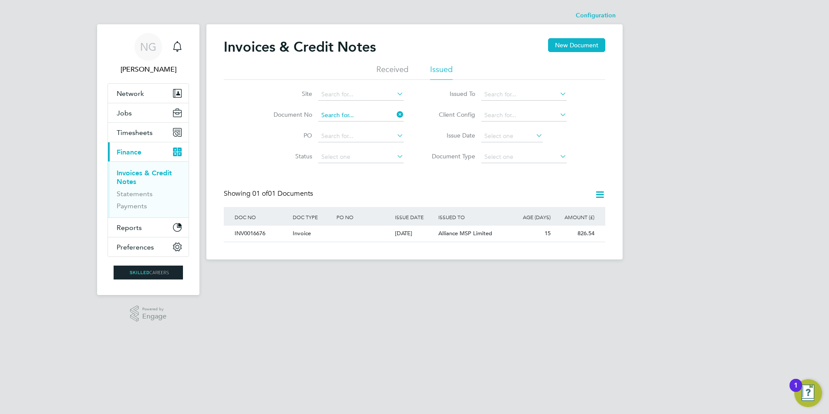
click at [364, 112] on input at bounding box center [360, 115] width 85 height 12
paste input "INV0016677"
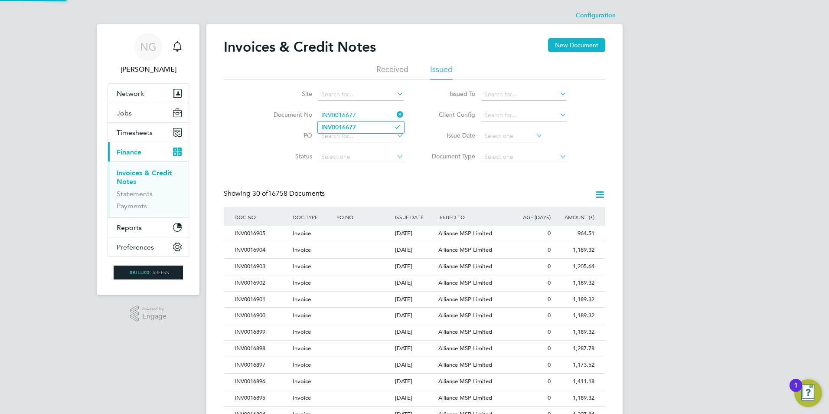
type input "INV0016677"
click at [354, 128] on b "INV0016677" at bounding box center [338, 127] width 35 height 7
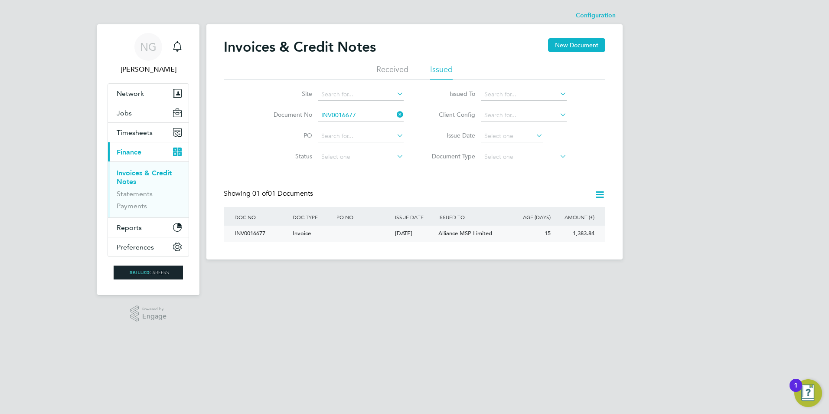
click at [248, 233] on div "INV0016677" at bounding box center [261, 234] width 58 height 16
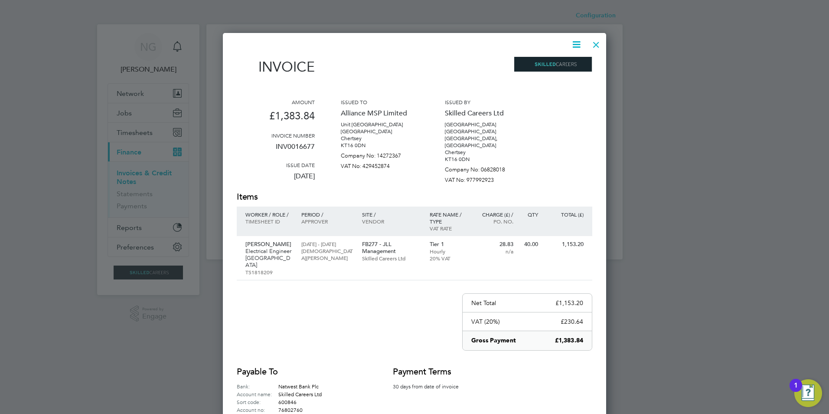
click at [576, 46] on icon at bounding box center [576, 44] width 11 height 11
click at [566, 61] on div "Download Invoice View timesheet Pay invoice Edit invoice" at bounding box center [550, 83] width 69 height 59
click at [579, 42] on icon at bounding box center [576, 44] width 11 height 11
click at [561, 65] on li "Download Invoice" at bounding box center [550, 65] width 60 height 12
click at [595, 44] on div at bounding box center [597, 43] width 16 height 16
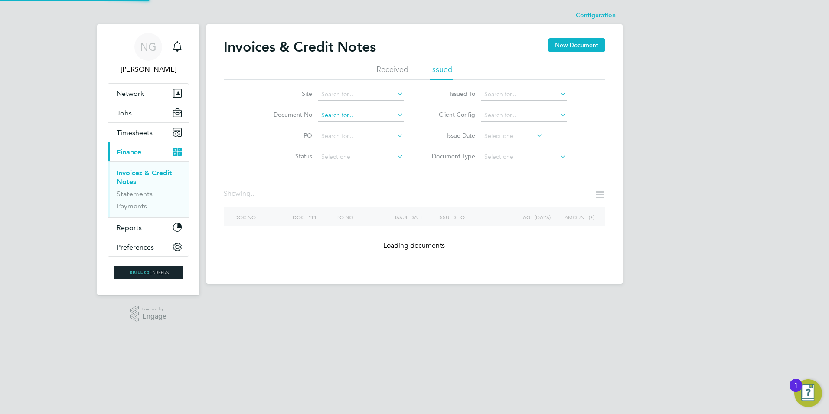
click at [364, 112] on input at bounding box center [360, 115] width 85 height 12
paste input "INV0016678"
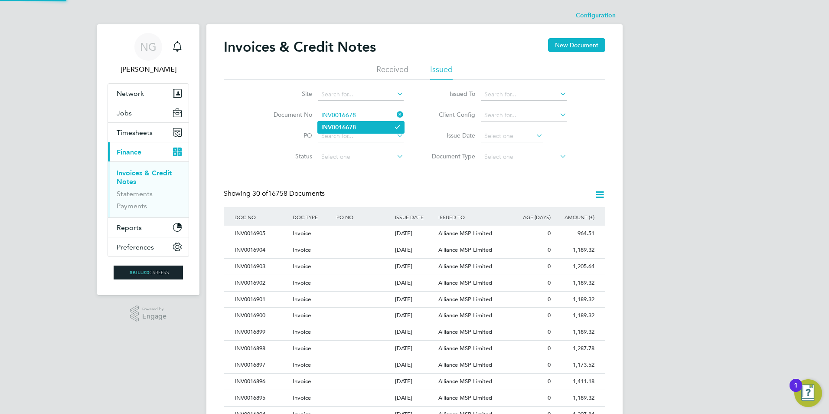
type input "INV0016678"
click at [361, 125] on li "INV0016678" at bounding box center [361, 127] width 86 height 12
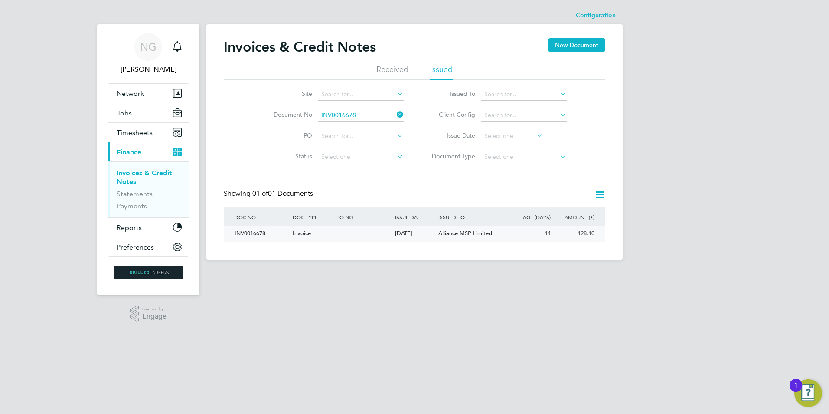
click at [232, 230] on div "INV0016678" at bounding box center [261, 234] width 58 height 16
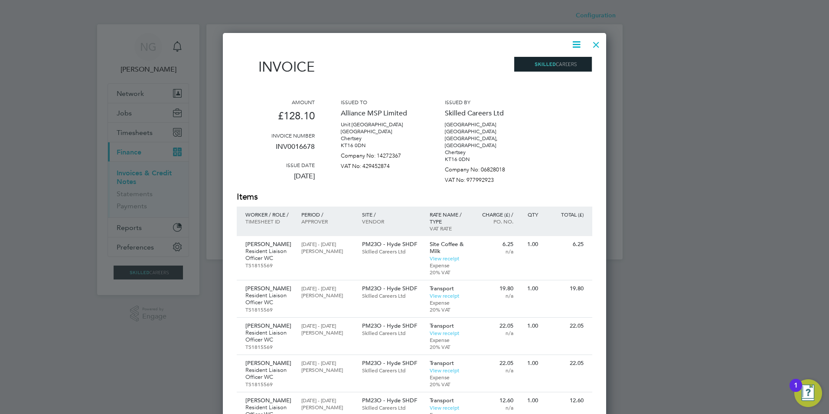
click at [576, 43] on icon at bounding box center [576, 44] width 11 height 11
click at [563, 71] on li "View timesheet" at bounding box center [550, 77] width 60 height 12
click at [575, 45] on icon at bounding box center [576, 44] width 11 height 11
click at [558, 67] on li "Download Invoice" at bounding box center [550, 65] width 60 height 12
drag, startPoint x: 596, startPoint y: 45, endPoint x: 528, endPoint y: 75, distance: 74.4
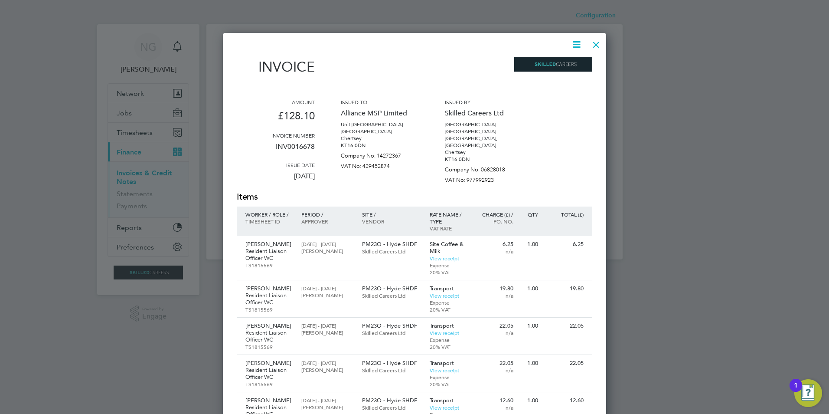
click at [595, 44] on div at bounding box center [597, 43] width 16 height 16
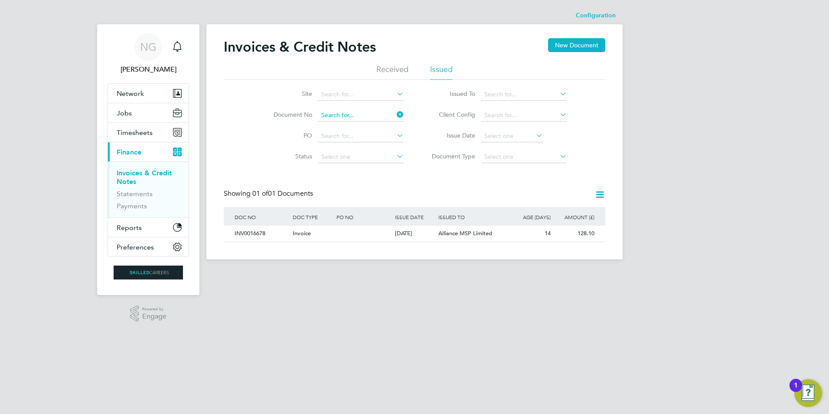
click at [376, 113] on input at bounding box center [360, 115] width 85 height 12
paste input "INV0016679"
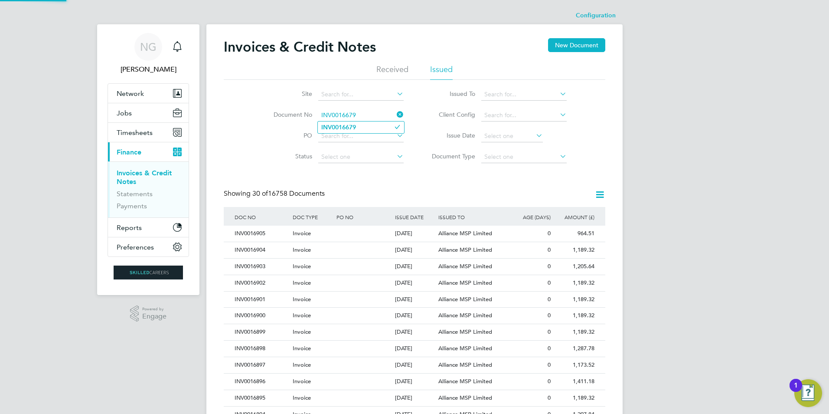
type input "INV0016679"
click at [363, 125] on li "INV0016679" at bounding box center [361, 127] width 86 height 12
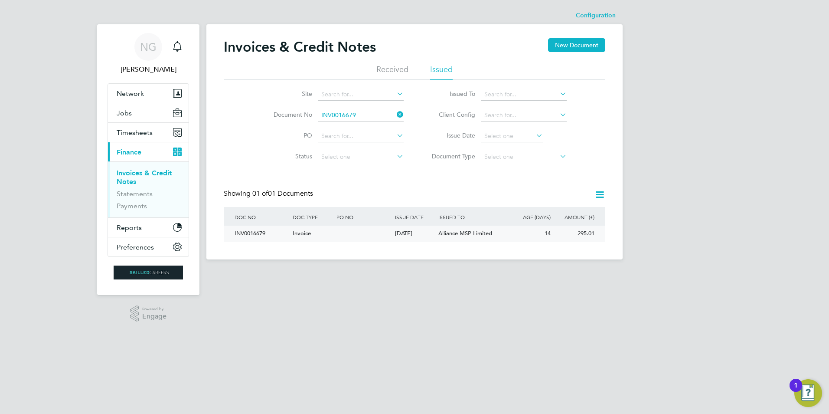
drag, startPoint x: 258, startPoint y: 230, endPoint x: 272, endPoint y: 234, distance: 14.0
click at [258, 231] on div "INV0016679" at bounding box center [261, 234] width 58 height 16
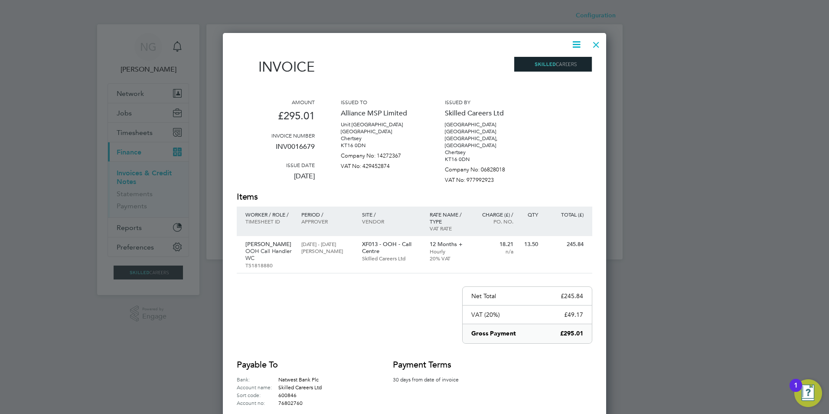
click at [576, 45] on icon at bounding box center [576, 44] width 11 height 11
click at [559, 66] on li "Download Invoice" at bounding box center [550, 65] width 60 height 12
click at [592, 43] on div at bounding box center [597, 43] width 16 height 16
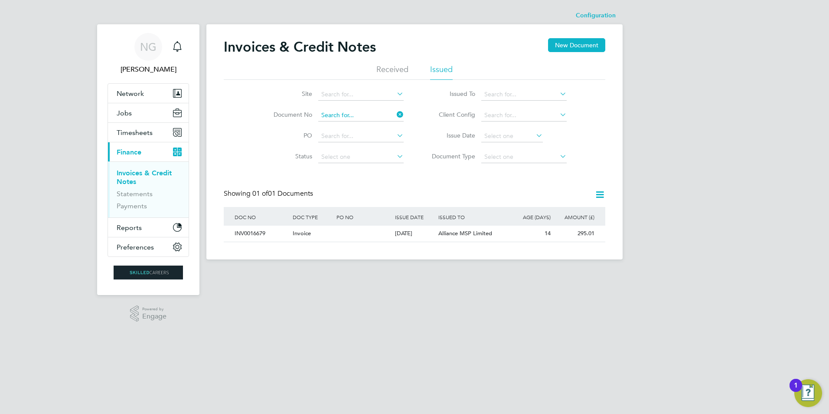
click at [355, 115] on input at bounding box center [360, 115] width 85 height 12
paste input "INV0016680"
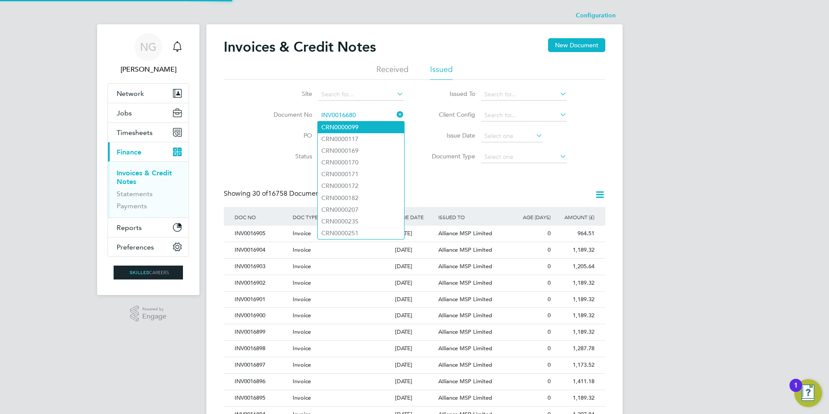
type input "INV0016680"
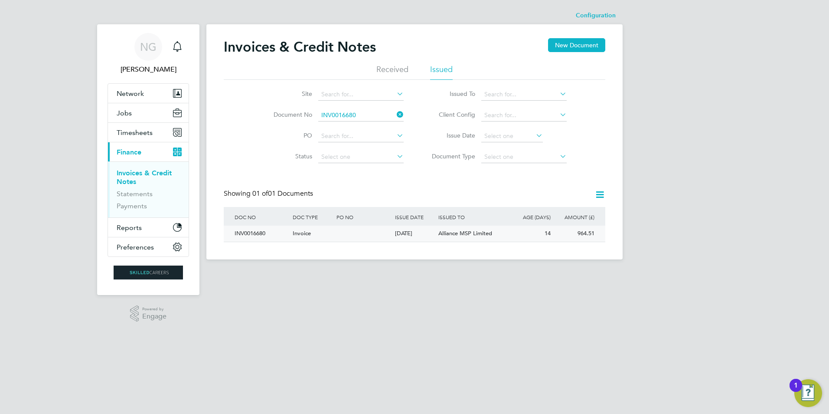
drag, startPoint x: 259, startPoint y: 232, endPoint x: 274, endPoint y: 235, distance: 14.5
click at [260, 232] on div "INV0016680" at bounding box center [261, 234] width 58 height 16
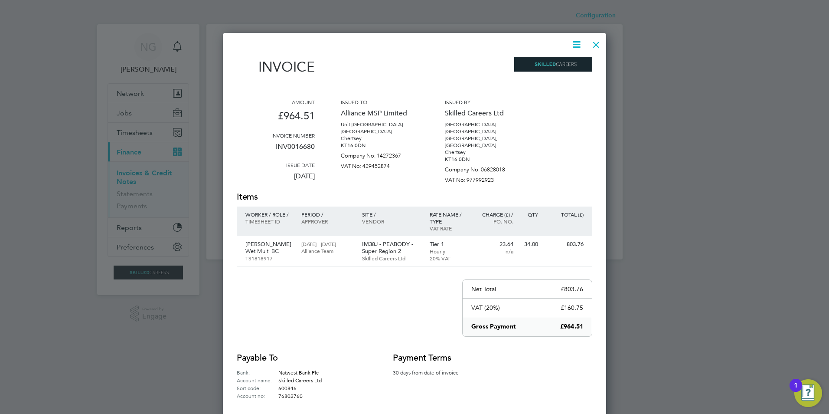
click at [572, 43] on icon at bounding box center [576, 44] width 11 height 11
click at [556, 63] on li "Download Invoice" at bounding box center [550, 65] width 60 height 12
drag, startPoint x: 595, startPoint y: 43, endPoint x: 542, endPoint y: 69, distance: 59.5
click at [595, 43] on div at bounding box center [597, 43] width 16 height 16
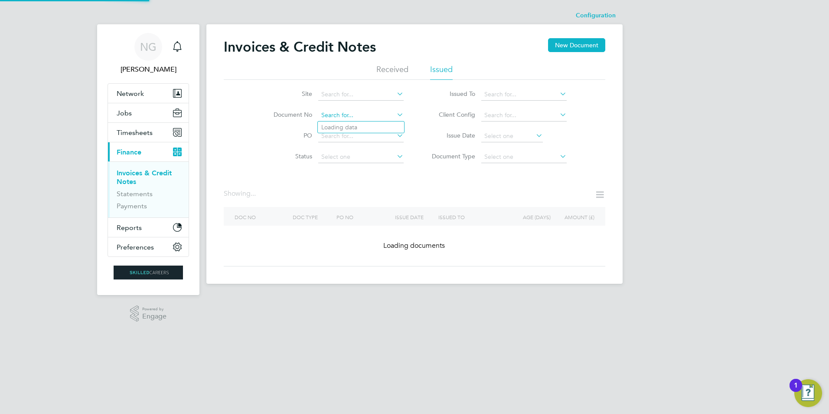
click at [363, 117] on input at bounding box center [360, 115] width 85 height 12
paste input "INV0016681"
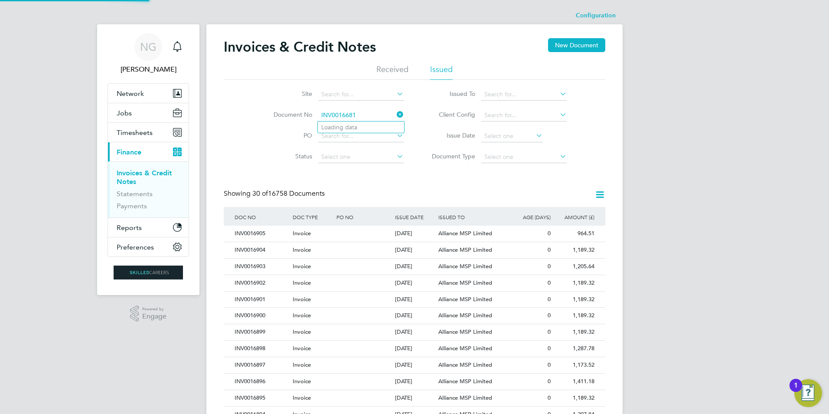
type input "INV0016681"
click at [358, 127] on li "INV0016681" at bounding box center [361, 127] width 86 height 12
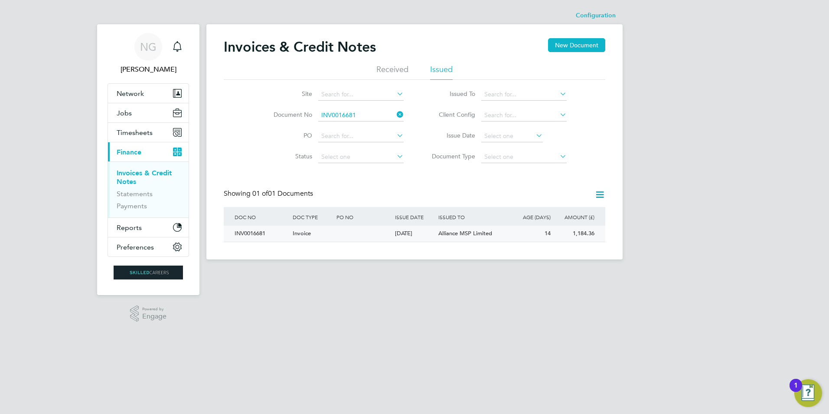
drag, startPoint x: 240, startPoint y: 230, endPoint x: 277, endPoint y: 232, distance: 36.9
click at [240, 230] on div "INV0016681" at bounding box center [261, 234] width 58 height 16
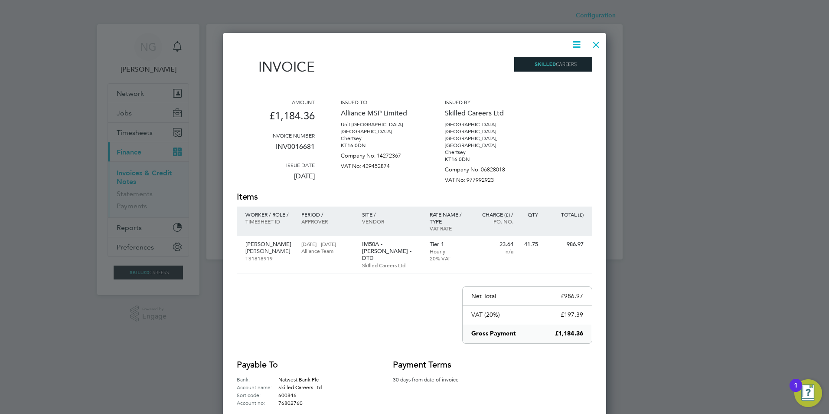
click at [576, 39] on icon at bounding box center [576, 44] width 11 height 11
click at [564, 67] on li "Download Invoice" at bounding box center [550, 65] width 60 height 12
drag, startPoint x: 599, startPoint y: 47, endPoint x: 540, endPoint y: 76, distance: 65.6
click at [599, 47] on div at bounding box center [597, 43] width 16 height 16
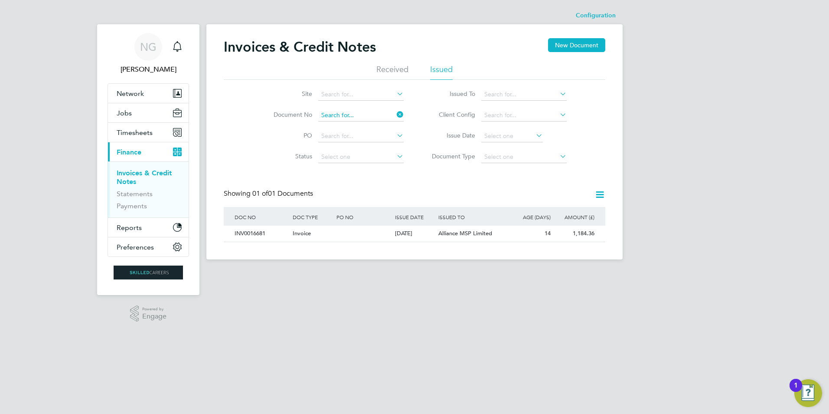
click at [371, 116] on input at bounding box center [360, 115] width 85 height 12
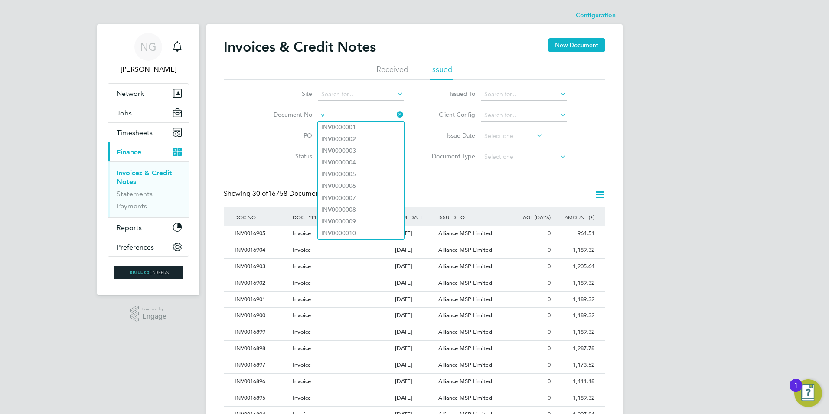
drag, startPoint x: 344, startPoint y: 118, endPoint x: 315, endPoint y: 114, distance: 29.4
click at [315, 114] on li "Document No v" at bounding box center [333, 115] width 163 height 21
paste input "INV0016682"
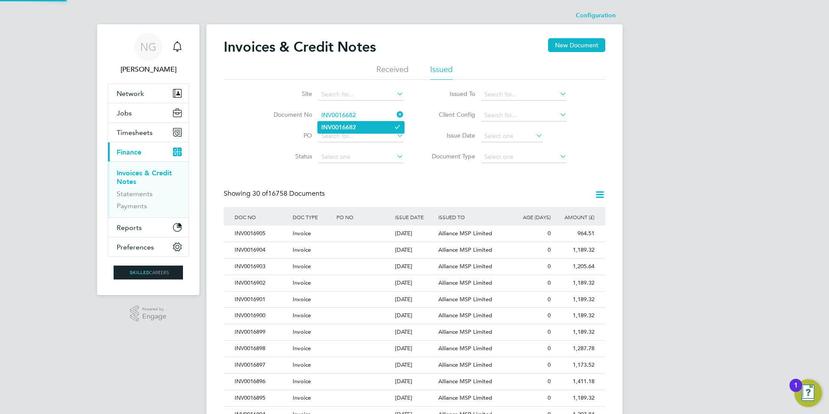
type input "INV0016682"
click at [353, 128] on b "INV0016682" at bounding box center [338, 127] width 35 height 7
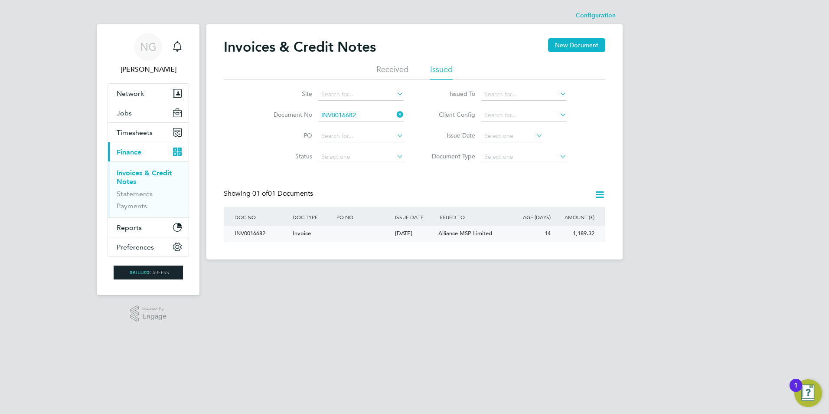
drag, startPoint x: 248, startPoint y: 234, endPoint x: 288, endPoint y: 237, distance: 40.4
click at [248, 234] on div "INV0016682" at bounding box center [261, 234] width 58 height 16
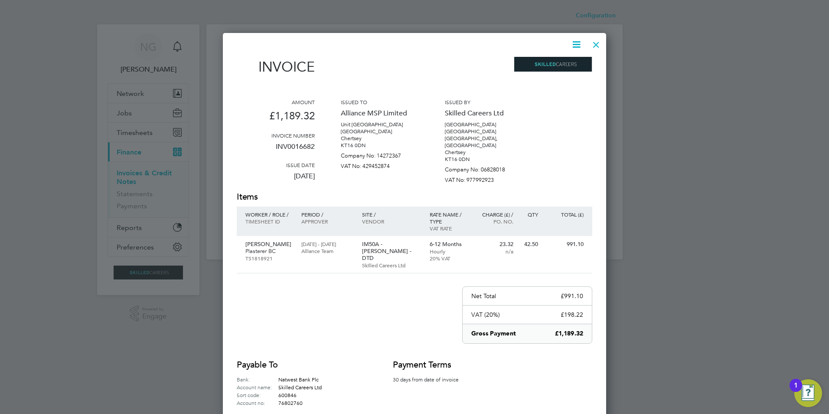
click at [576, 43] on icon at bounding box center [576, 44] width 11 height 11
click at [563, 62] on li "Download Invoice" at bounding box center [550, 65] width 60 height 12
click at [595, 46] on div at bounding box center [597, 43] width 16 height 16
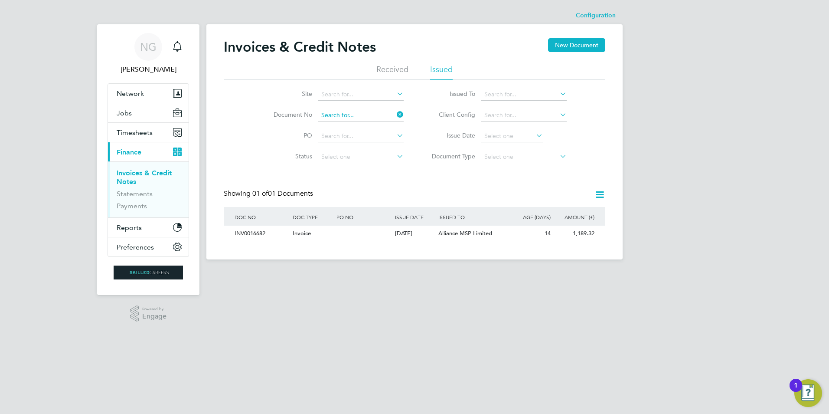
click at [370, 112] on input at bounding box center [360, 115] width 85 height 12
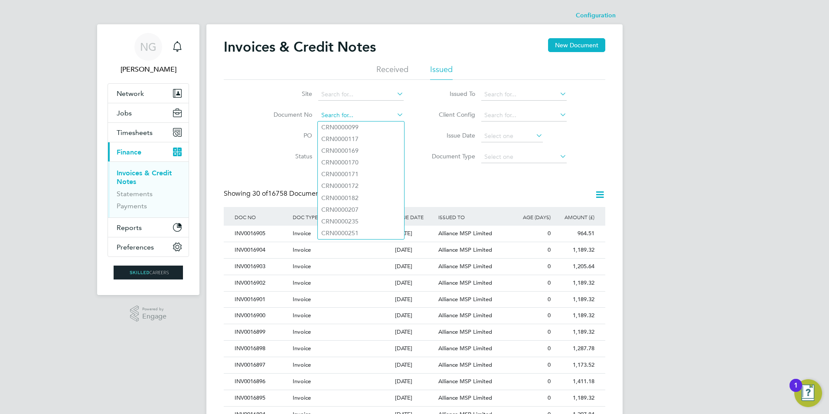
paste input "INV0016683"
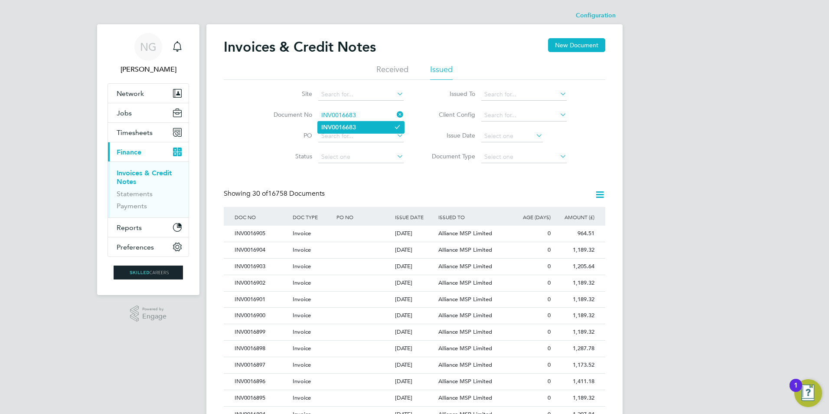
type input "INV0016683"
click at [350, 130] on b "INV0016683" at bounding box center [338, 127] width 35 height 7
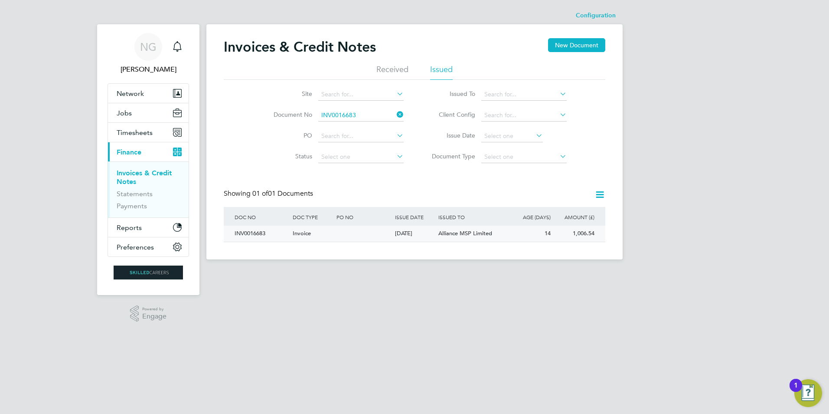
click at [260, 232] on div "INV0016683" at bounding box center [261, 234] width 58 height 16
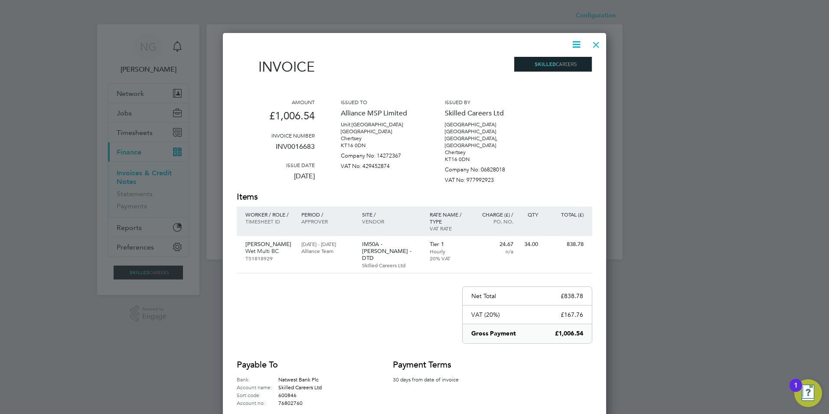
click at [579, 45] on icon at bounding box center [576, 44] width 11 height 11
click at [555, 68] on li "Download Invoice" at bounding box center [550, 65] width 60 height 12
drag, startPoint x: 596, startPoint y: 44, endPoint x: 589, endPoint y: 53, distance: 11.7
click at [596, 44] on div at bounding box center [597, 43] width 16 height 16
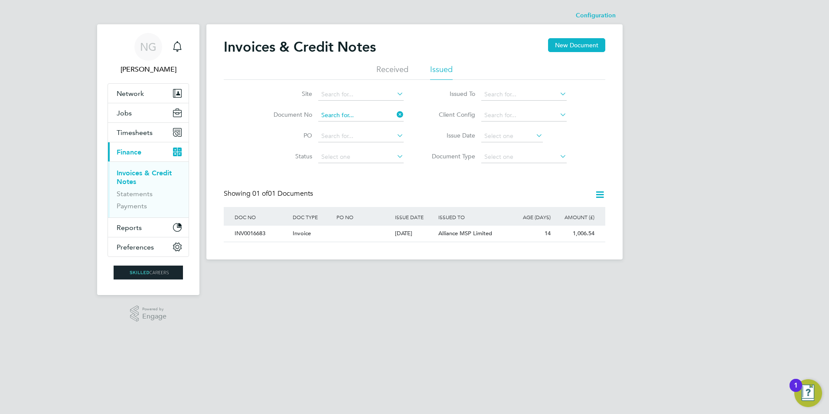
click at [362, 115] on input at bounding box center [360, 115] width 85 height 12
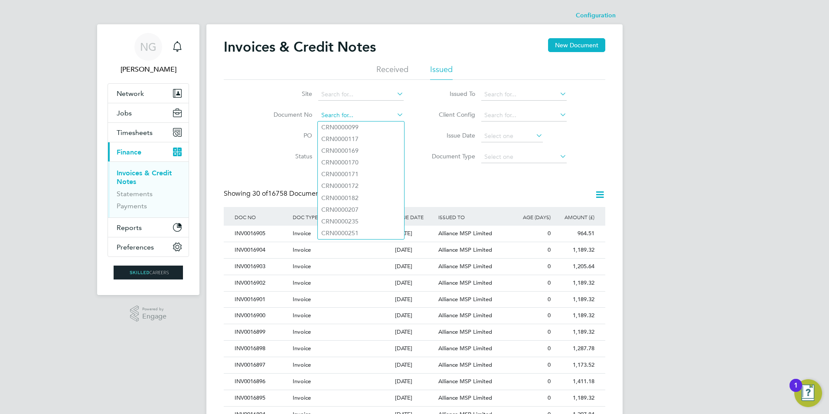
paste input "INV0016684"
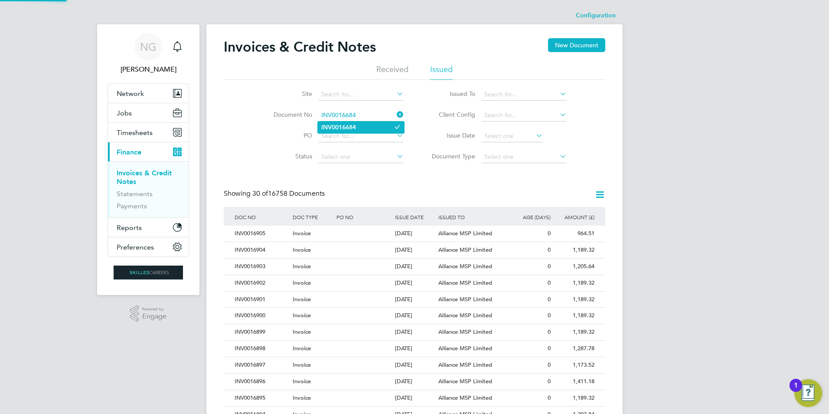
type input "INV0016684"
click at [339, 126] on b "INV0016684" at bounding box center [338, 127] width 35 height 7
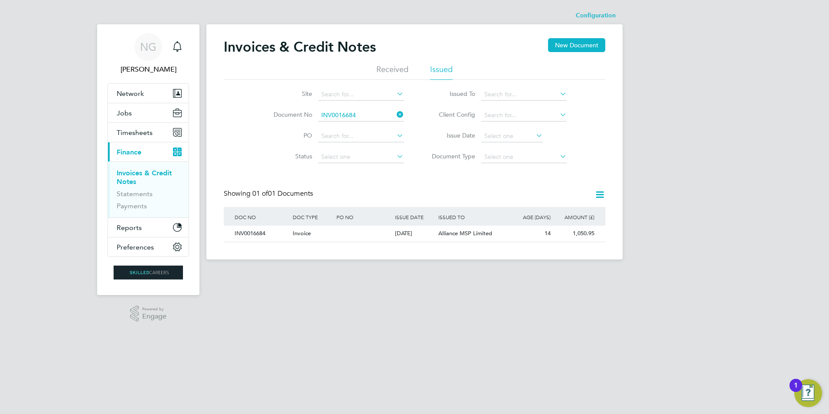
drag, startPoint x: 252, startPoint y: 234, endPoint x: 289, endPoint y: 260, distance: 45.5
click at [252, 235] on div "INV0016684" at bounding box center [261, 234] width 58 height 16
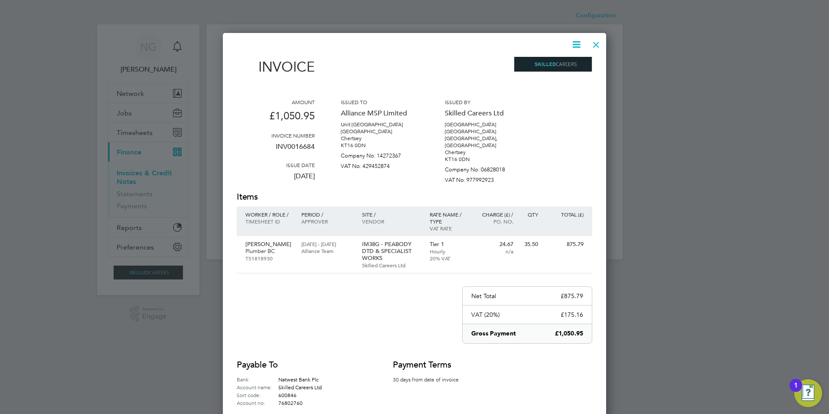
click at [577, 43] on icon at bounding box center [576, 44] width 11 height 11
click at [569, 62] on li "Download Invoice" at bounding box center [550, 65] width 60 height 12
click at [599, 43] on div at bounding box center [597, 43] width 16 height 16
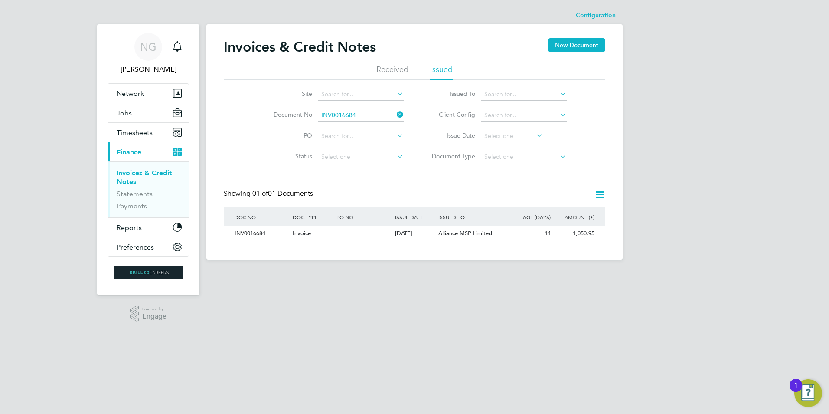
click at [370, 109] on li "Document No INV0016684" at bounding box center [333, 115] width 163 height 21
click at [370, 112] on input at bounding box center [360, 115] width 85 height 12
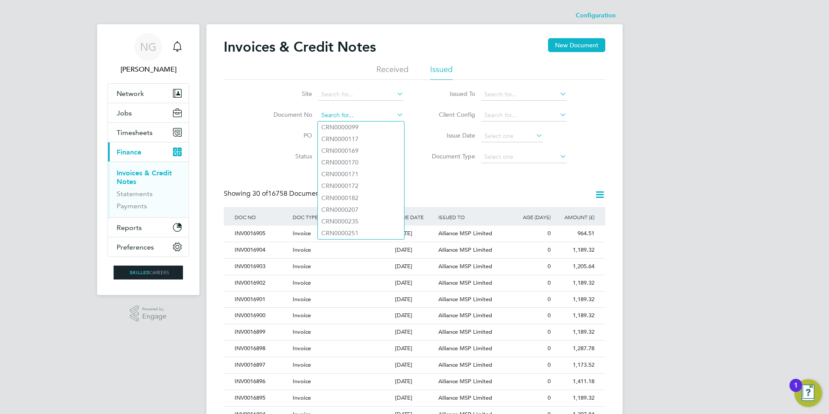
paste input "INV0016685"
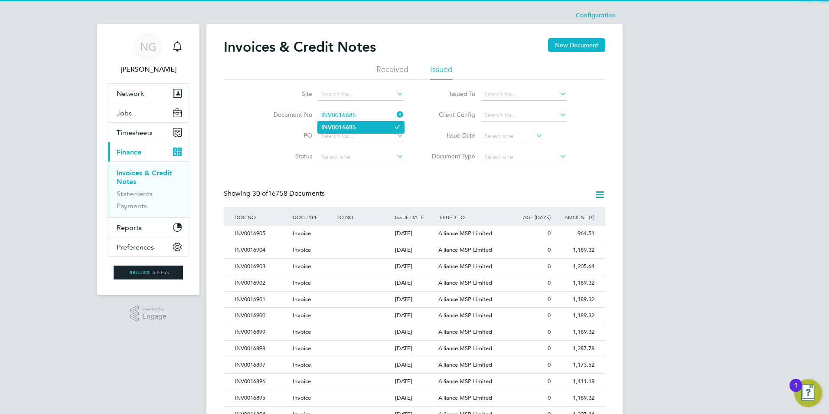
type input "INV0016685"
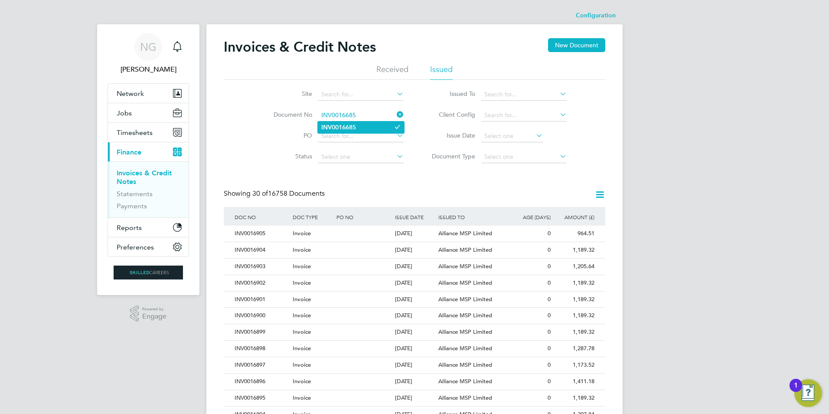
click at [352, 122] on li "INV0016685" at bounding box center [361, 127] width 86 height 12
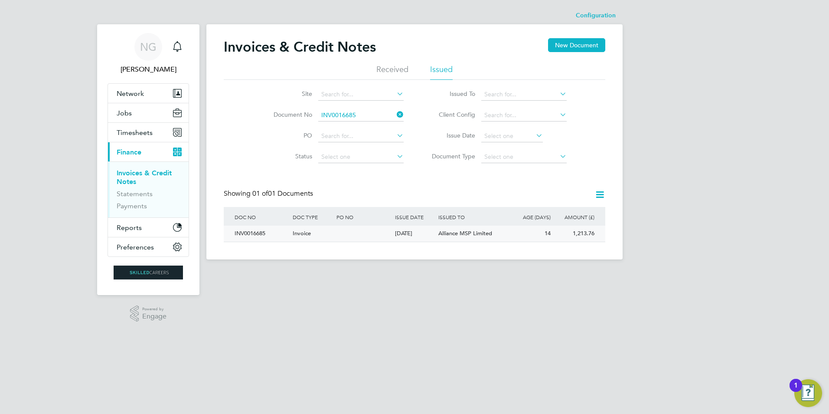
drag, startPoint x: 252, startPoint y: 235, endPoint x: 262, endPoint y: 238, distance: 10.8
click at [252, 235] on div "INV0016685" at bounding box center [261, 234] width 58 height 16
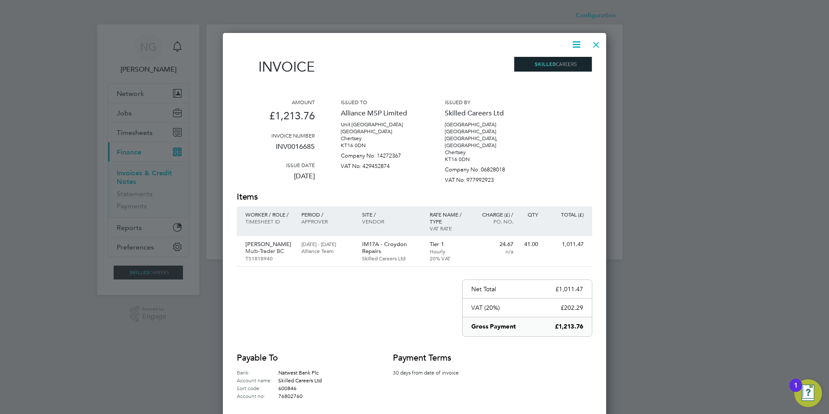
click at [578, 45] on icon at bounding box center [576, 44] width 11 height 11
click at [561, 64] on li "Download Invoice" at bounding box center [550, 65] width 60 height 12
click at [595, 44] on div at bounding box center [597, 43] width 16 height 16
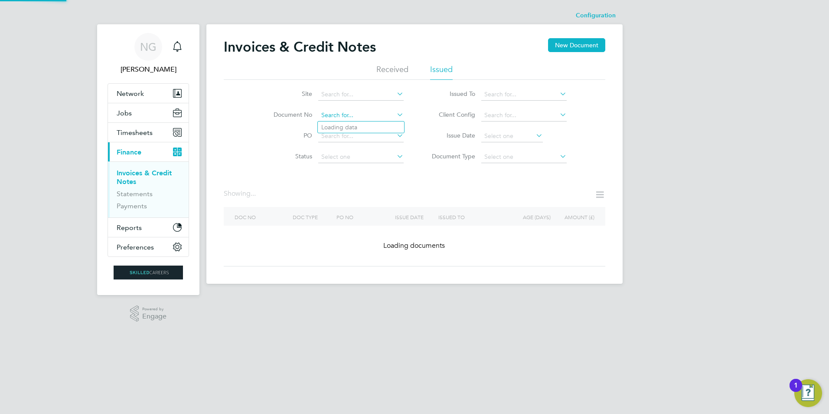
click at [367, 115] on input at bounding box center [360, 115] width 85 height 12
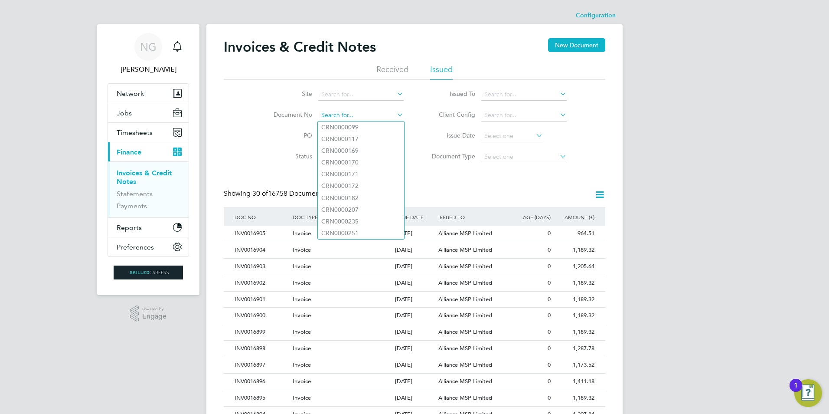
paste input "INV0016688"
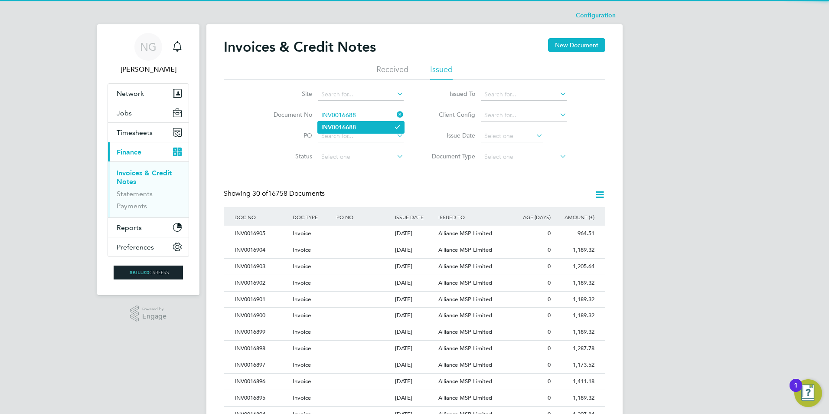
type input "INV0016688"
click at [352, 125] on b "INV0016688" at bounding box center [338, 127] width 35 height 7
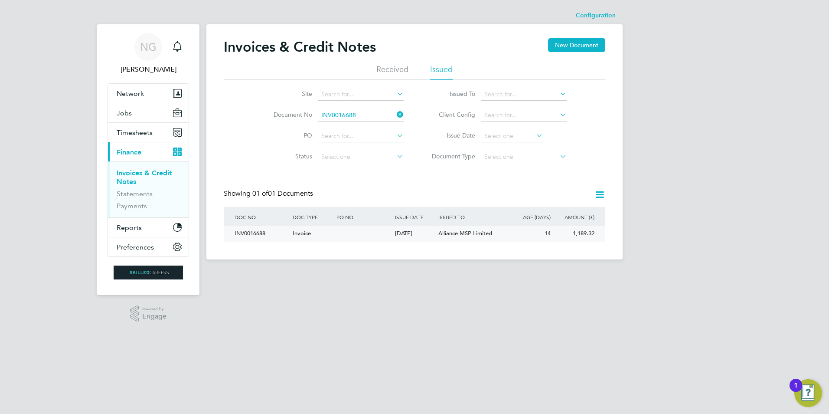
click at [249, 232] on div "INV0016688" at bounding box center [261, 234] width 58 height 16
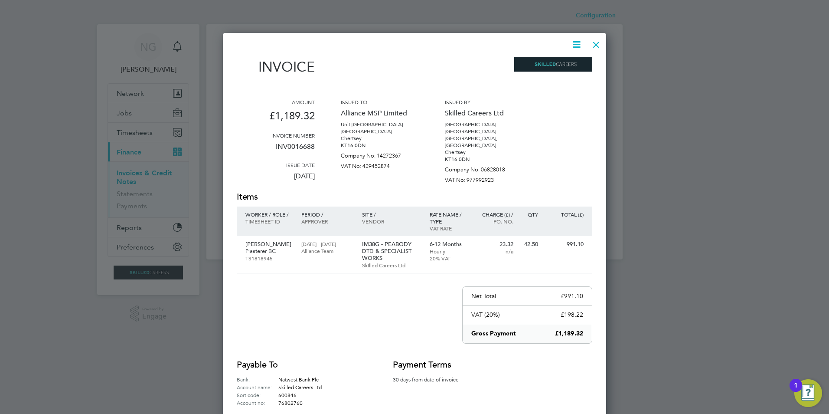
click at [579, 45] on icon at bounding box center [576, 44] width 11 height 11
click at [563, 61] on li "Download Invoice" at bounding box center [550, 65] width 60 height 12
click at [595, 47] on div at bounding box center [597, 43] width 16 height 16
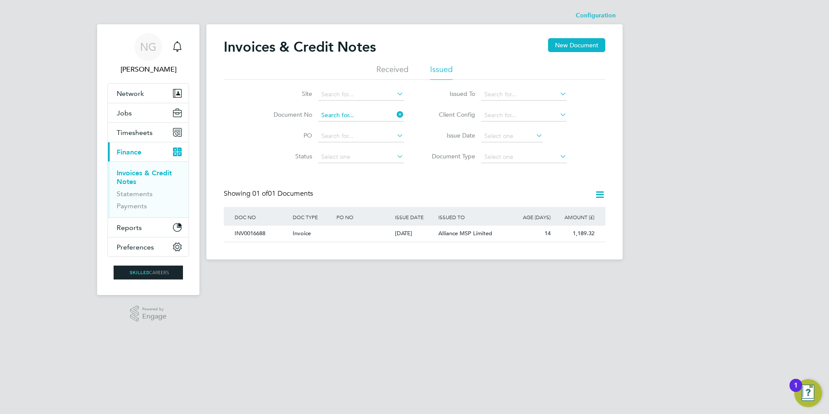
click at [372, 120] on input at bounding box center [360, 115] width 85 height 12
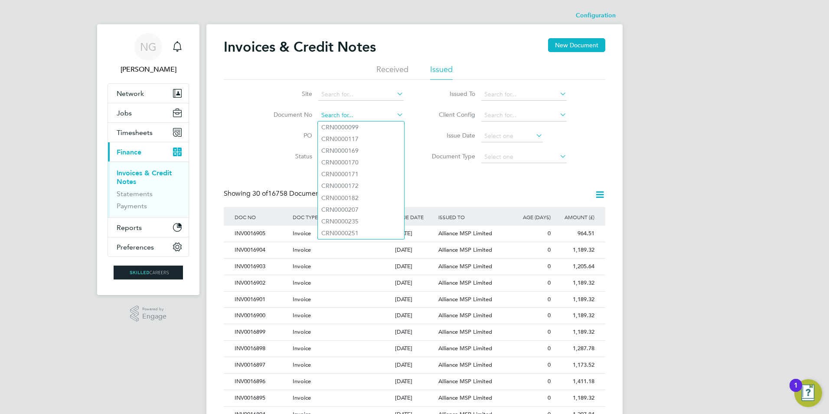
paste input "INV0016689"
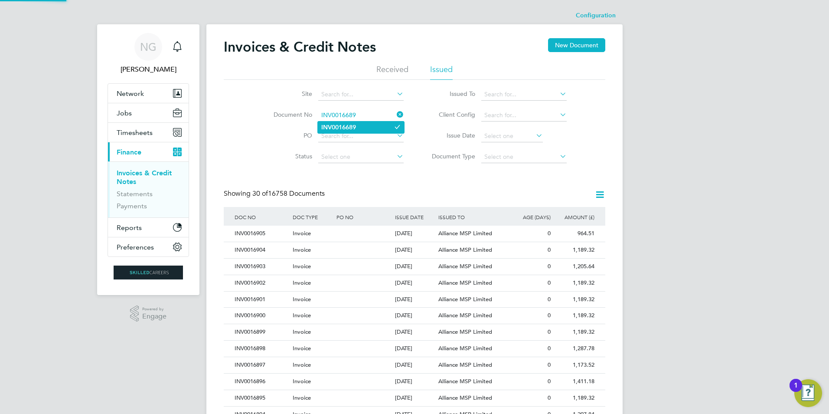
type input "INV0016689"
click at [350, 125] on b "INV0016689" at bounding box center [338, 127] width 35 height 7
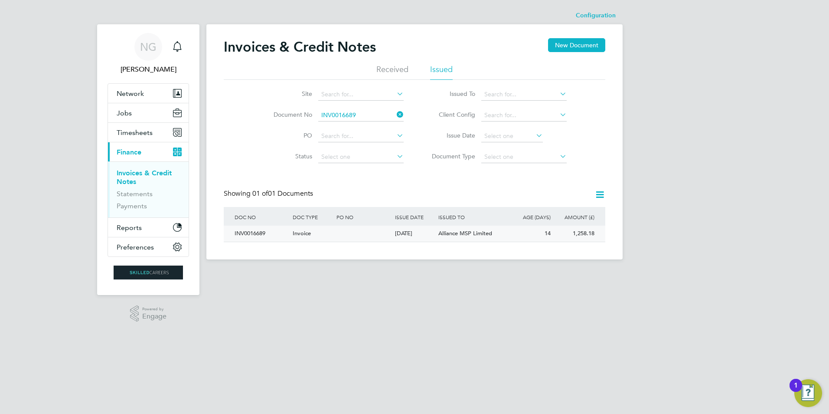
click at [246, 235] on div "INV0016689" at bounding box center [261, 234] width 58 height 16
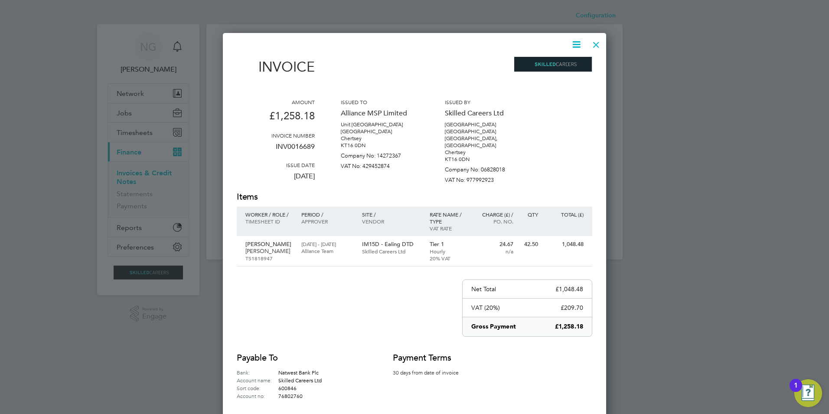
click at [578, 43] on icon at bounding box center [576, 44] width 11 height 11
click at [566, 65] on li "Download Invoice" at bounding box center [550, 65] width 60 height 12
drag, startPoint x: 591, startPoint y: 69, endPoint x: 596, endPoint y: 74, distance: 7.7
click at [596, 74] on div "Configuration Configuration Invoices & Credit Notes New Document Received Issue…" at bounding box center [414, 133] width 416 height 252
drag, startPoint x: 596, startPoint y: 74, endPoint x: 594, endPoint y: 44, distance: 30.4
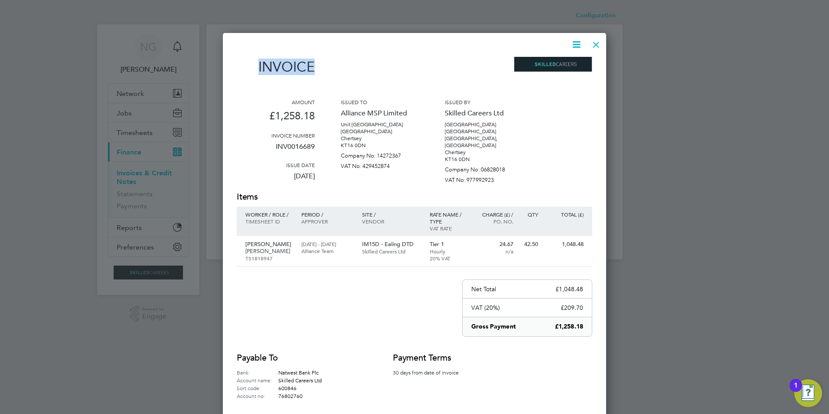
click at [594, 44] on div at bounding box center [597, 43] width 16 height 16
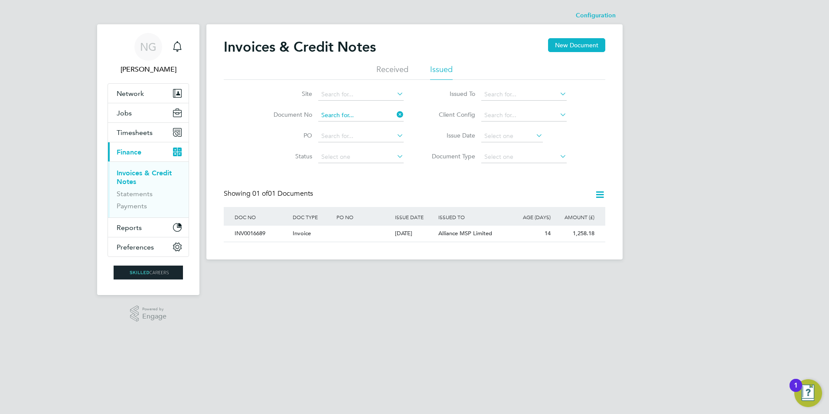
click at [367, 116] on input at bounding box center [360, 115] width 85 height 12
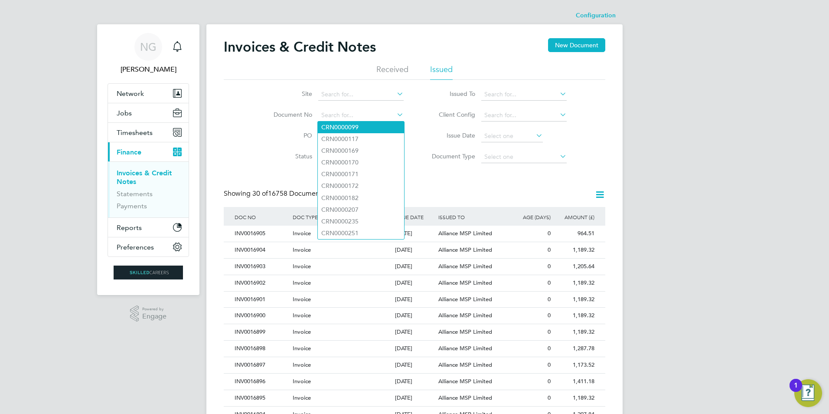
paste input "INV0016690"
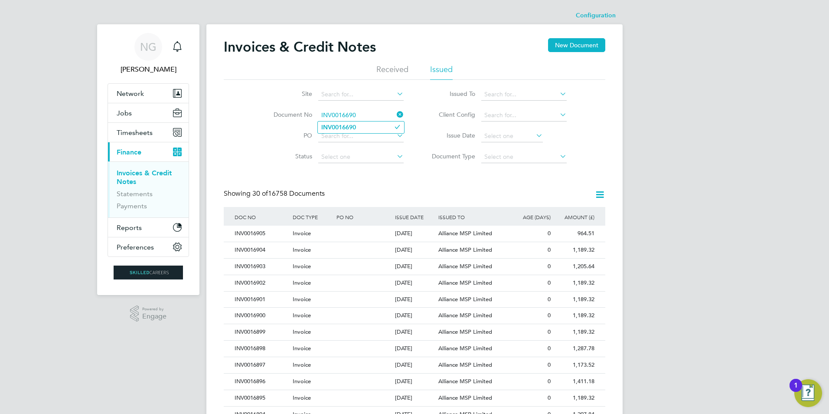
type input "INV0016690"
click at [333, 126] on b "INV0016690" at bounding box center [338, 127] width 35 height 7
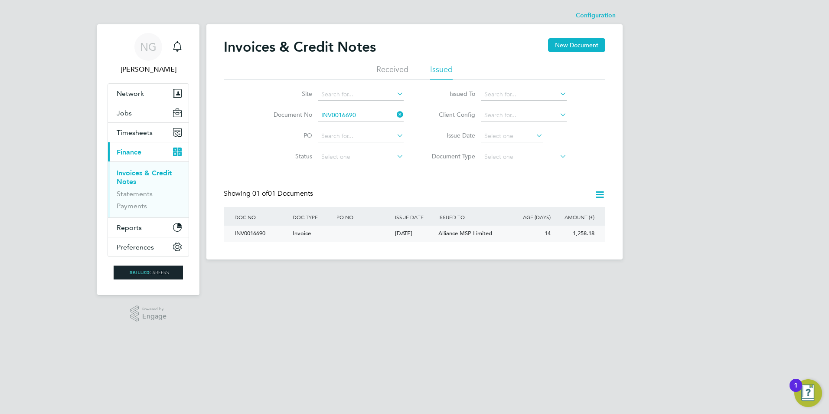
click at [251, 233] on div "INV0016690" at bounding box center [261, 234] width 58 height 16
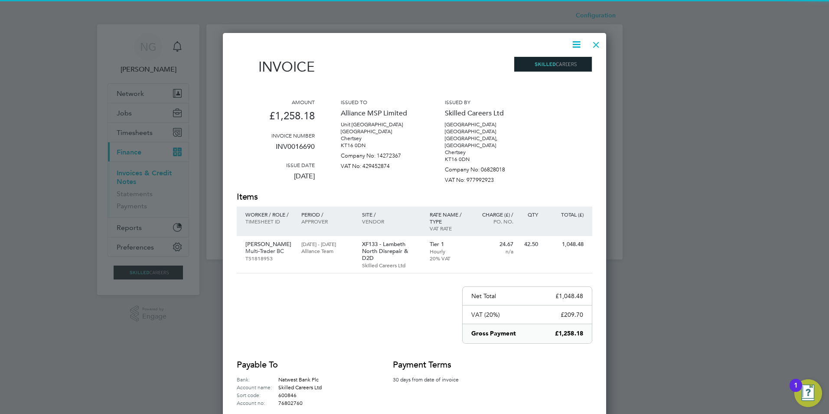
click at [576, 46] on icon at bounding box center [576, 44] width 11 height 11
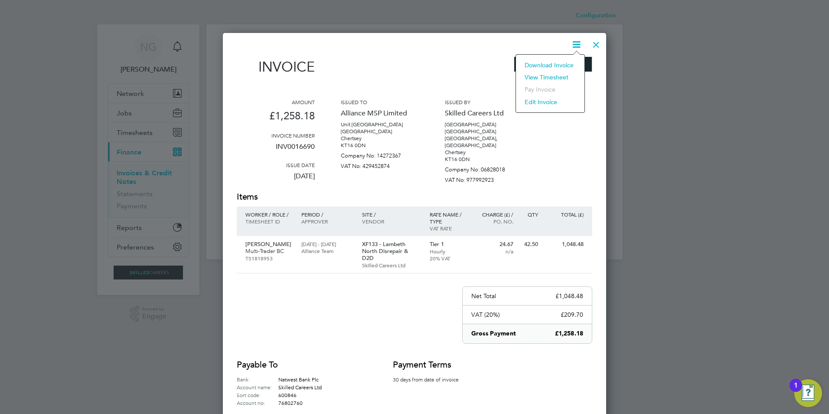
click at [559, 60] on li "Download Invoice" at bounding box center [550, 65] width 60 height 12
drag, startPoint x: 595, startPoint y: 45, endPoint x: 536, endPoint y: 79, distance: 68.4
click at [595, 45] on div at bounding box center [597, 43] width 16 height 16
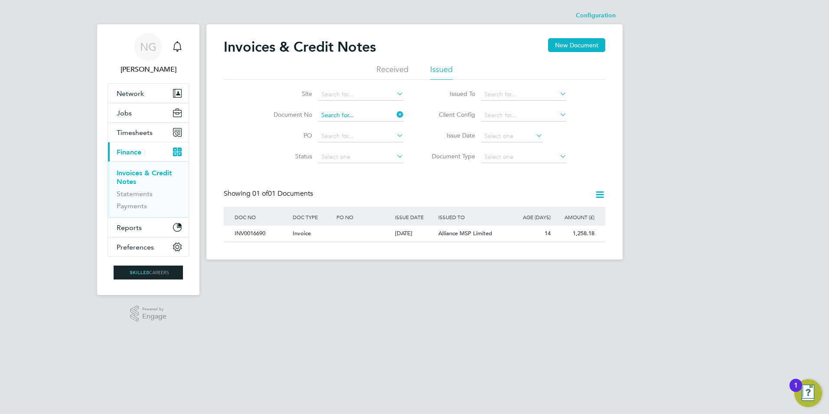
click at [359, 110] on input at bounding box center [360, 115] width 85 height 12
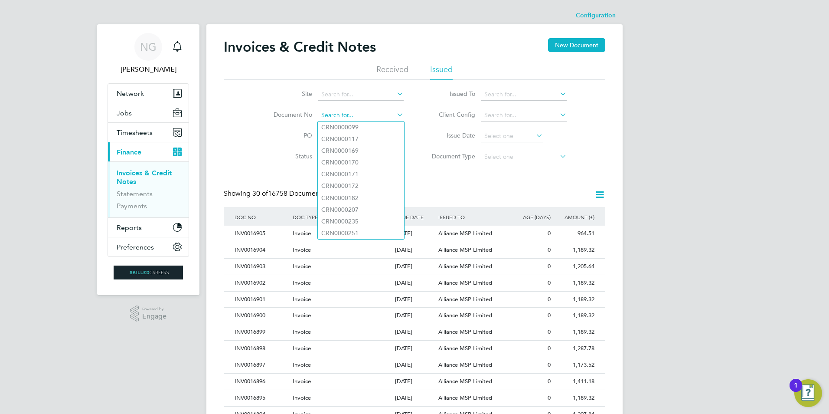
paste input "INV0016691"
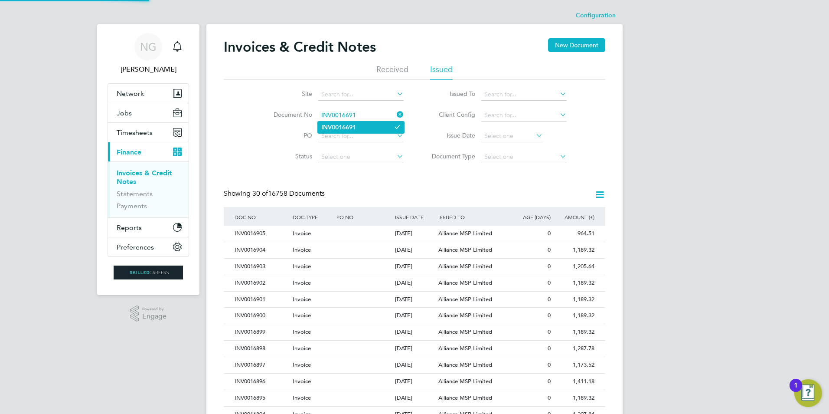
type input "INV0016691"
click at [341, 126] on b "INV0016691" at bounding box center [338, 127] width 35 height 7
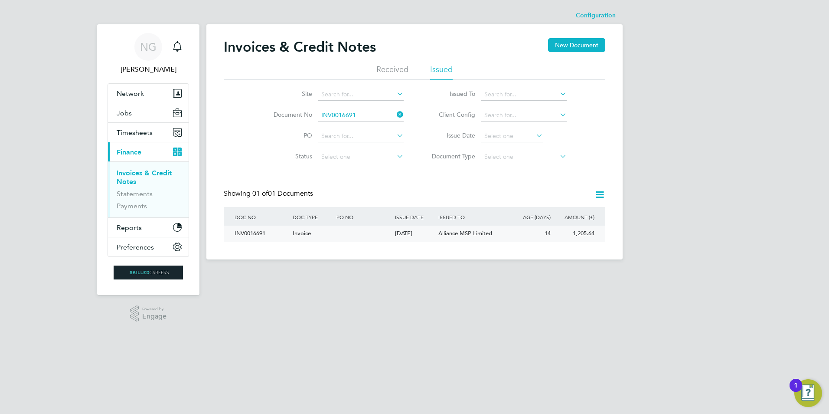
drag, startPoint x: 255, startPoint y: 230, endPoint x: 260, endPoint y: 232, distance: 5.9
click at [255, 230] on div "INV0016691" at bounding box center [261, 234] width 58 height 16
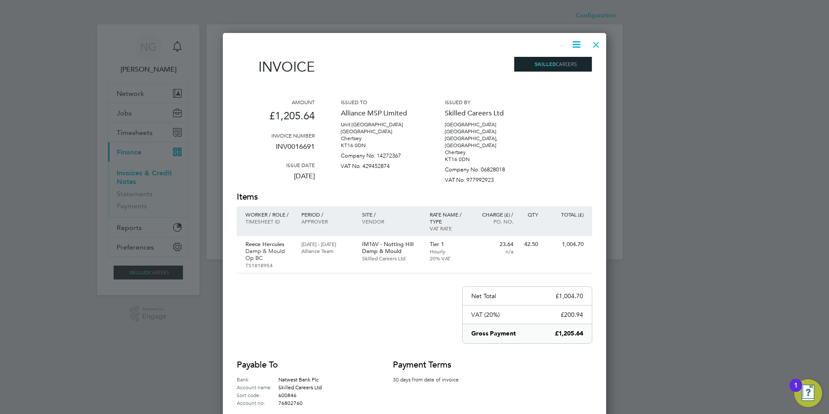
click at [572, 45] on icon at bounding box center [576, 44] width 11 height 11
click at [565, 67] on li "Download Invoice" at bounding box center [550, 65] width 60 height 12
drag, startPoint x: 596, startPoint y: 43, endPoint x: 560, endPoint y: 66, distance: 42.5
click at [595, 43] on div at bounding box center [597, 43] width 16 height 16
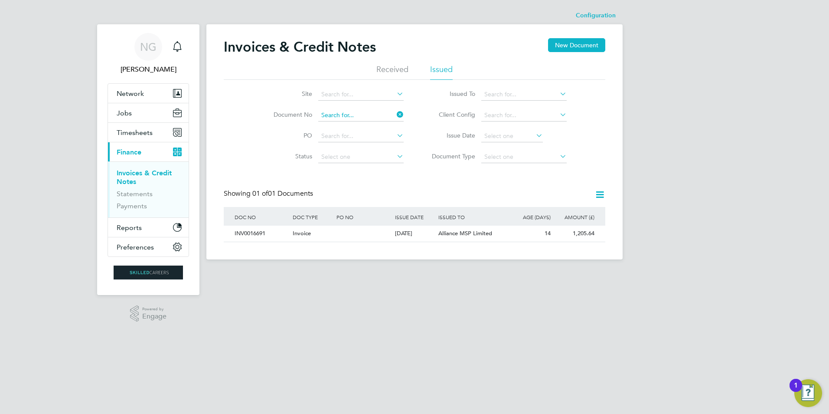
click at [370, 114] on input at bounding box center [360, 115] width 85 height 12
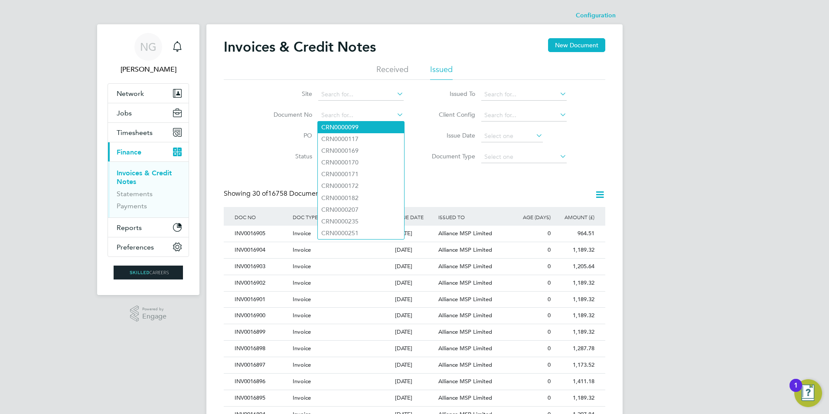
paste input "INV0016692"
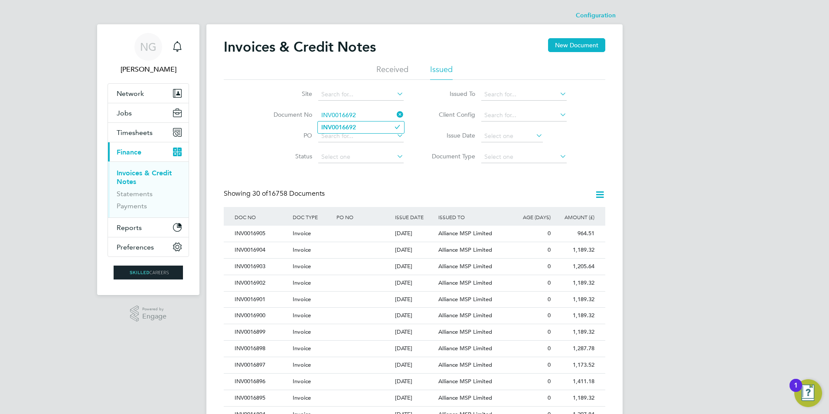
type input "INV0016692"
click at [360, 123] on li "INV0016692" at bounding box center [361, 127] width 86 height 12
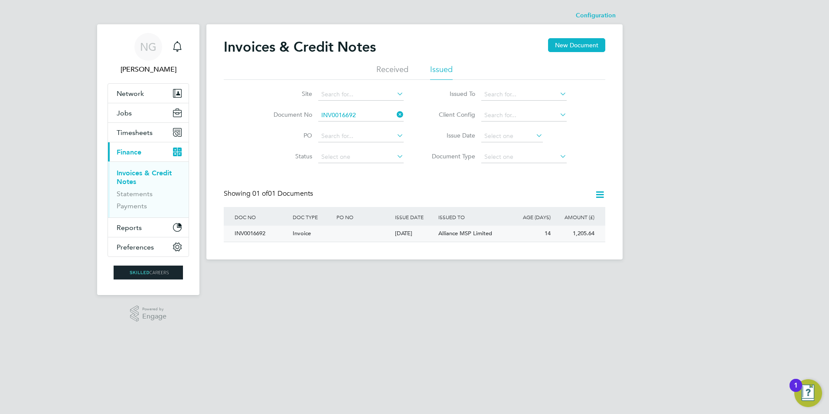
click at [245, 234] on div "INV0016692" at bounding box center [261, 234] width 58 height 16
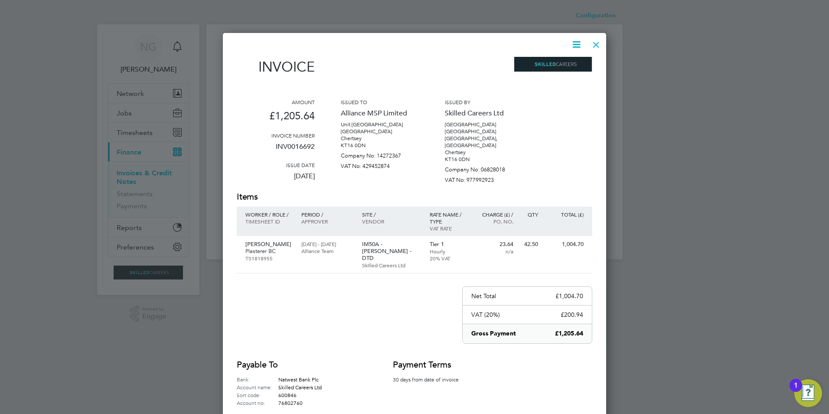
click at [576, 46] on icon at bounding box center [576, 44] width 11 height 11
click at [567, 65] on li "Download Invoice" at bounding box center [550, 65] width 60 height 12
click at [594, 44] on div at bounding box center [597, 43] width 16 height 16
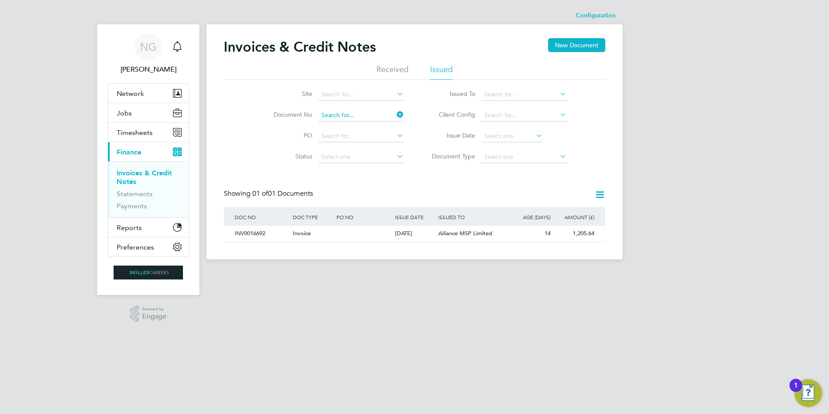
click at [370, 114] on input at bounding box center [360, 115] width 85 height 12
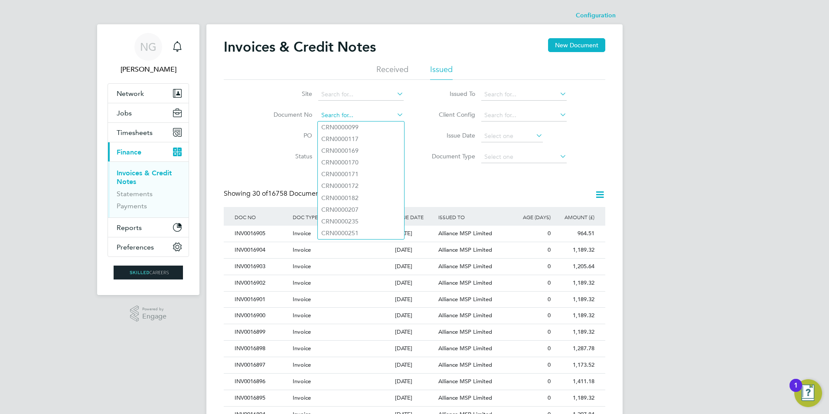
paste input "INV0016693"
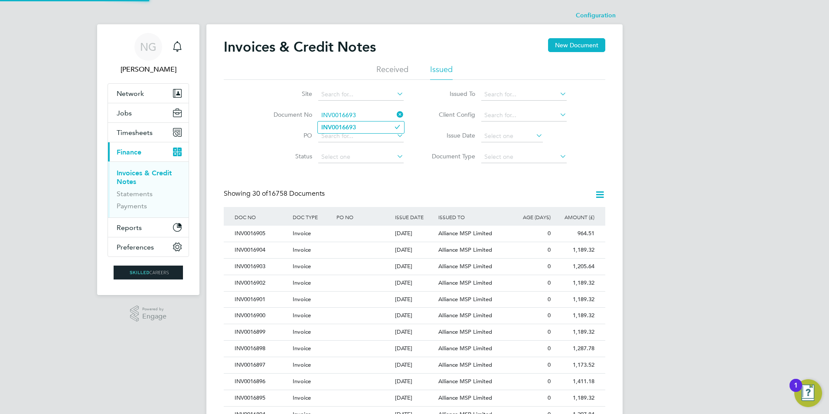
type input "INV0016693"
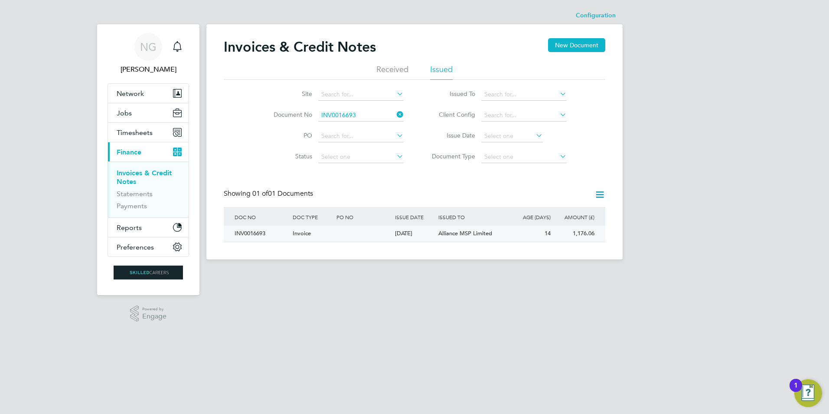
click at [258, 234] on div "INV0016693" at bounding box center [261, 234] width 58 height 16
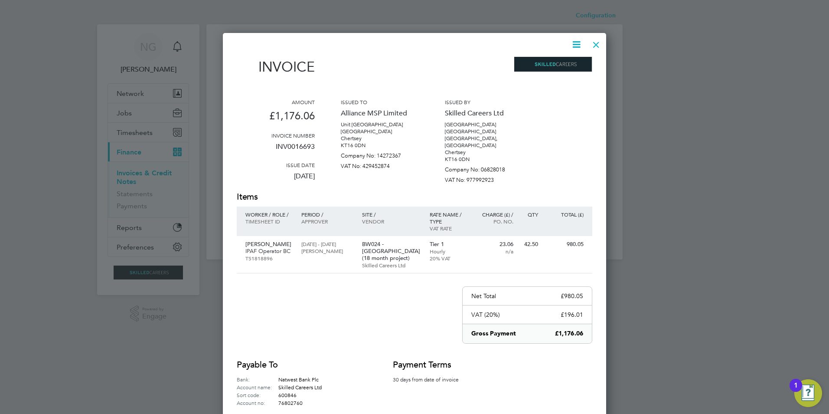
click at [580, 43] on icon at bounding box center [576, 44] width 11 height 11
click at [553, 65] on li "Download Invoice" at bounding box center [550, 65] width 60 height 12
click at [599, 44] on div at bounding box center [597, 43] width 16 height 16
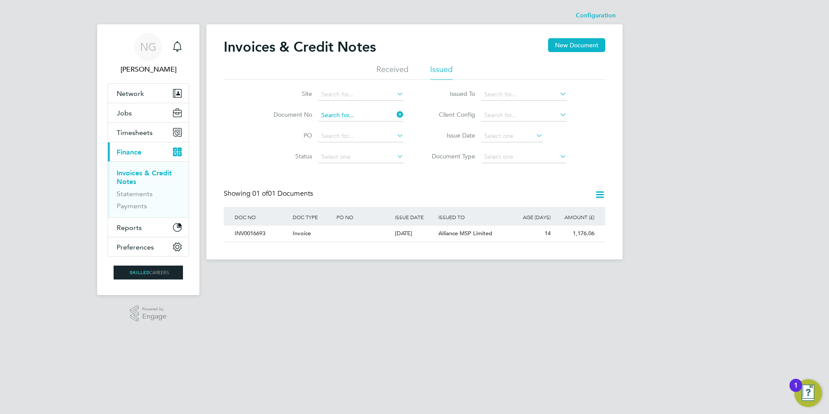
click at [376, 112] on input at bounding box center [360, 115] width 85 height 12
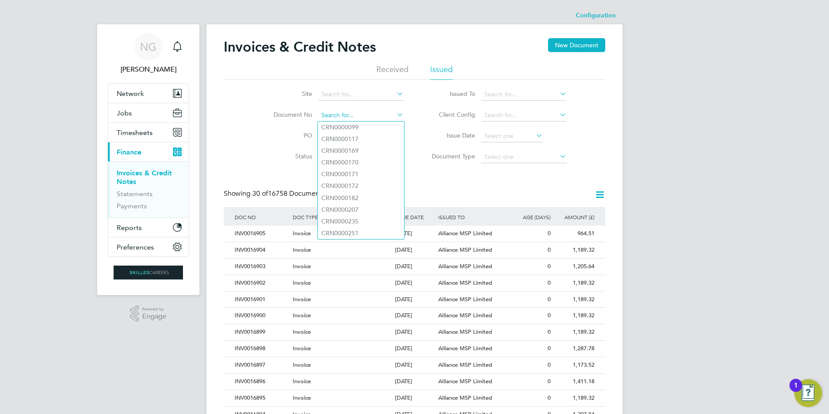
paste input "INV0016694"
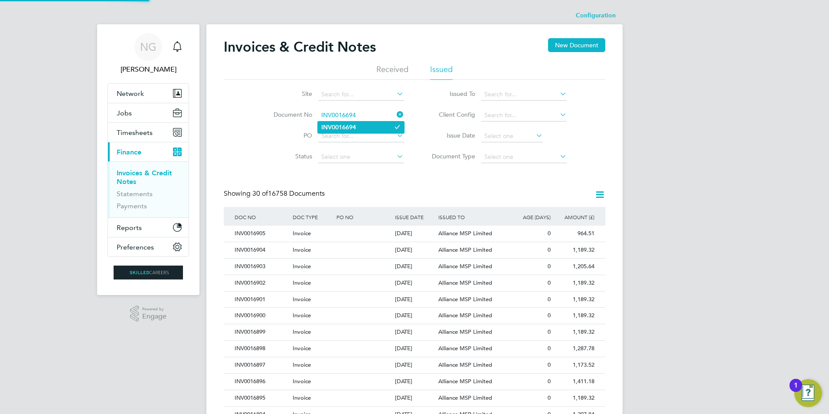
type input "INV0016694"
click at [340, 121] on li "INV0016694" at bounding box center [361, 127] width 86 height 12
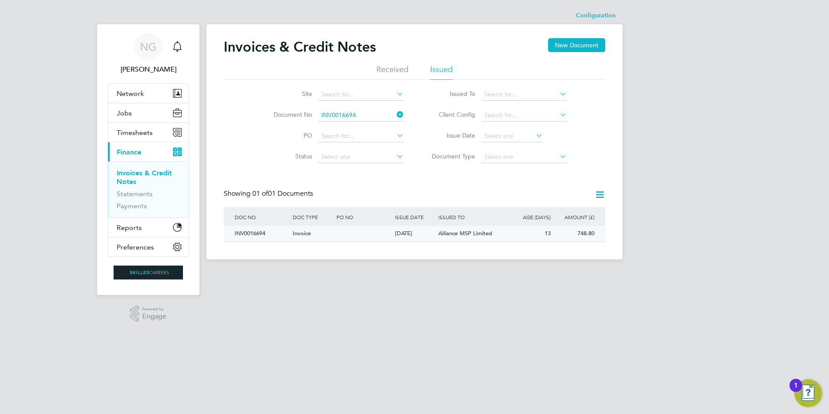
drag, startPoint x: 248, startPoint y: 235, endPoint x: 283, endPoint y: 227, distance: 36.0
click at [248, 235] on div "INV0016694" at bounding box center [261, 234] width 58 height 16
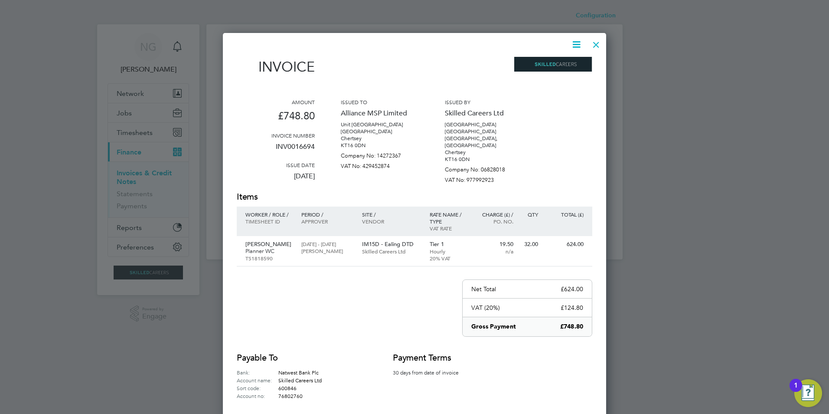
click at [580, 45] on icon at bounding box center [576, 44] width 11 height 11
click at [559, 65] on li "Download Invoice" at bounding box center [550, 65] width 60 height 12
click at [596, 46] on div at bounding box center [597, 43] width 16 height 16
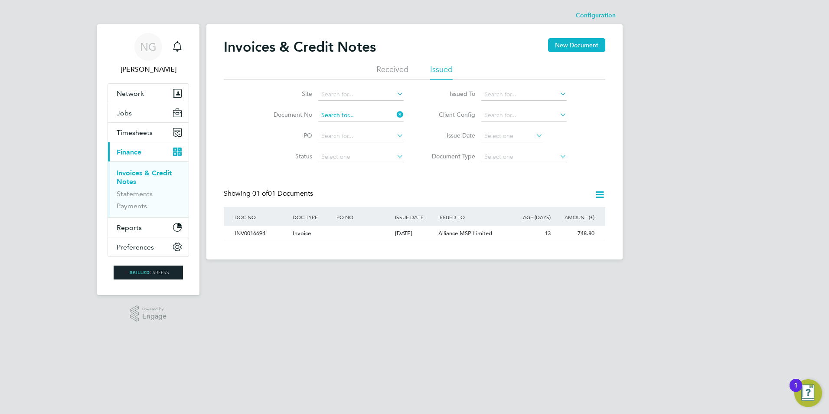
click at [362, 111] on input at bounding box center [360, 115] width 85 height 12
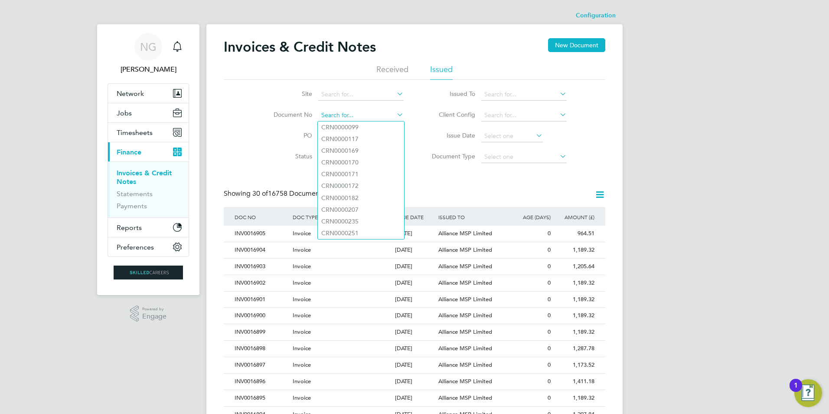
paste input "INV0016695"
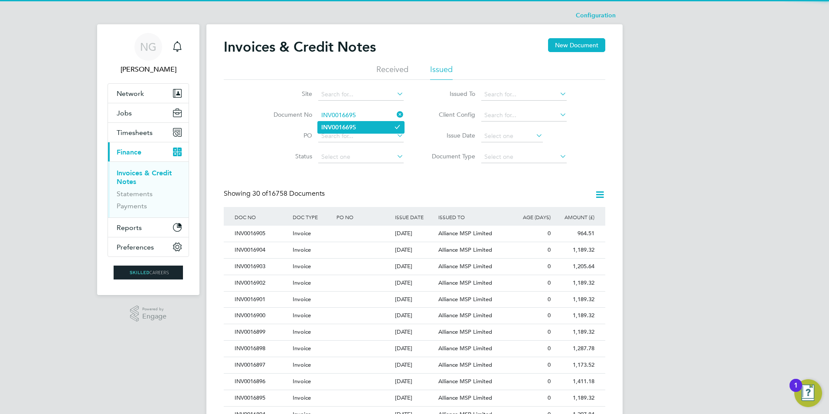
type input "INV0016695"
click at [344, 130] on b "INV0016695" at bounding box center [338, 127] width 35 height 7
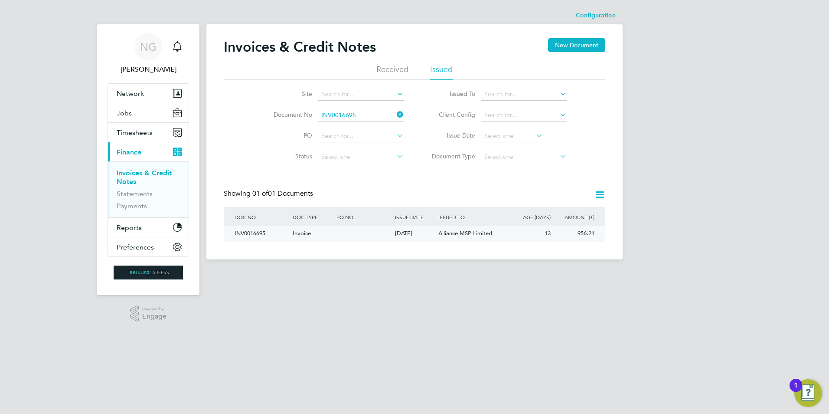
click at [255, 236] on div "INV0016695" at bounding box center [261, 234] width 58 height 16
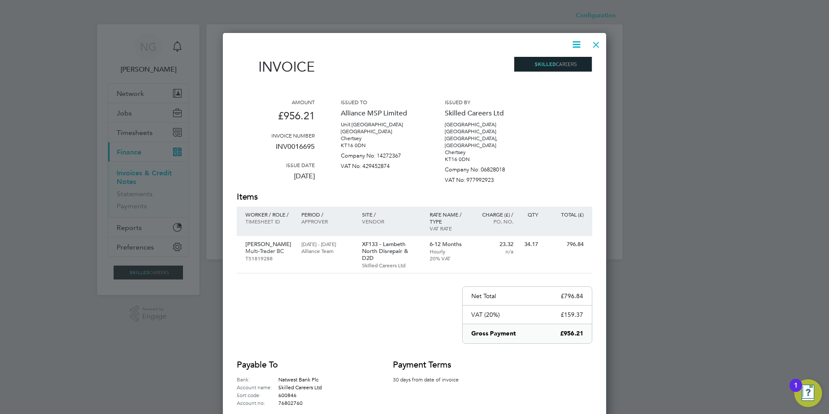
click at [576, 45] on icon at bounding box center [576, 44] width 11 height 11
click at [564, 68] on li "Download Invoice" at bounding box center [550, 65] width 60 height 12
